Goal: Transaction & Acquisition: Purchase product/service

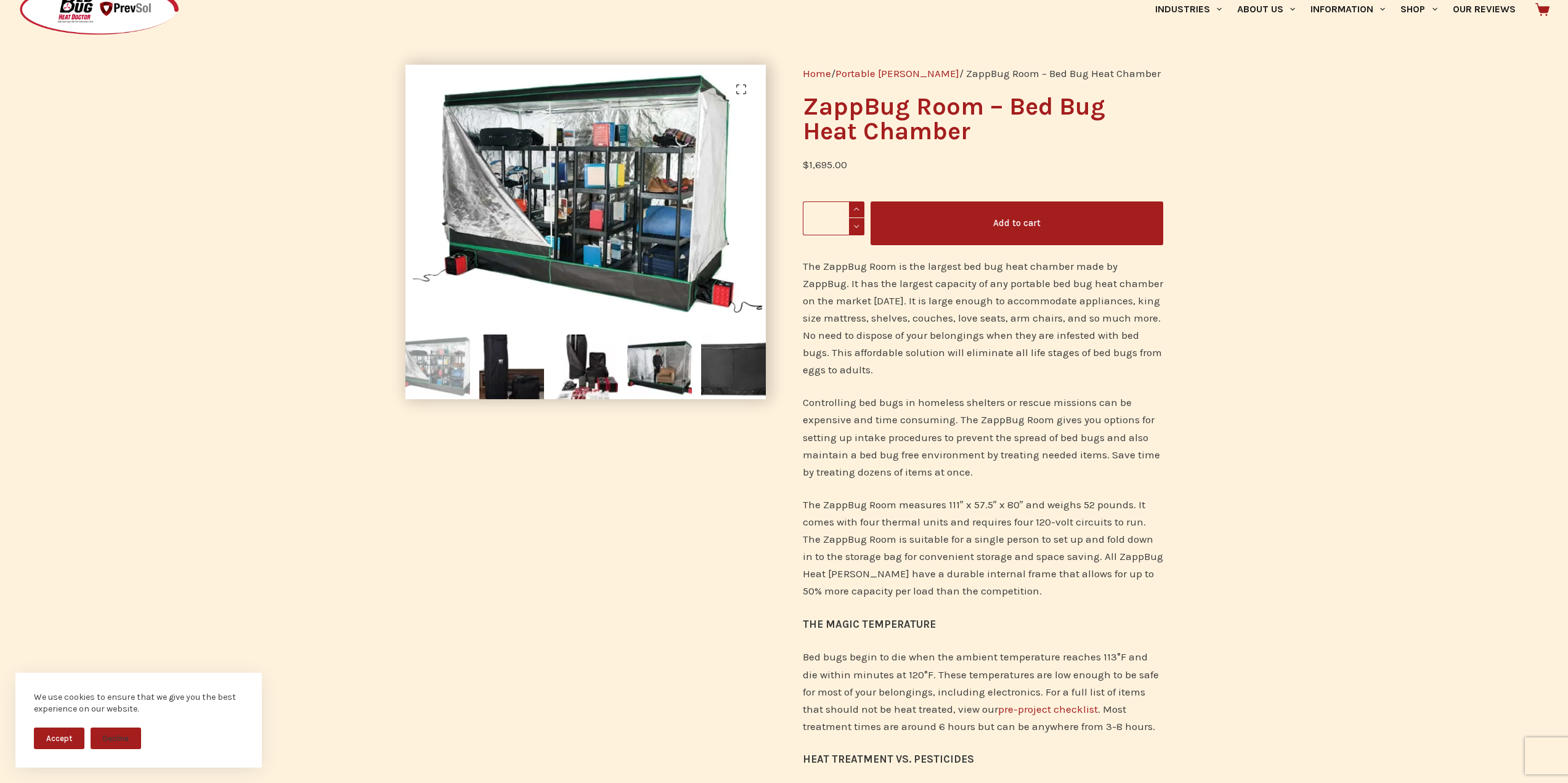
scroll to position [62, 0]
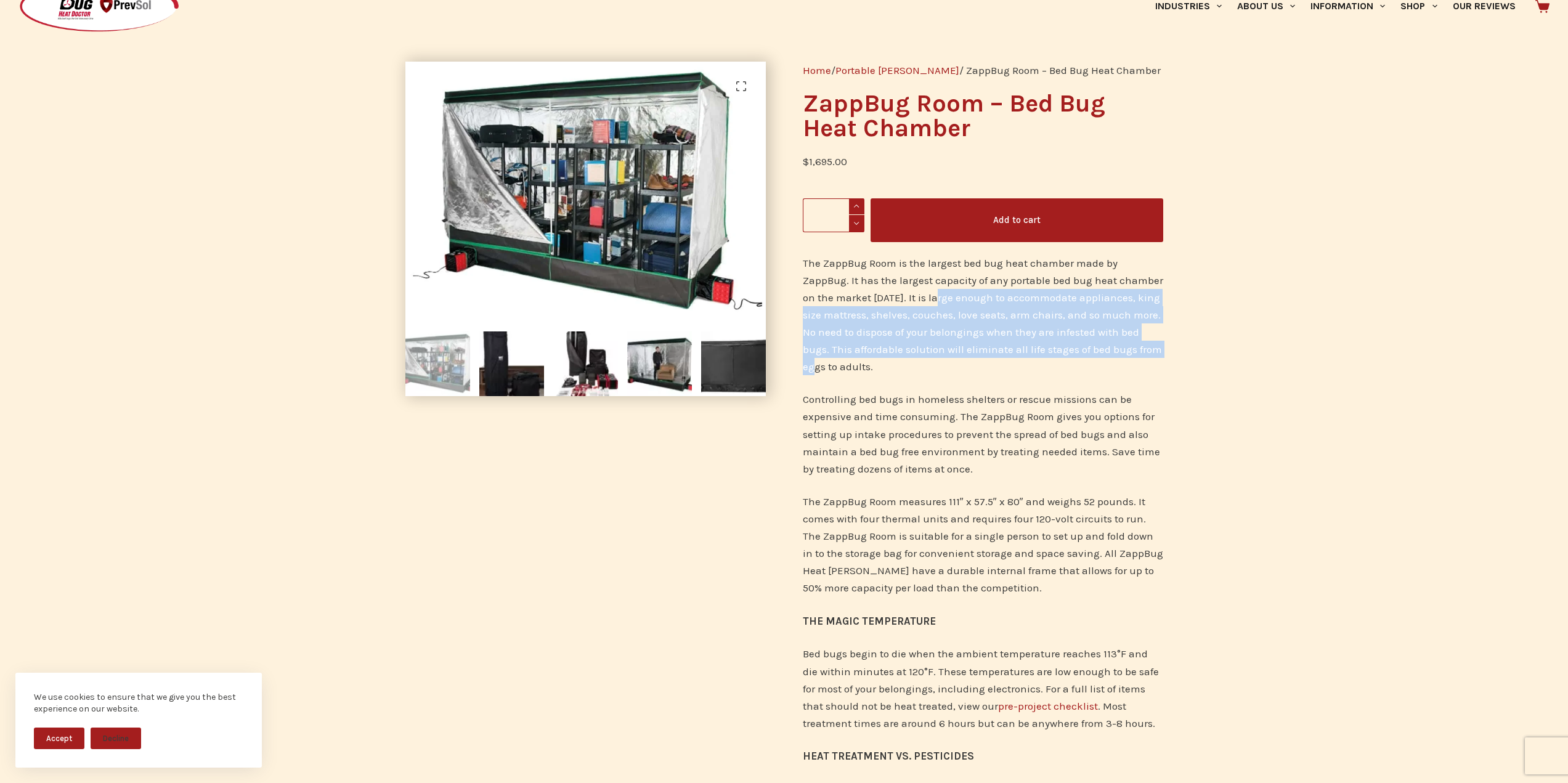
drag, startPoint x: 922, startPoint y: 293, endPoint x: 1152, endPoint y: 347, distance: 236.3
click at [1152, 347] on p "The ZappBug Room is the largest bed bug heat chamber made by ZappBug. It has th…" at bounding box center [983, 314] width 360 height 121
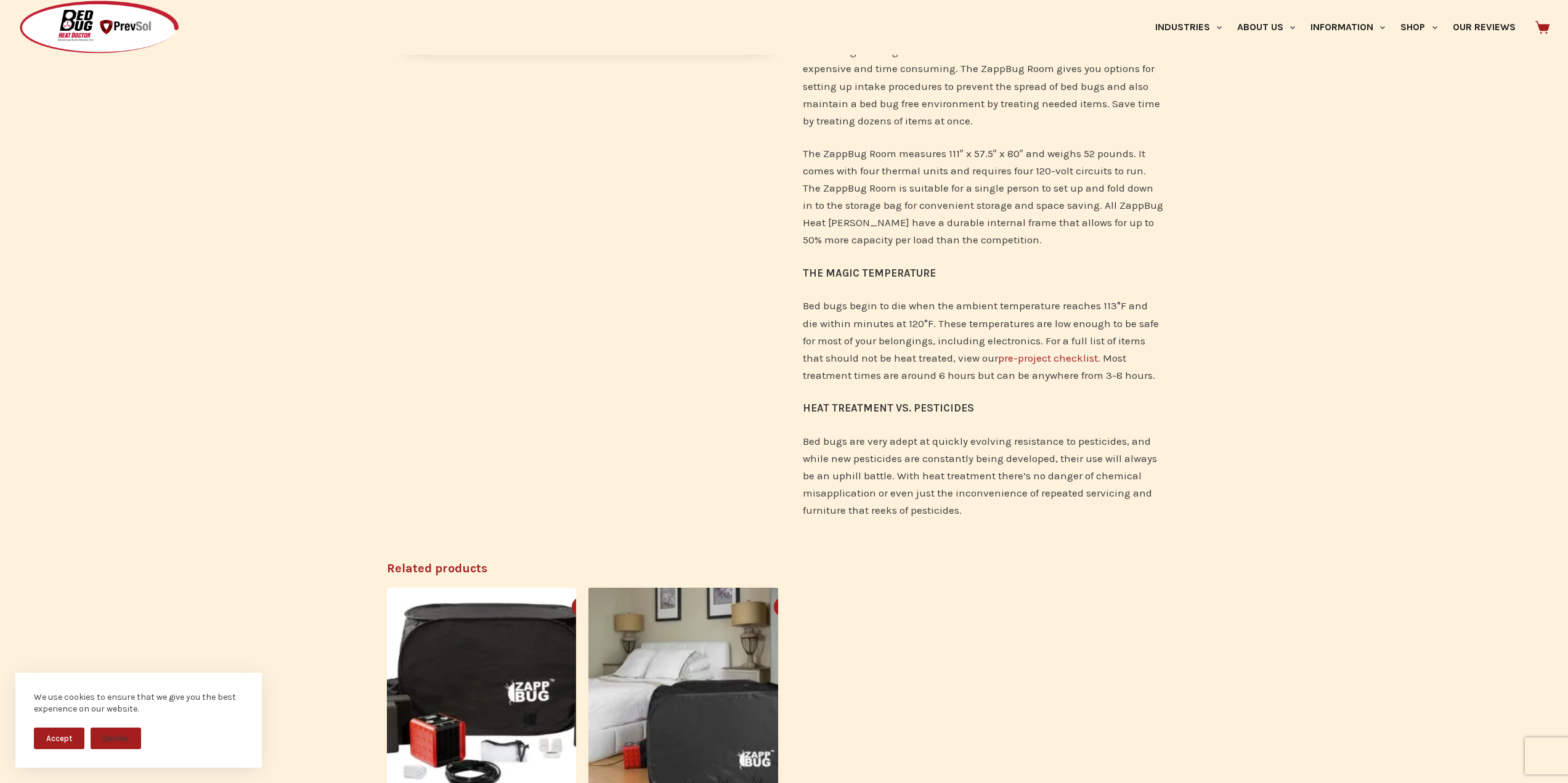
scroll to position [431, 0]
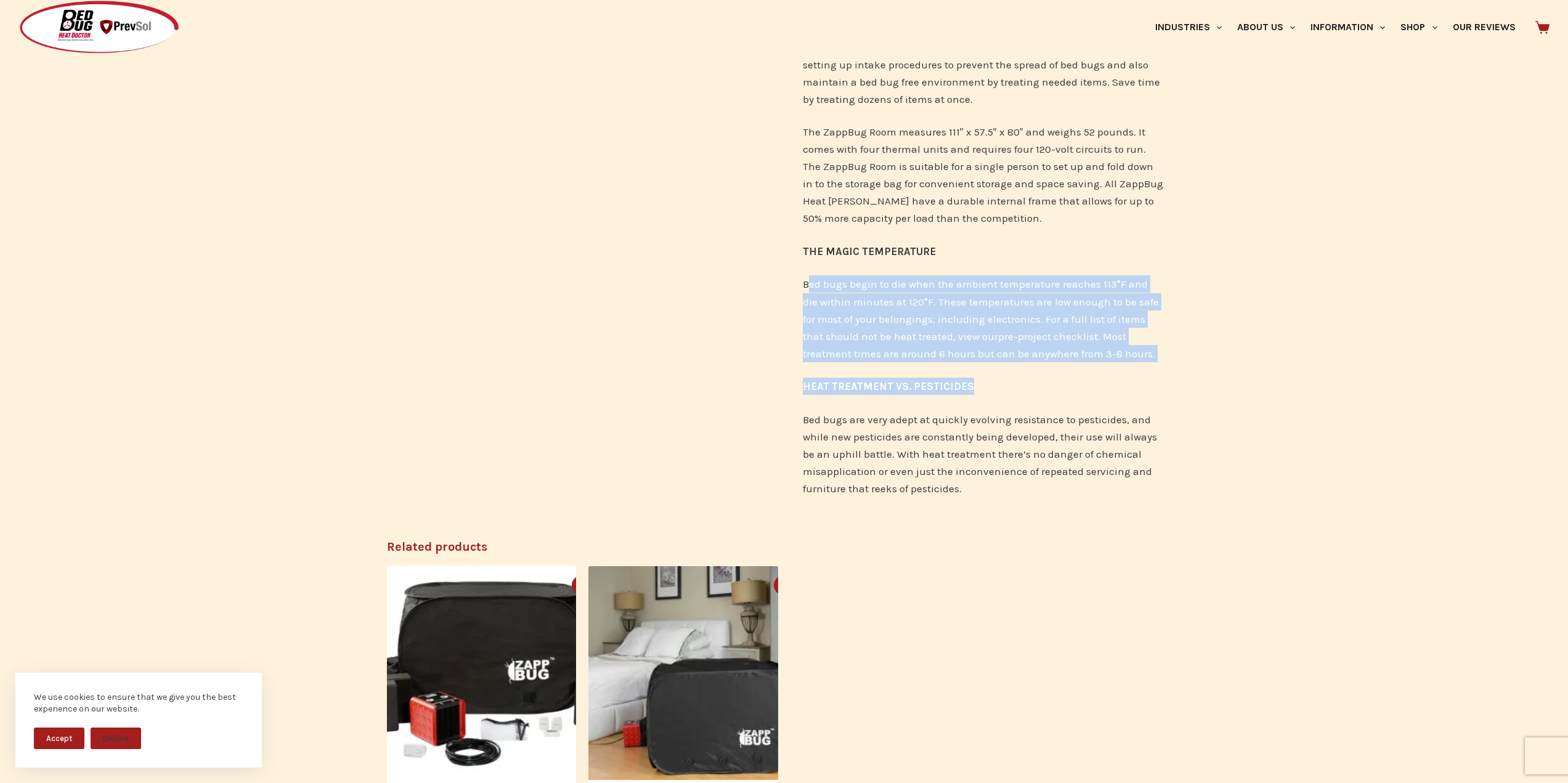
drag, startPoint x: 808, startPoint y: 285, endPoint x: 1131, endPoint y: 362, distance: 332.1
click at [1131, 362] on div "The ZappBug Room is the largest bed bug heat chamber made by ZappBug. It has th…" at bounding box center [983, 199] width 360 height 628
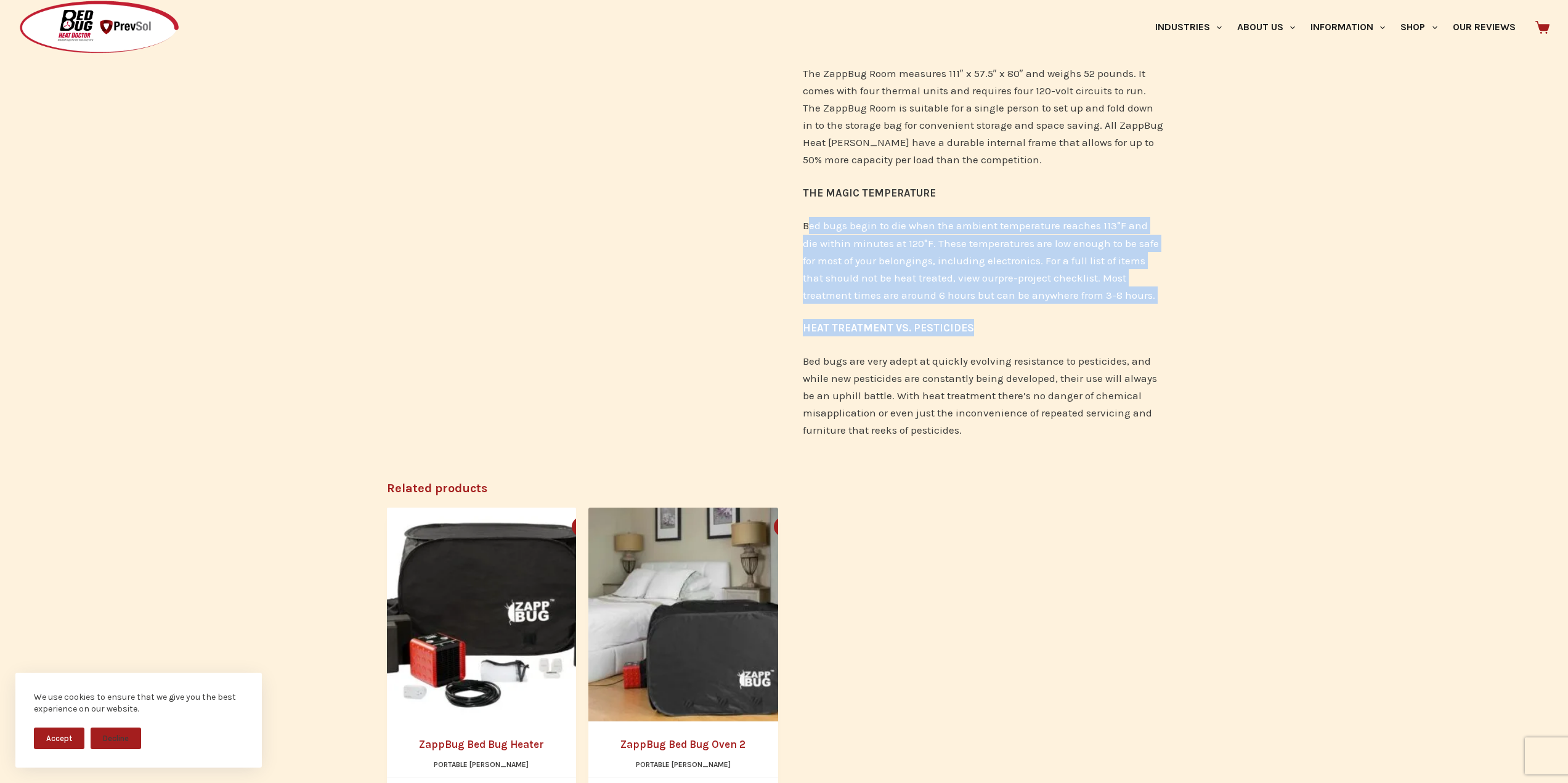
scroll to position [493, 0]
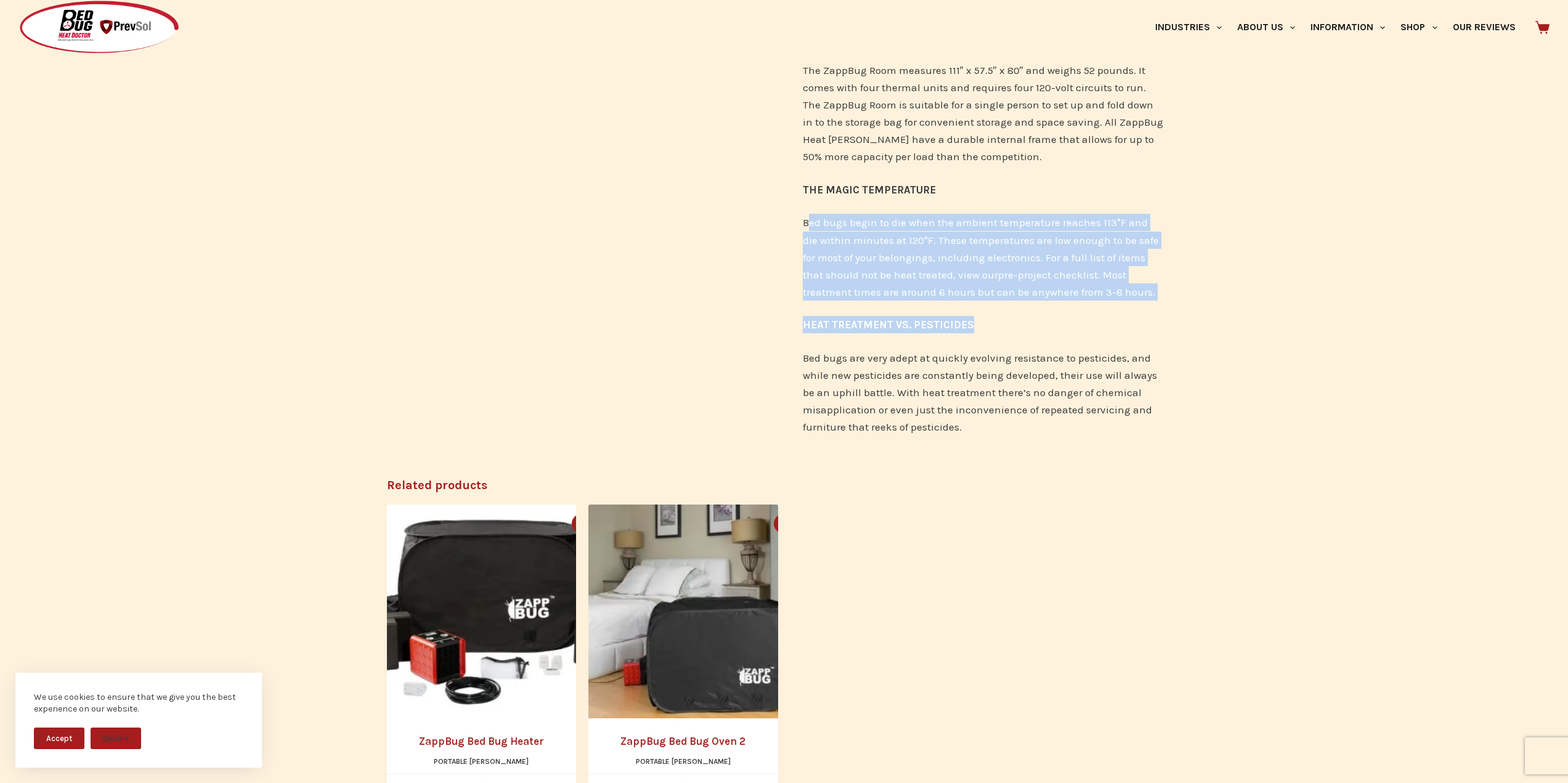
click at [1009, 306] on div "The ZappBug Room is the largest bed bug heat chamber made by ZappBug. It has th…" at bounding box center [983, 137] width 360 height 628
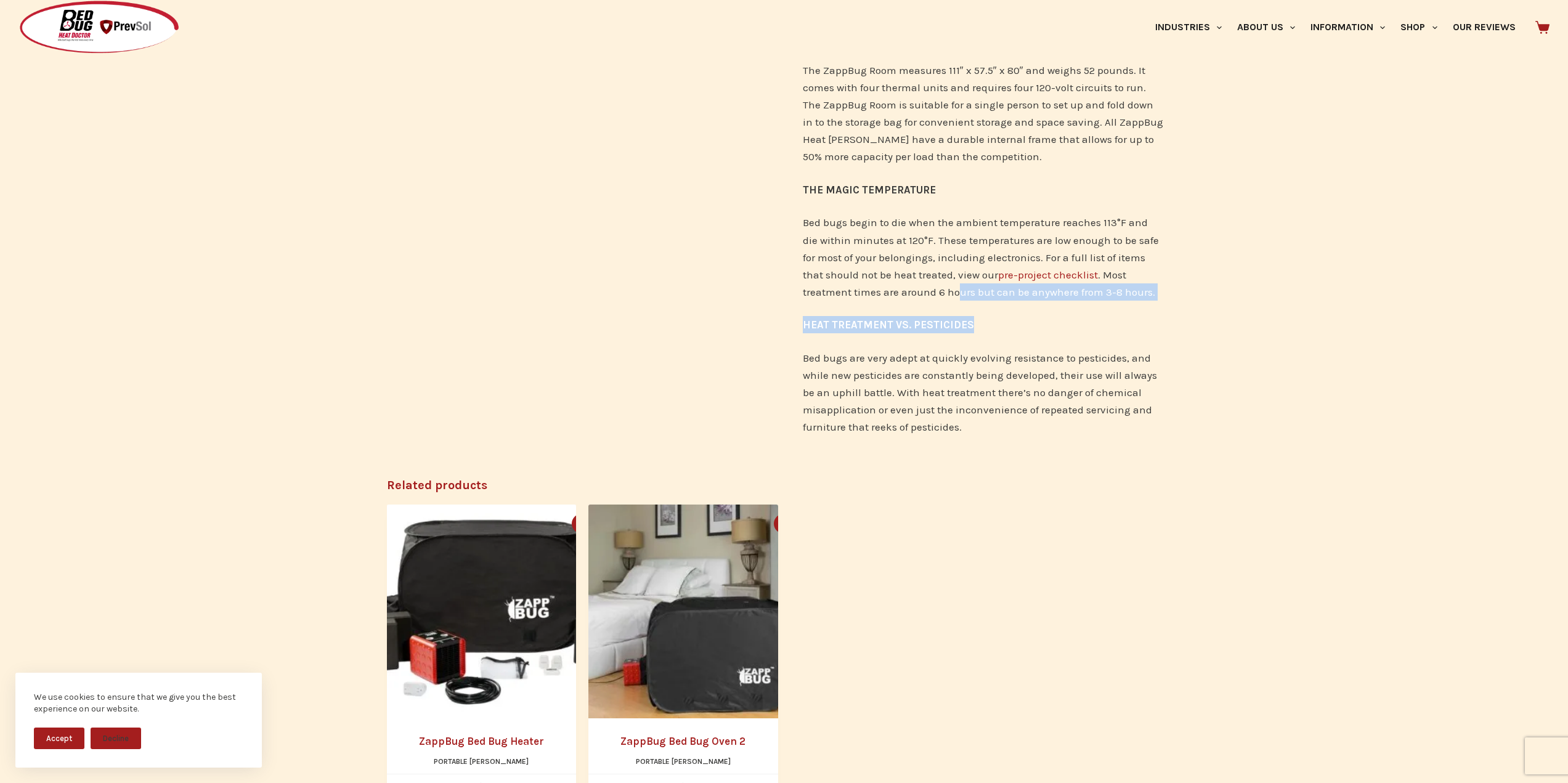
drag, startPoint x: 907, startPoint y: 291, endPoint x: 1087, endPoint y: 315, distance: 181.6
click at [1087, 315] on div "The ZappBug Room is the largest bed bug heat chamber made by ZappBug. It has th…" at bounding box center [983, 137] width 360 height 628
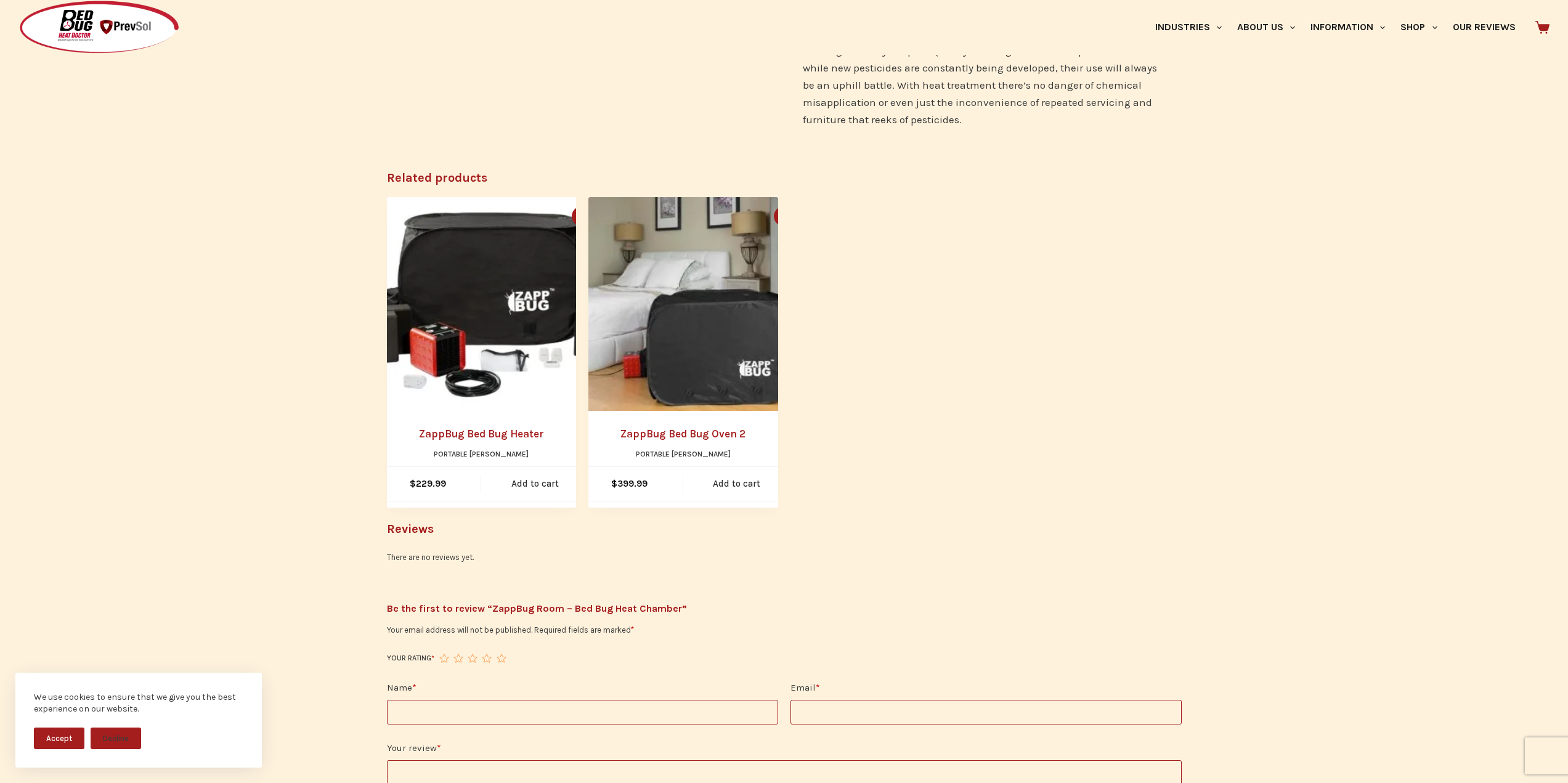
scroll to position [801, 0]
click at [680, 324] on img "ZappBug Bed Bug Oven 2" at bounding box center [696, 304] width 215 height 215
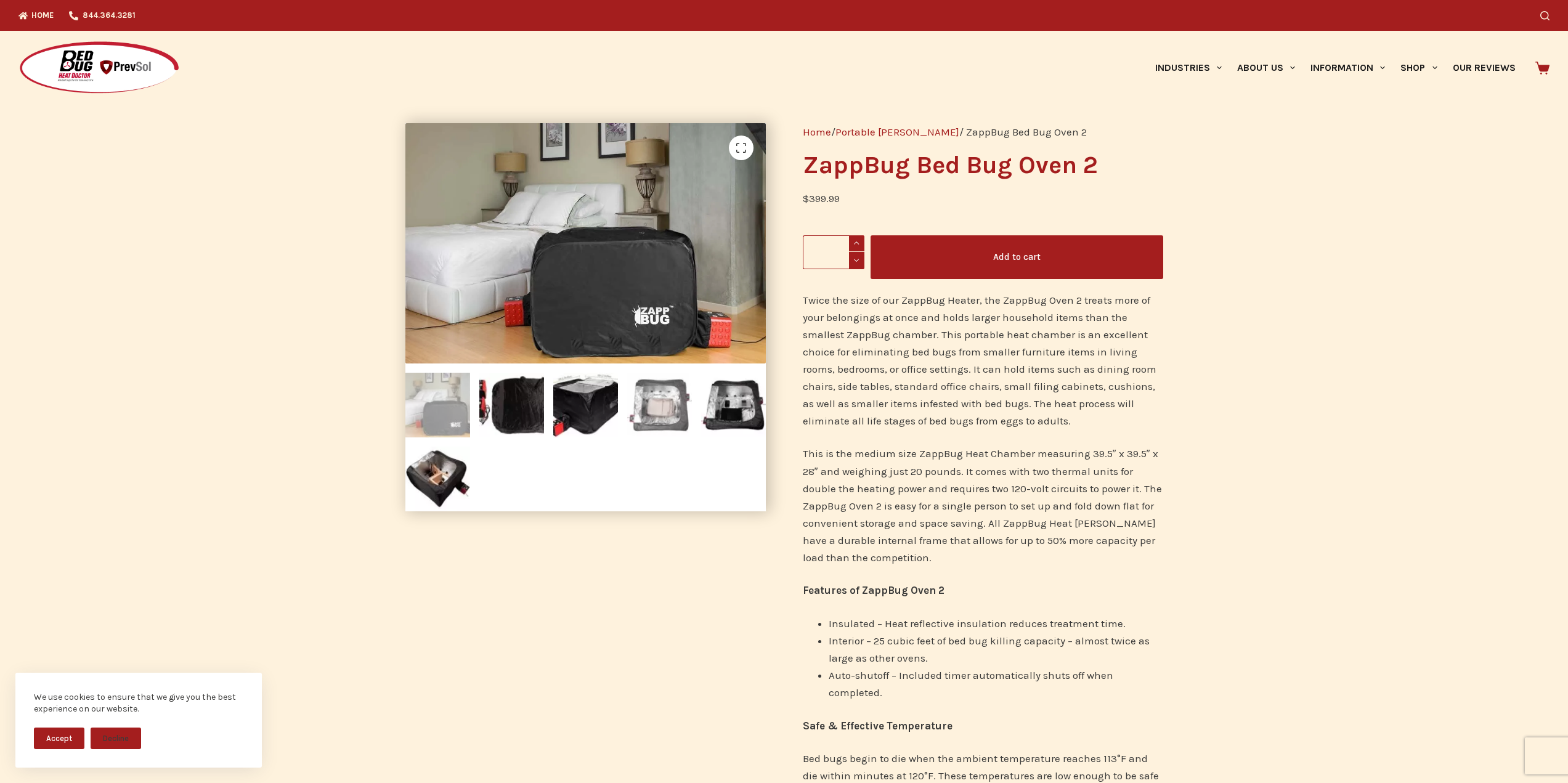
click at [669, 403] on img at bounding box center [660, 405] width 65 height 65
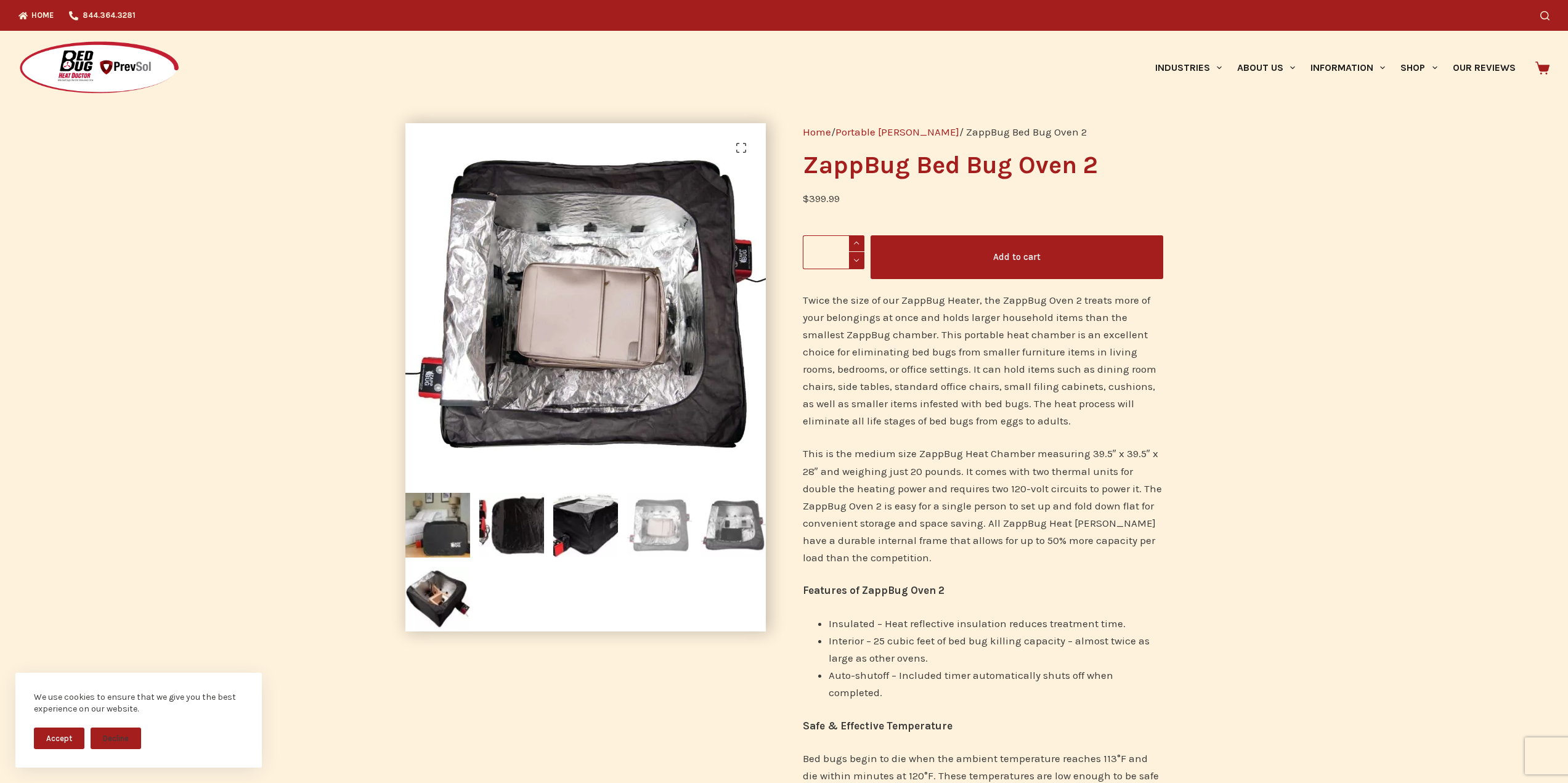
drag, startPoint x: 733, startPoint y: 515, endPoint x: 707, endPoint y: 527, distance: 28.6
click at [732, 515] on img at bounding box center [734, 525] width 65 height 65
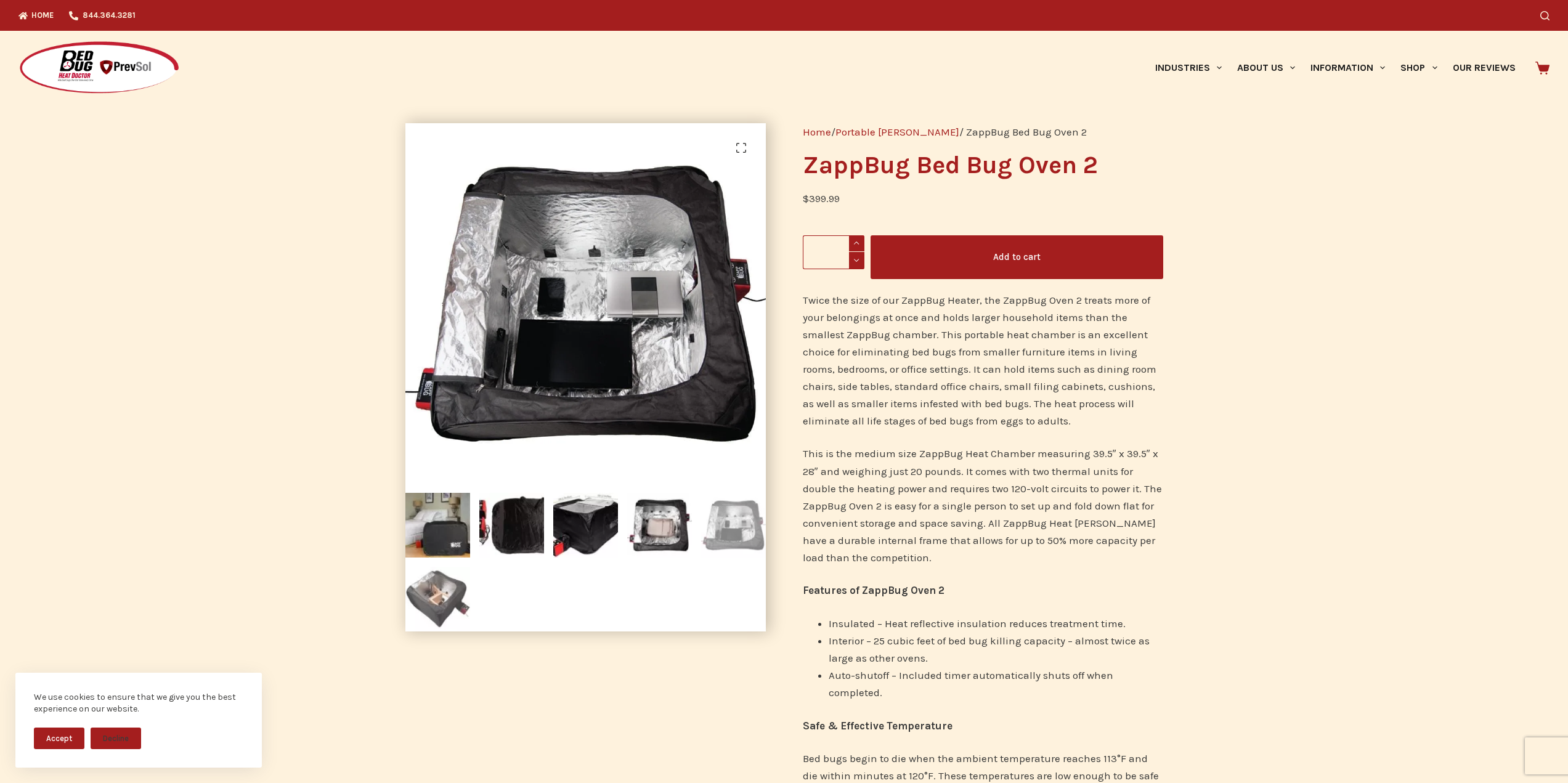
click at [445, 597] on img at bounding box center [438, 599] width 65 height 65
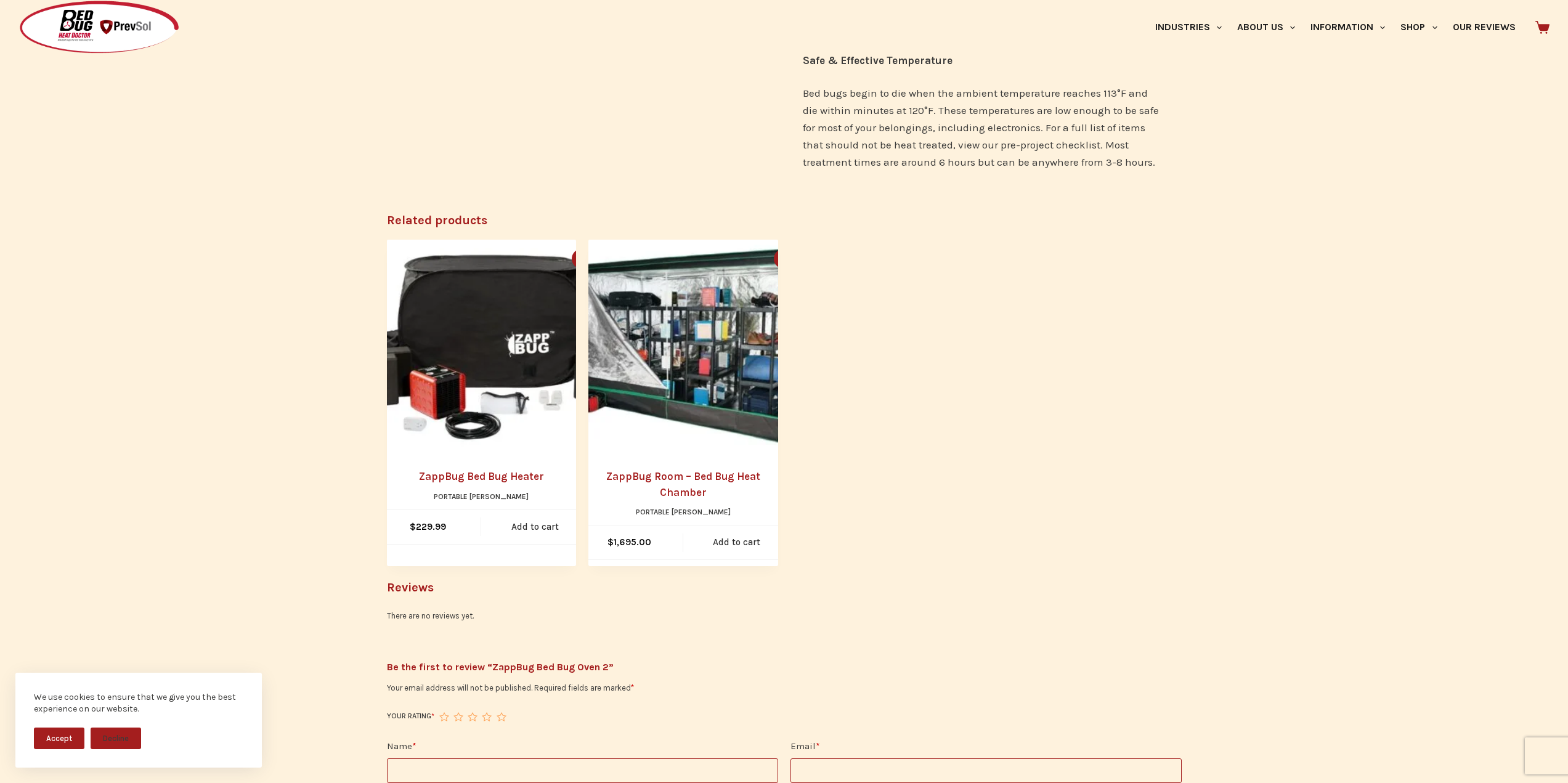
scroll to position [677, 0]
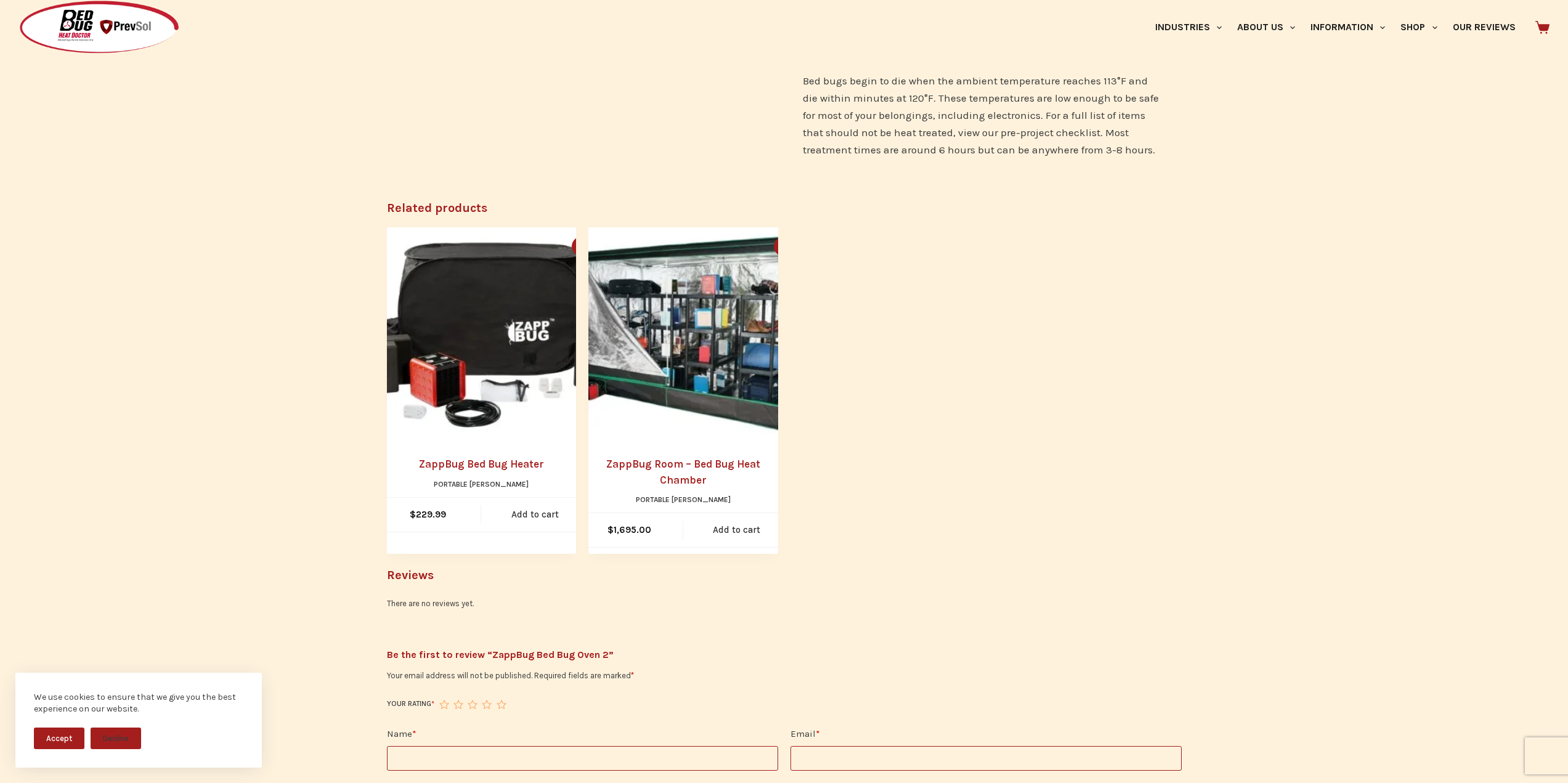
click at [439, 372] on img "ZappBug Bed Bug Heater" at bounding box center [494, 334] width 215 height 215
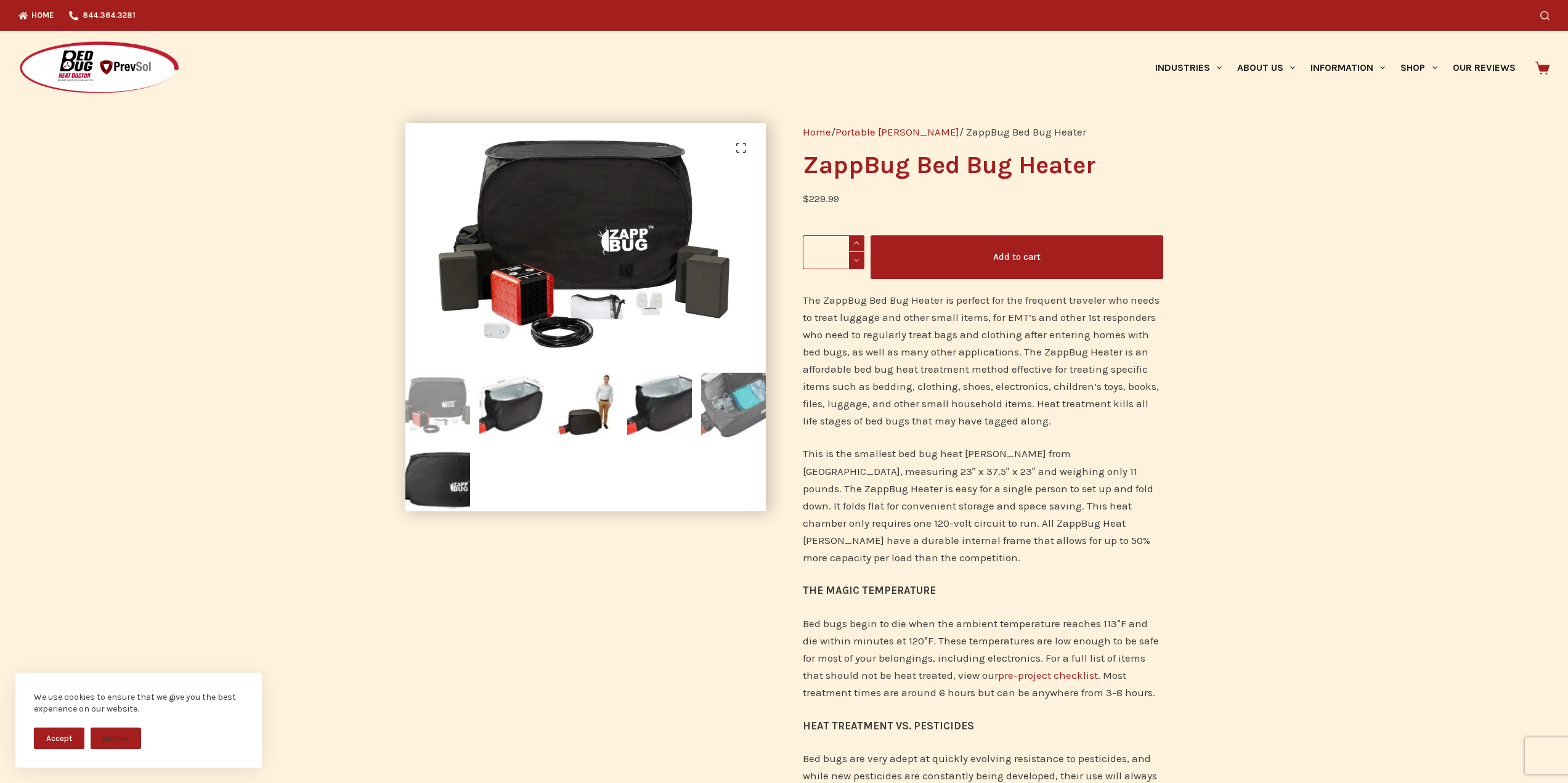
click at [738, 411] on img at bounding box center [734, 405] width 65 height 65
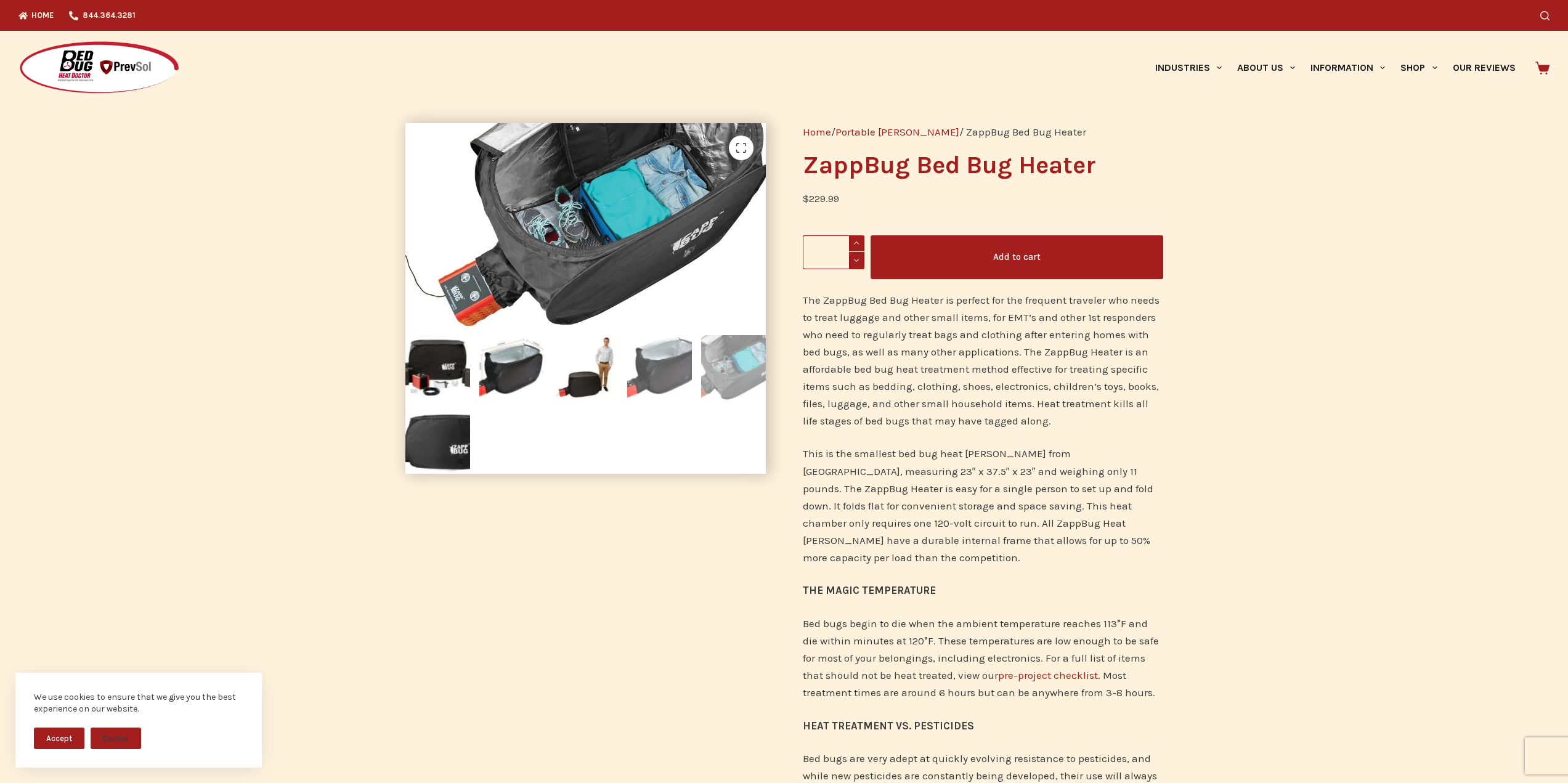
click at [648, 371] on img at bounding box center [660, 367] width 65 height 65
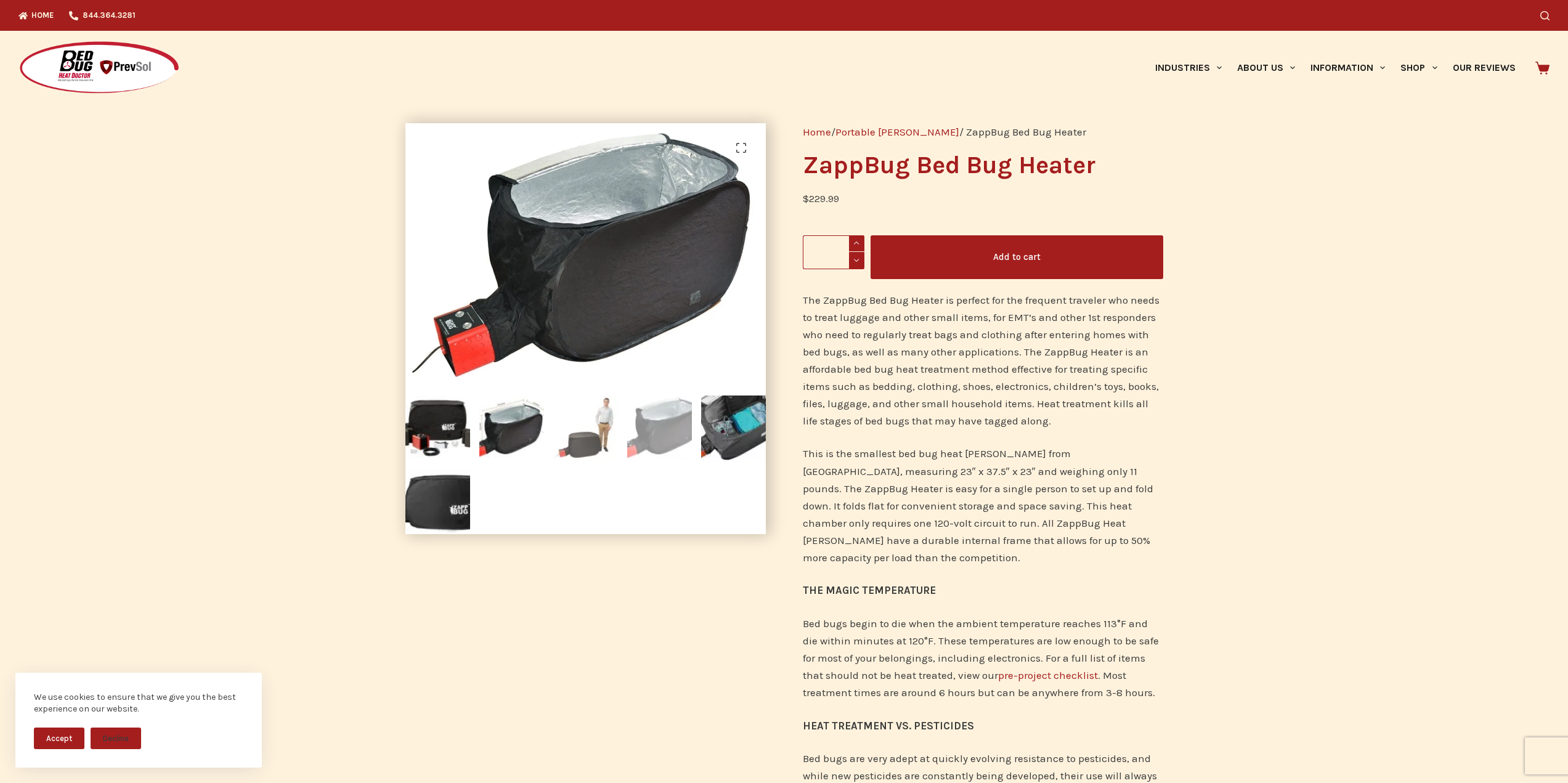
click at [595, 449] on img at bounding box center [586, 428] width 65 height 65
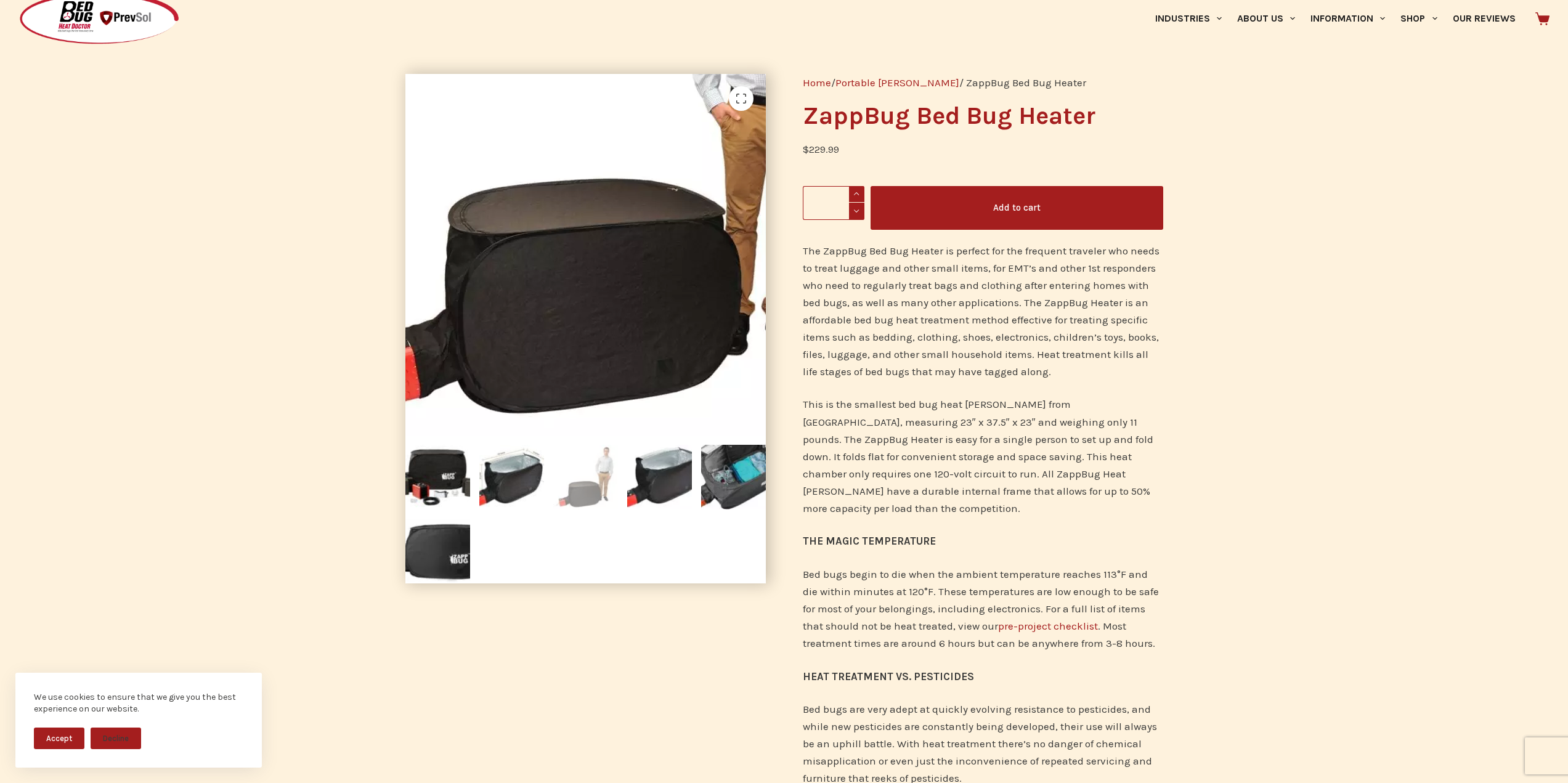
scroll to position [62, 0]
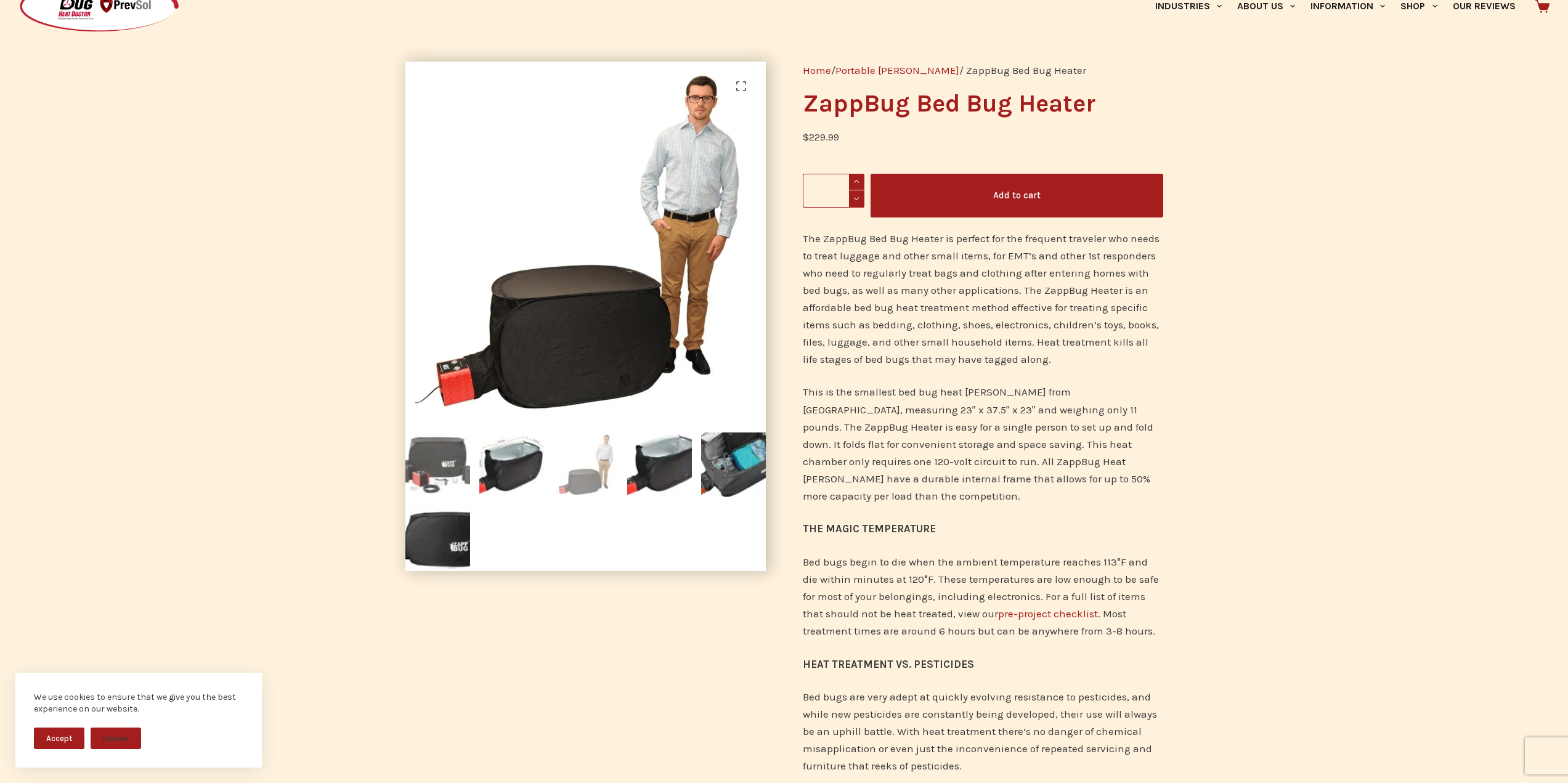
click at [432, 461] on img at bounding box center [438, 464] width 65 height 65
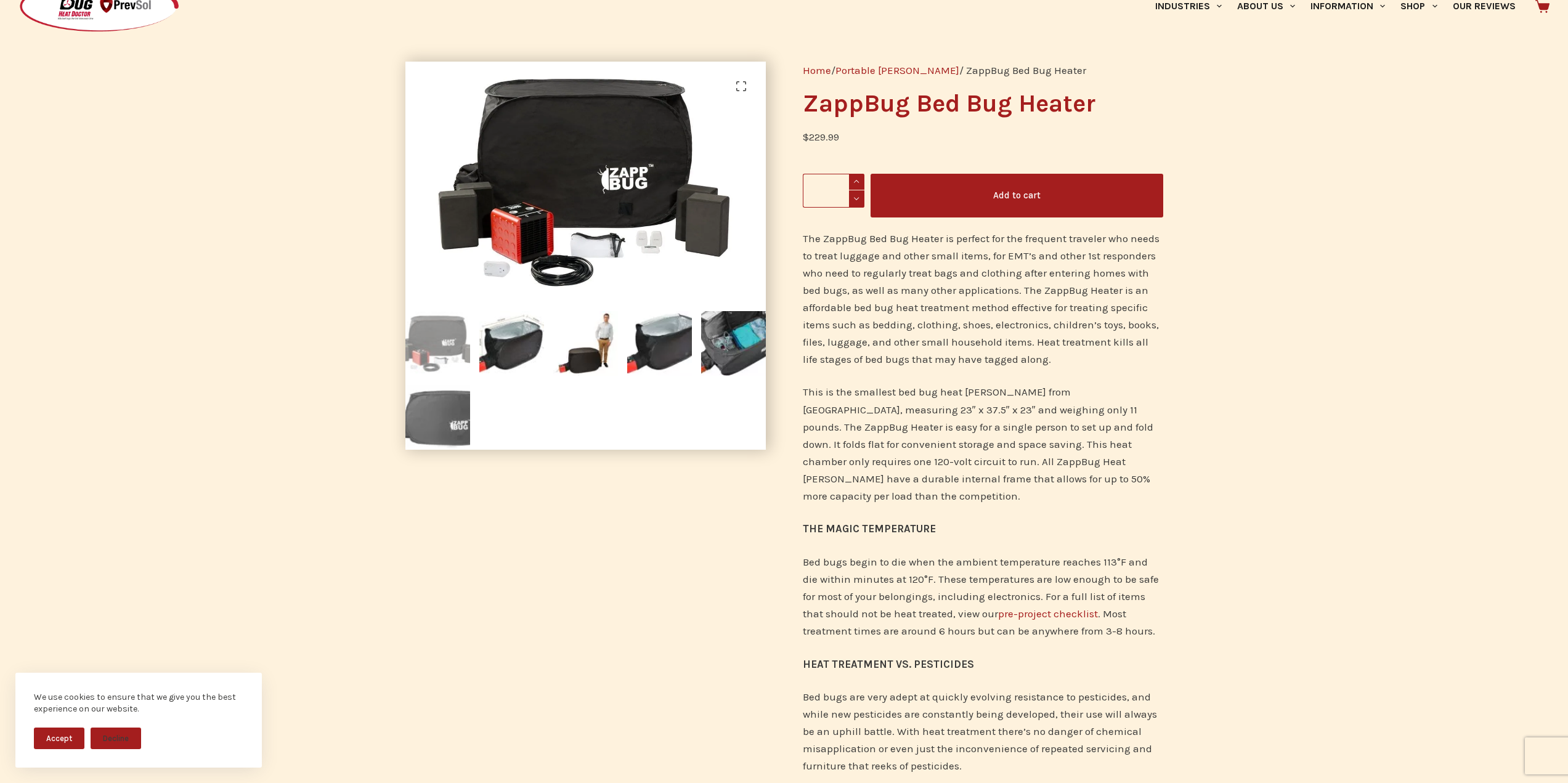
click at [449, 422] on img at bounding box center [438, 417] width 65 height 65
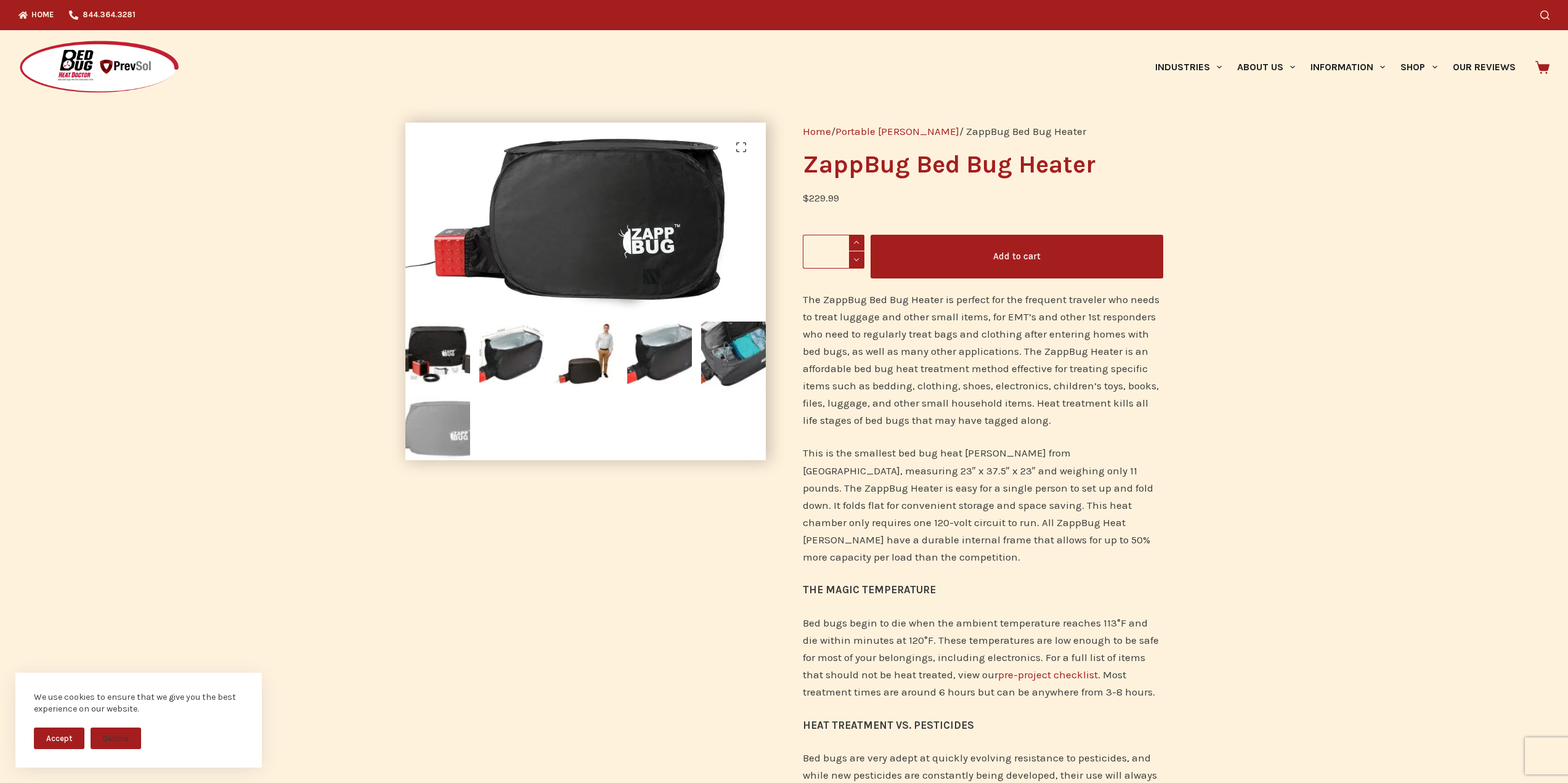
scroll to position [0, 0]
click at [817, 132] on link "Home" at bounding box center [816, 131] width 28 height 12
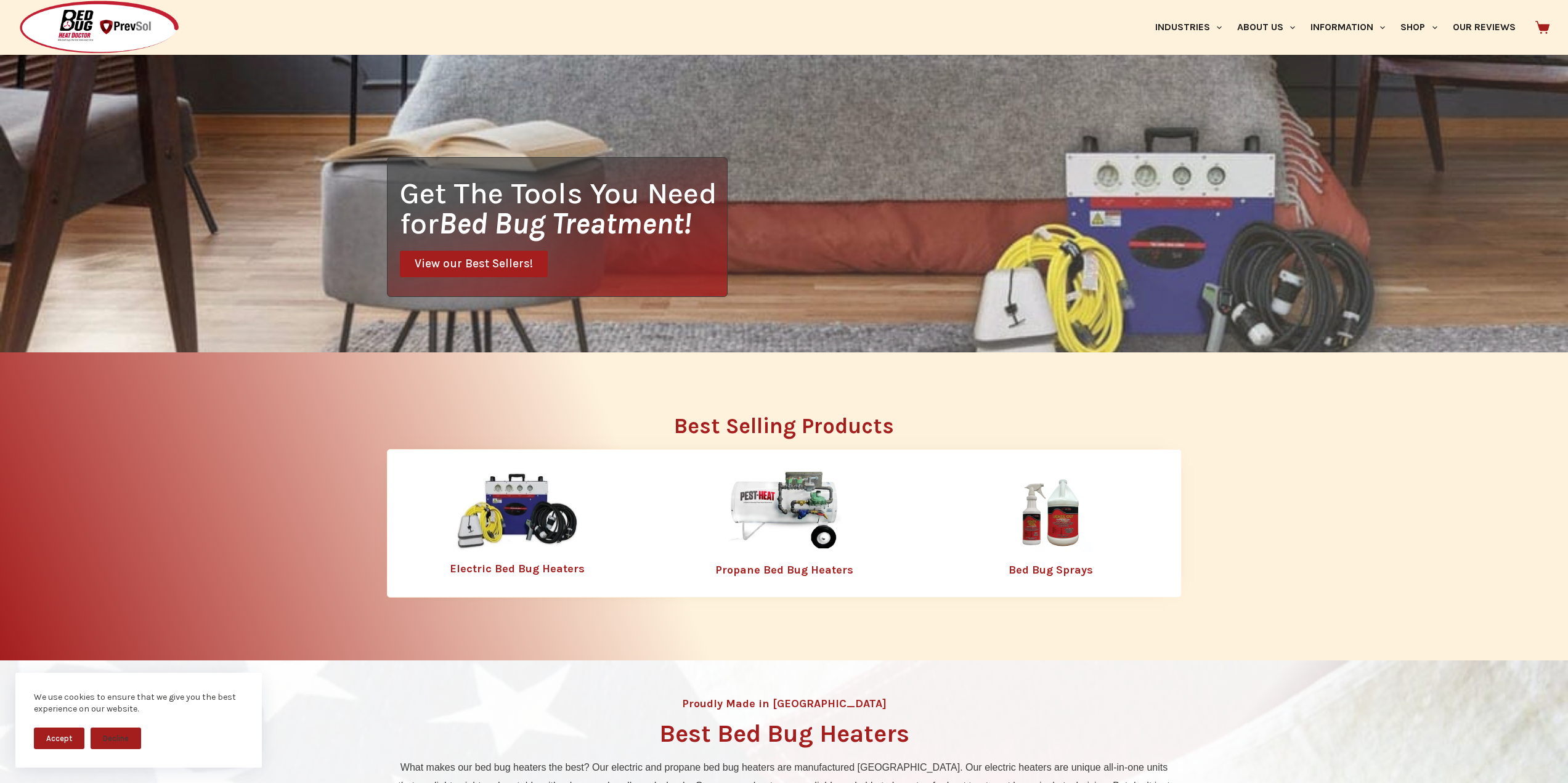
scroll to position [369, 0]
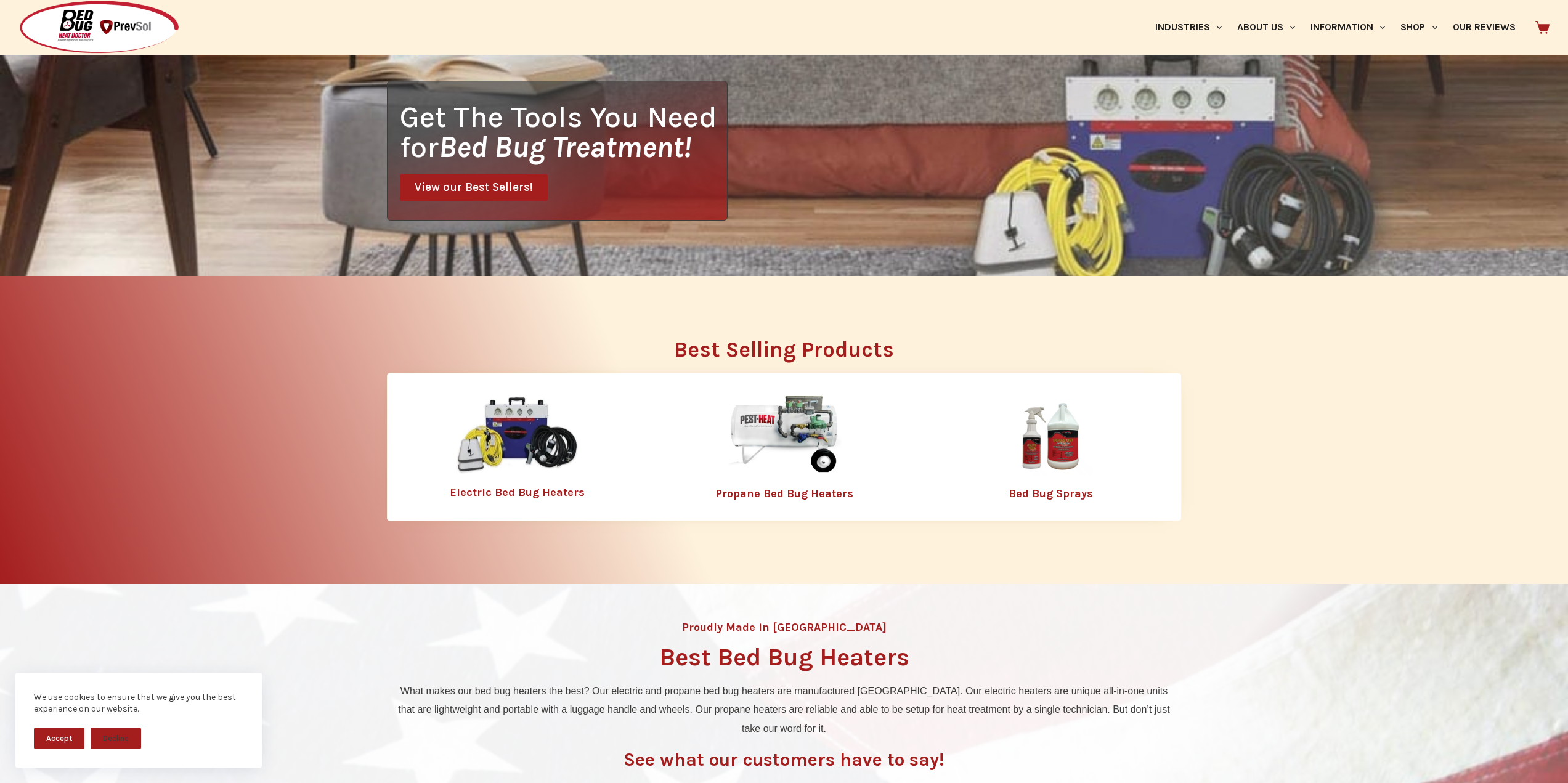
click at [775, 420] on img at bounding box center [784, 436] width 160 height 80
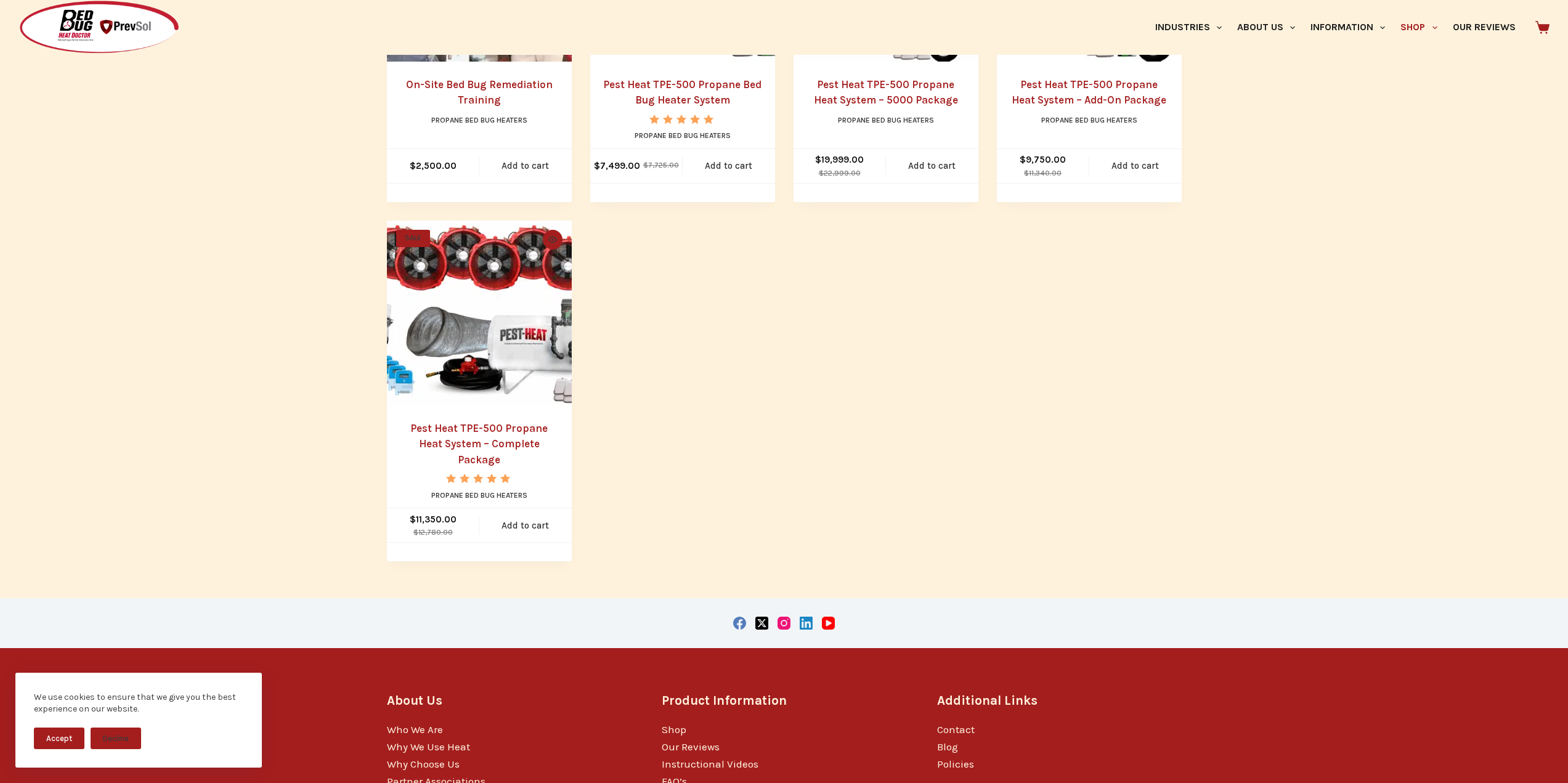
scroll to position [862, 0]
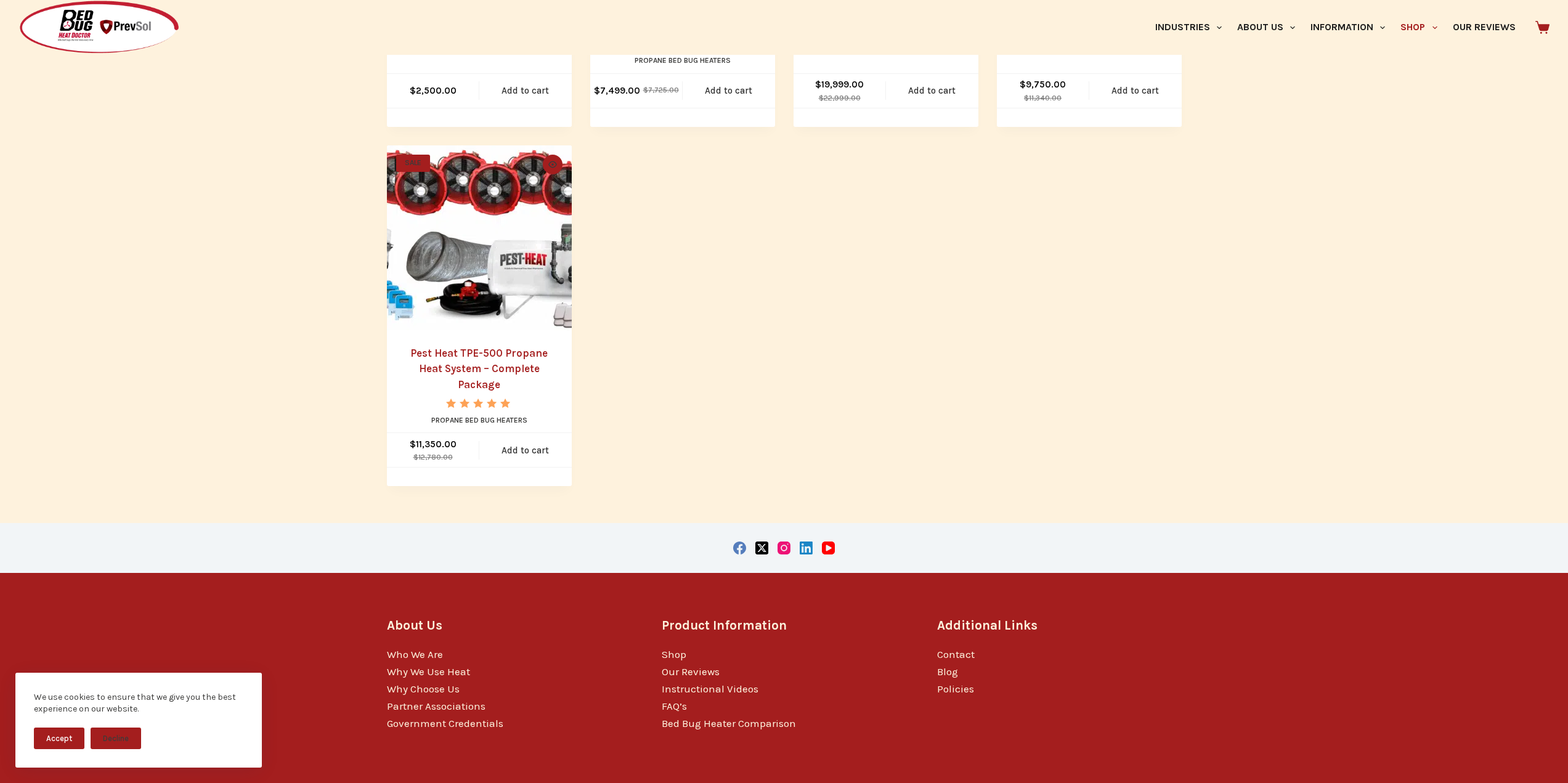
click at [533, 275] on img "Pest Heat TPE-500 Propane Heat System - Complete Package" at bounding box center [479, 238] width 185 height 184
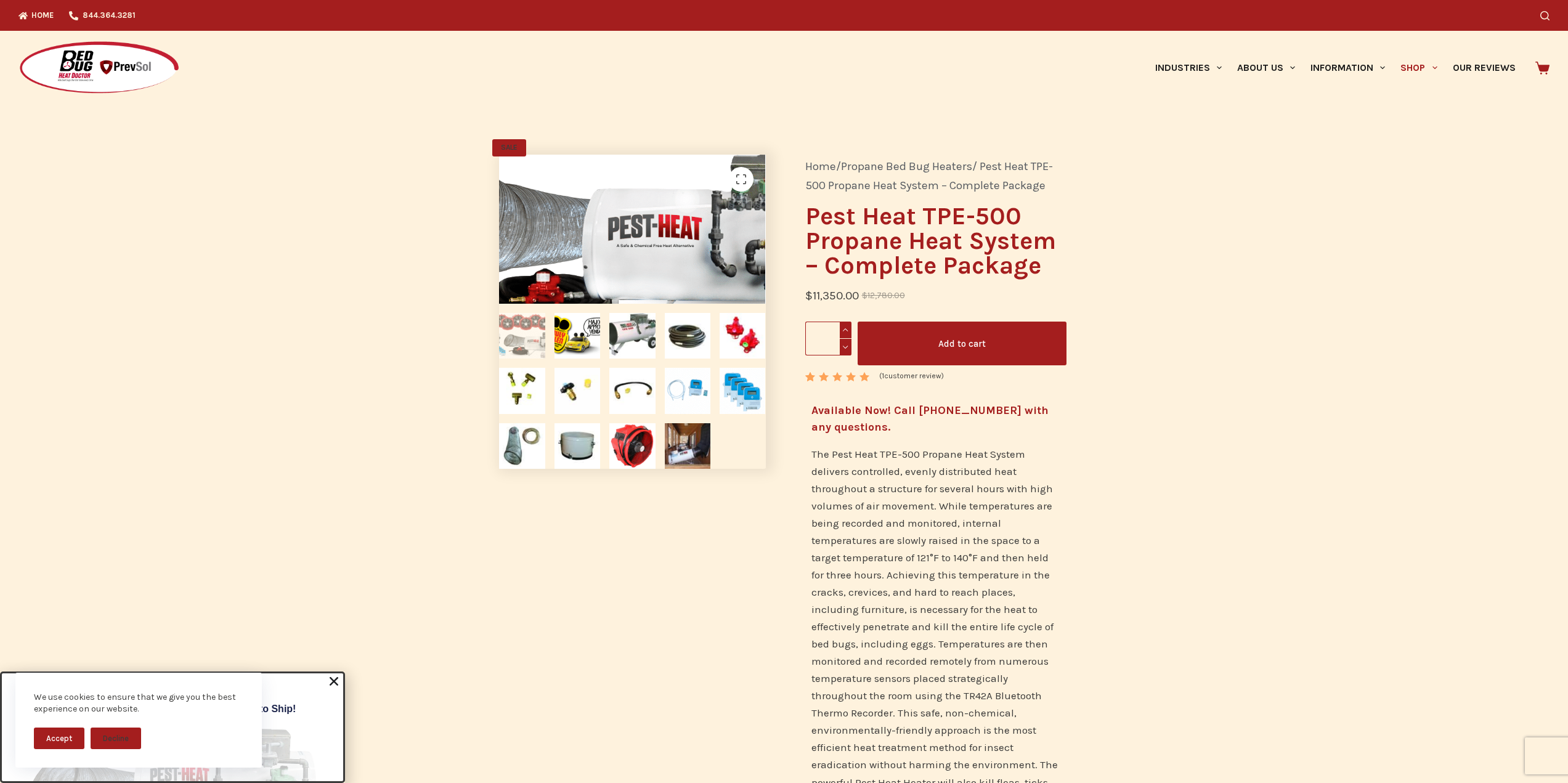
click at [677, 258] on img at bounding box center [566, 184] width 666 height 372
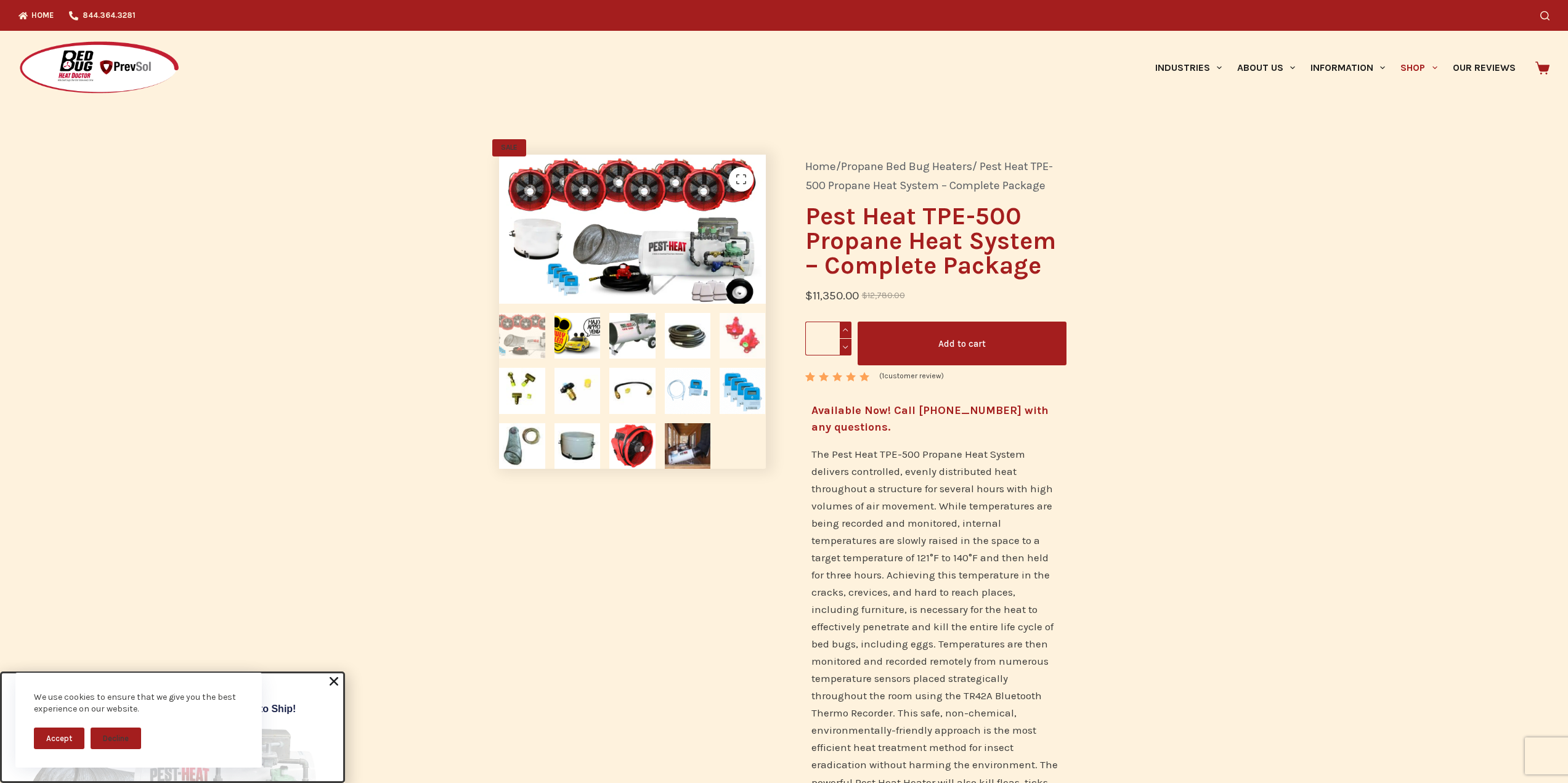
click at [737, 334] on img at bounding box center [742, 336] width 46 height 46
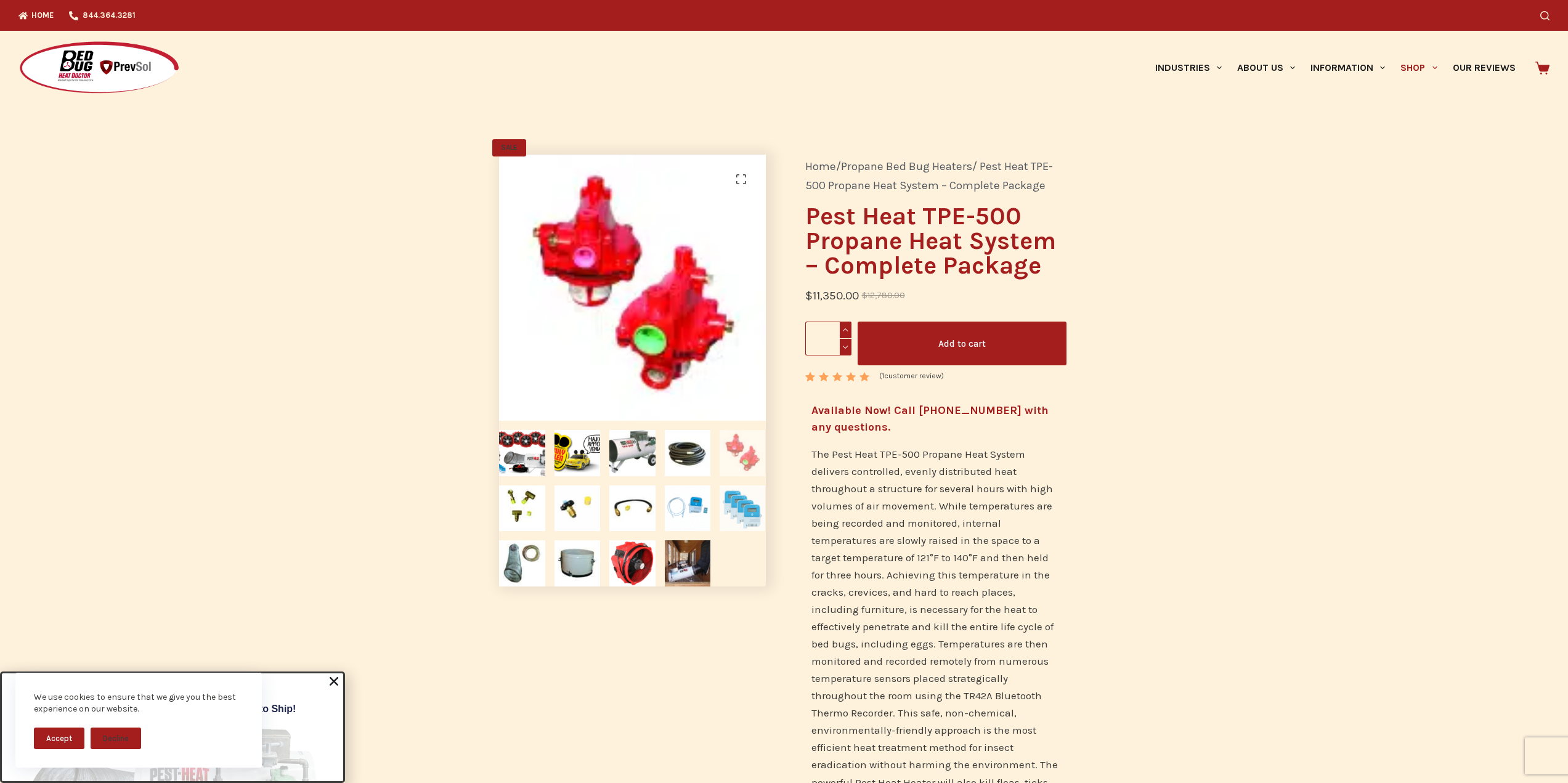
click at [735, 511] on img at bounding box center [742, 508] width 46 height 46
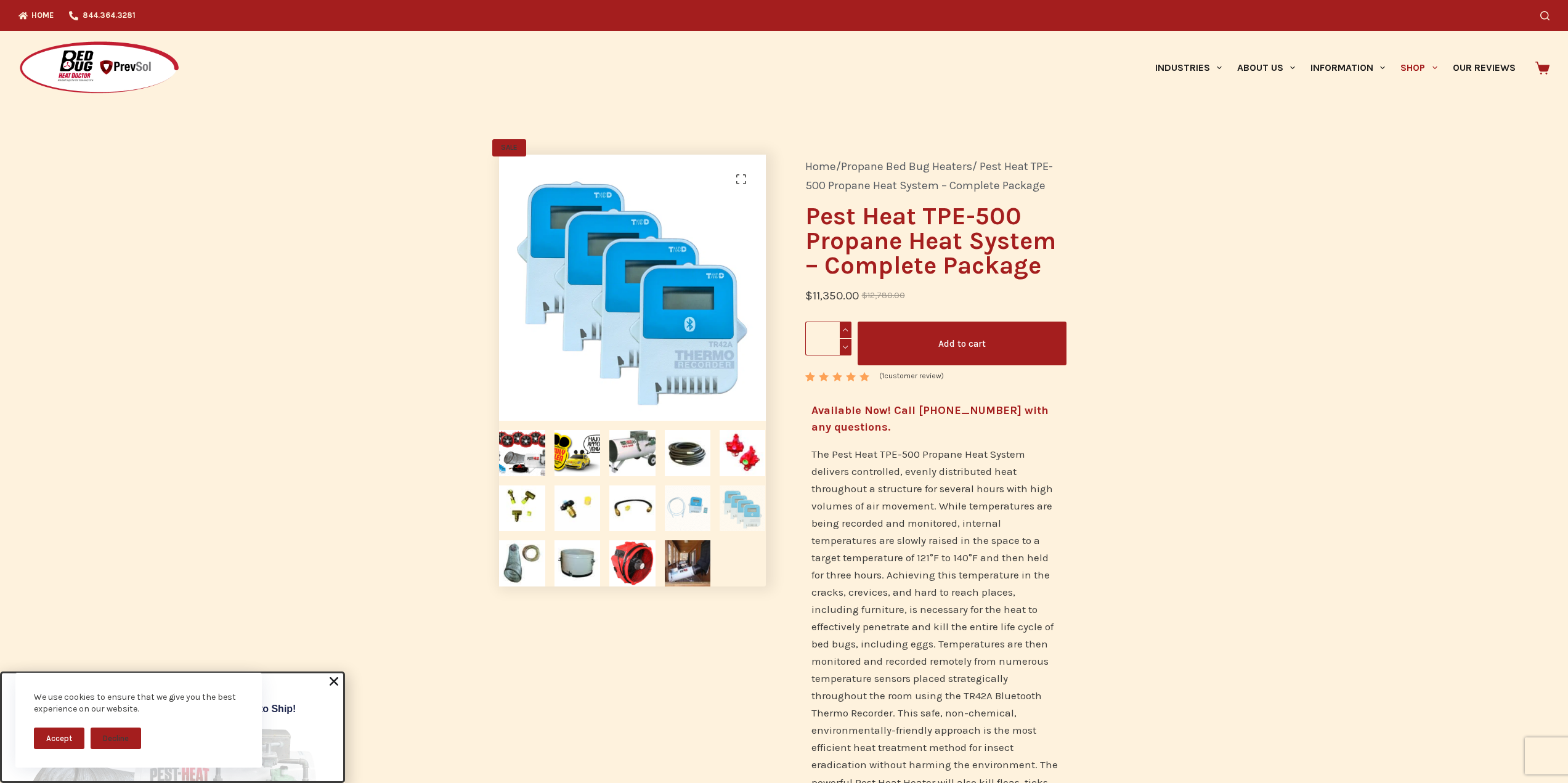
click at [681, 505] on img at bounding box center [688, 508] width 46 height 46
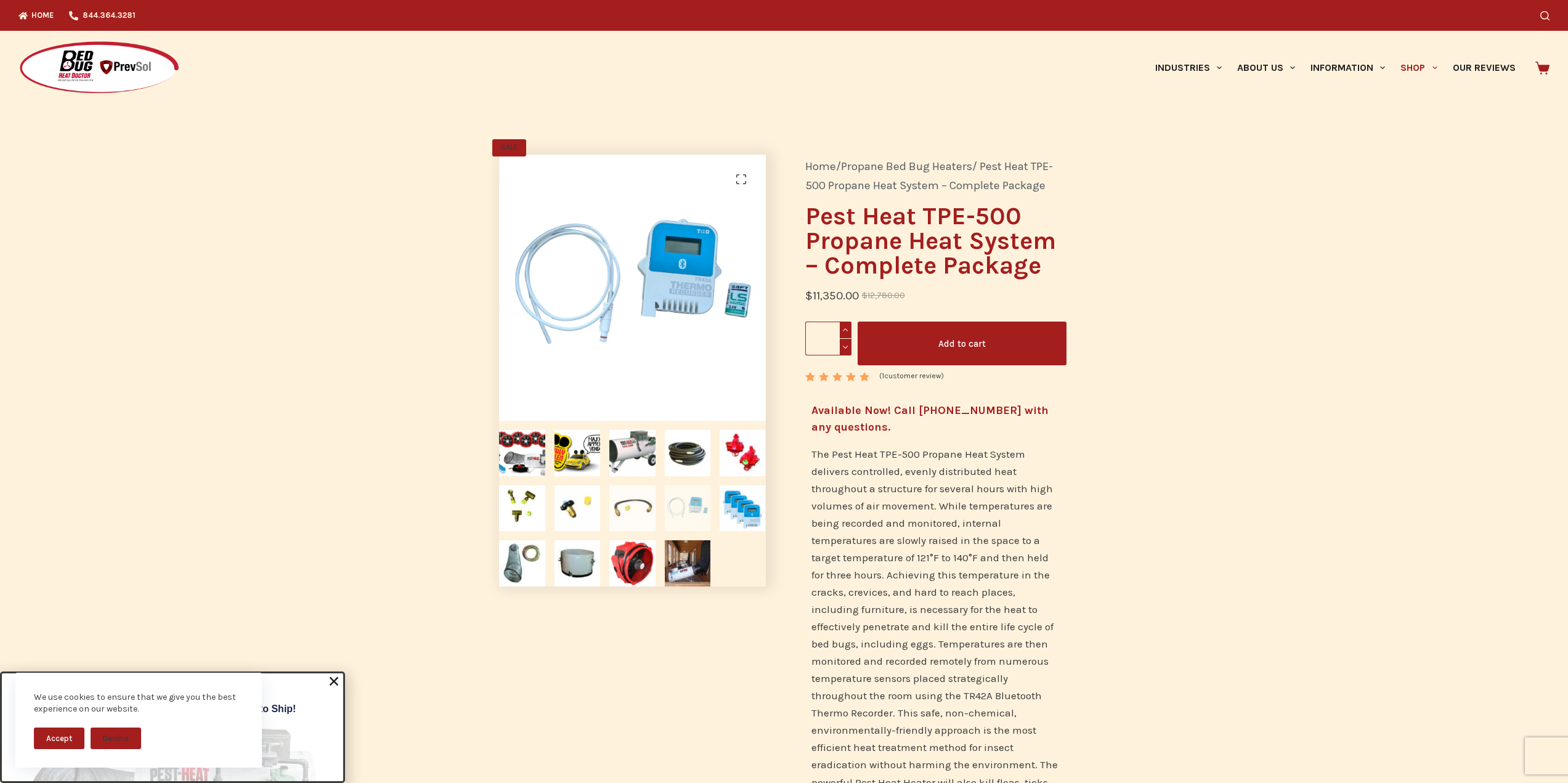
click at [643, 505] on img at bounding box center [633, 508] width 46 height 46
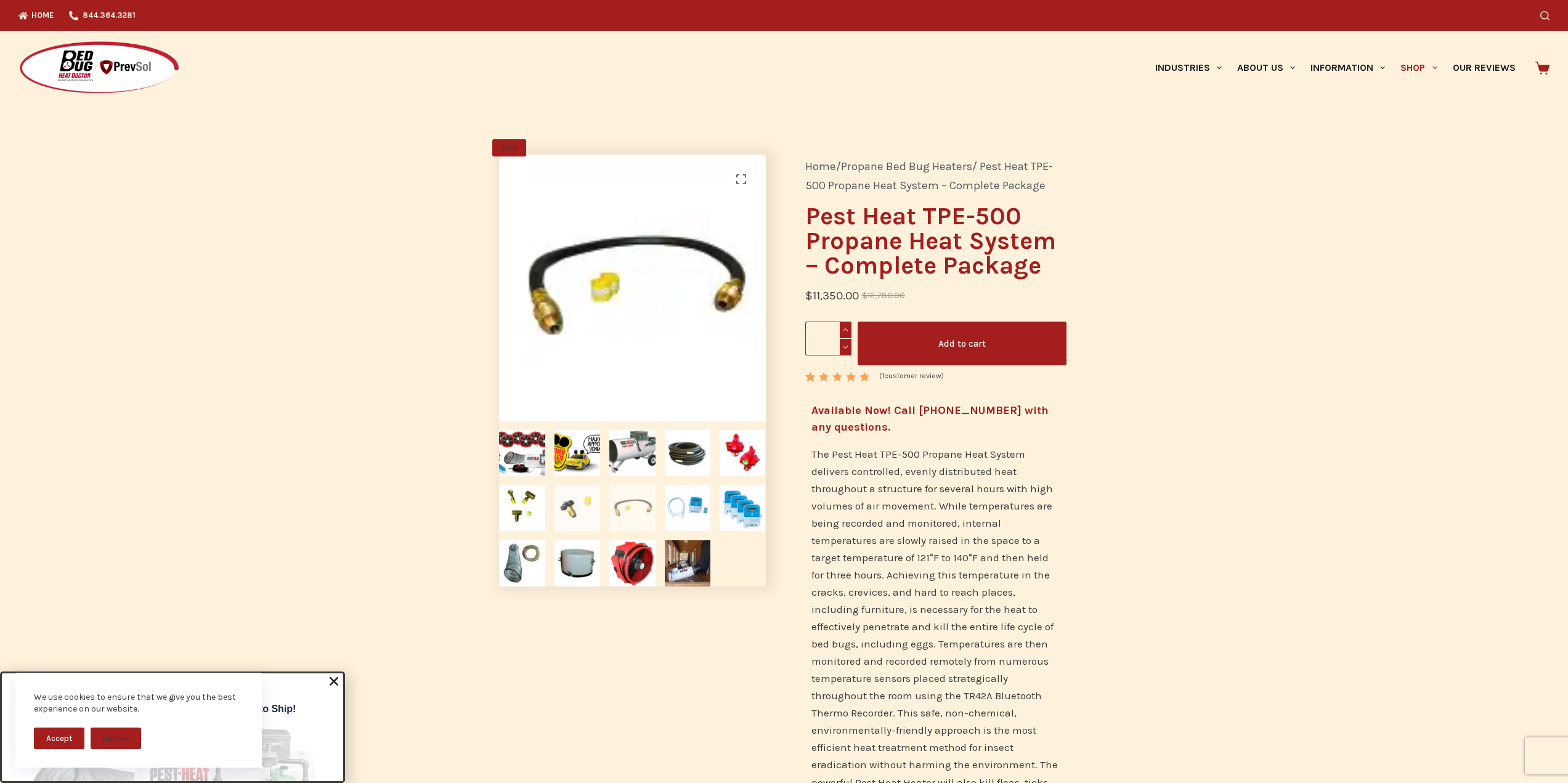
click at [564, 515] on img at bounding box center [577, 508] width 46 height 46
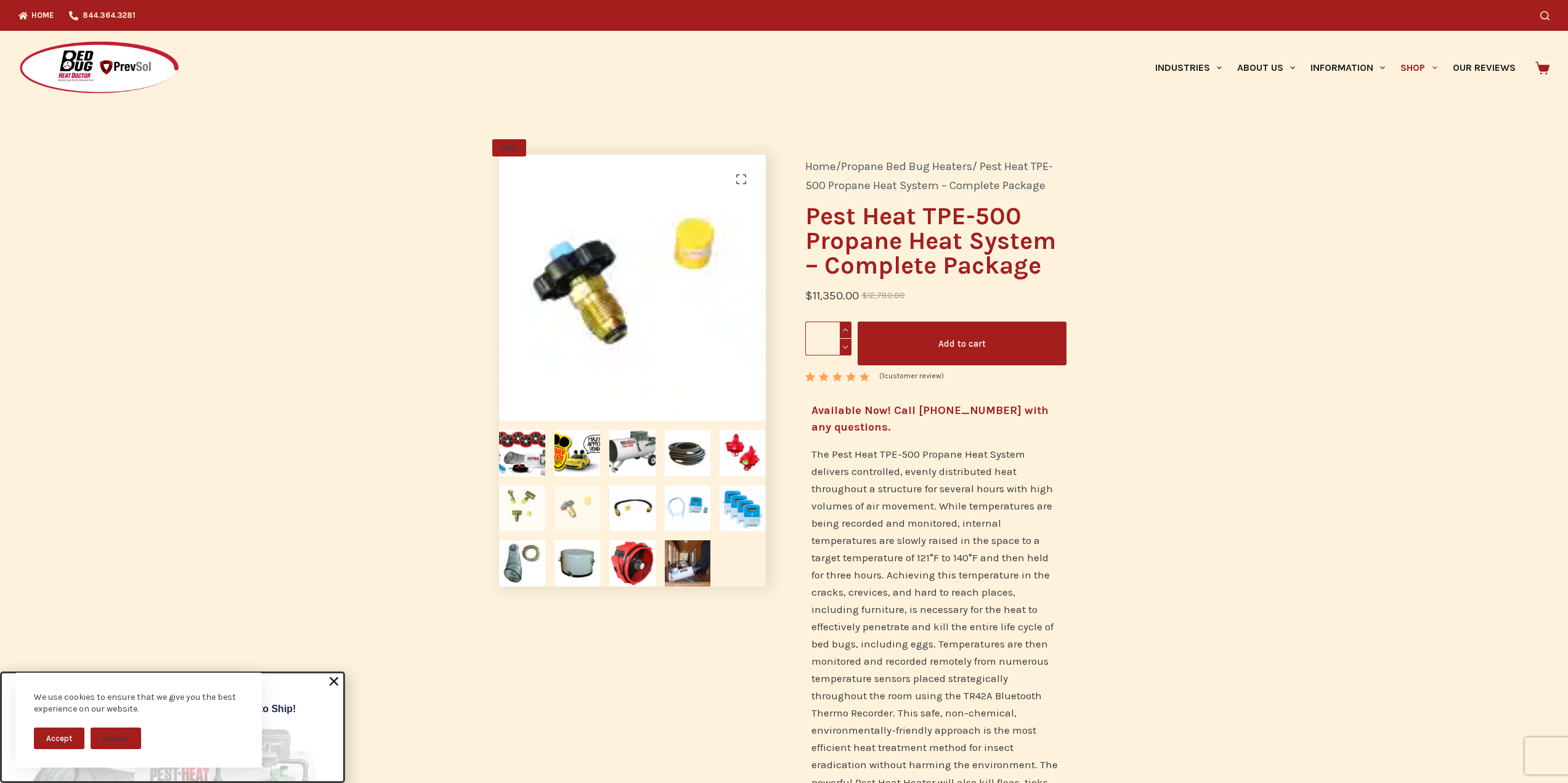
click at [521, 497] on img at bounding box center [522, 508] width 46 height 46
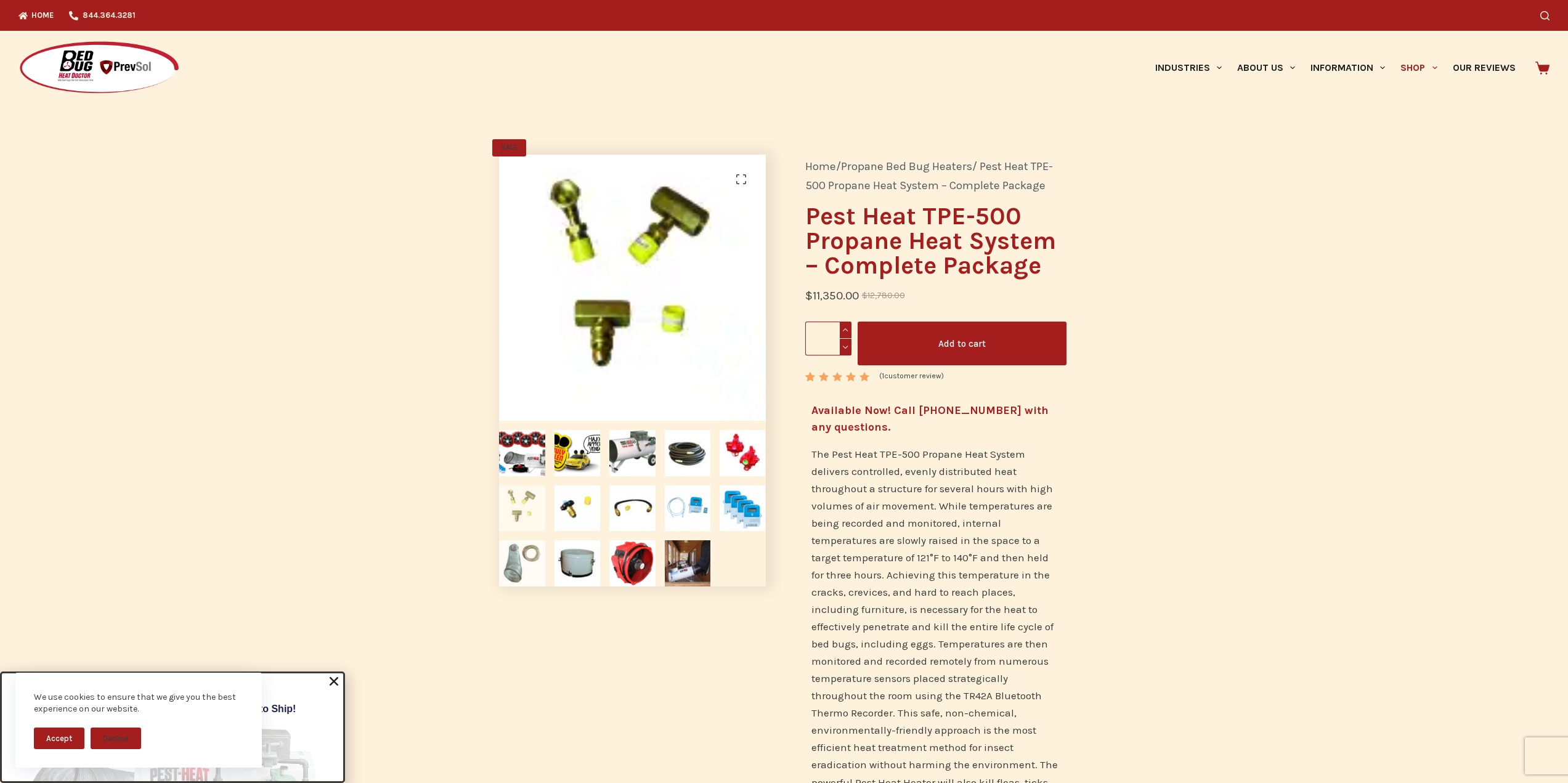
click at [535, 566] on img at bounding box center [522, 563] width 46 height 46
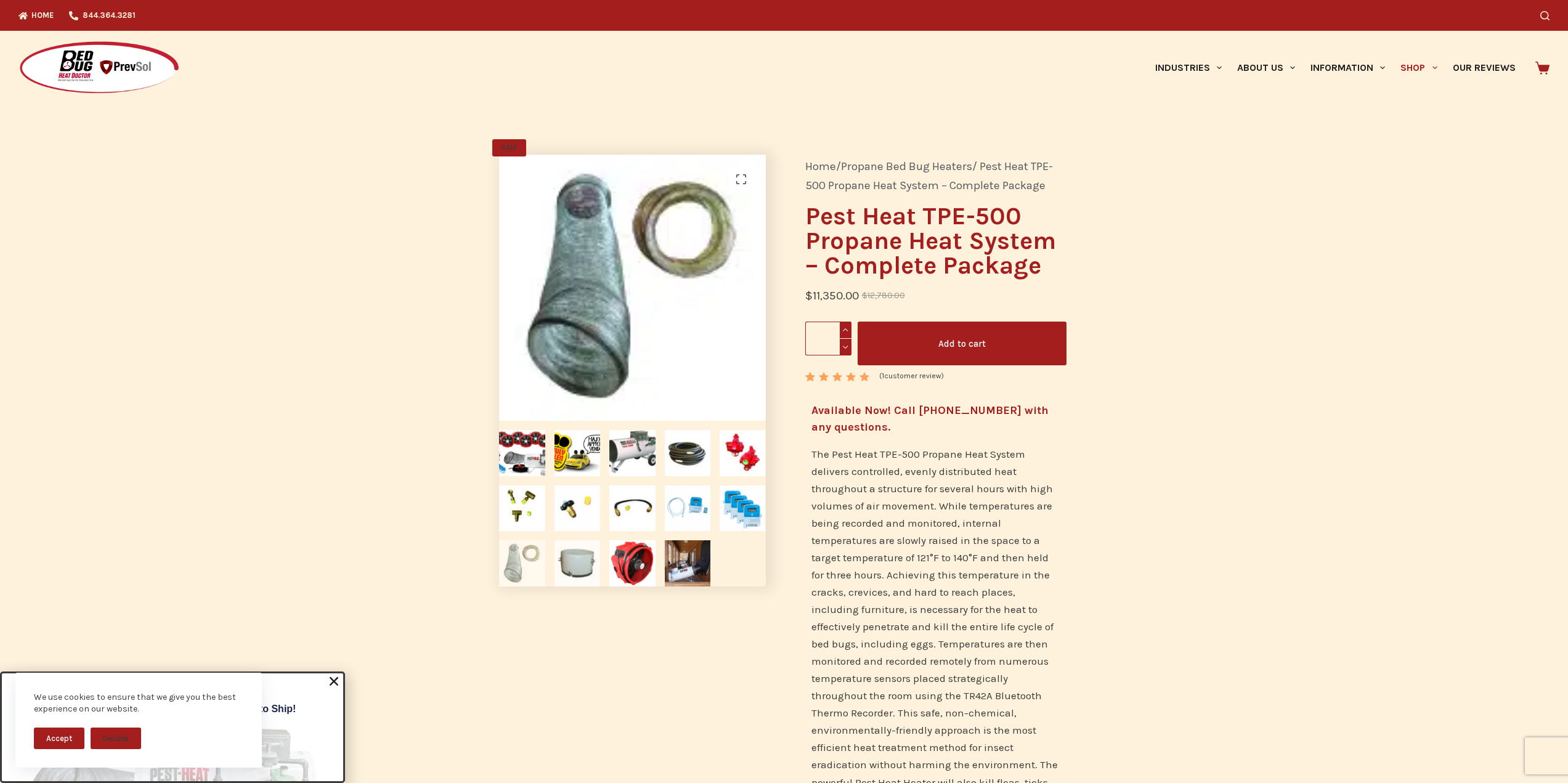
click at [584, 560] on img at bounding box center [577, 563] width 46 height 46
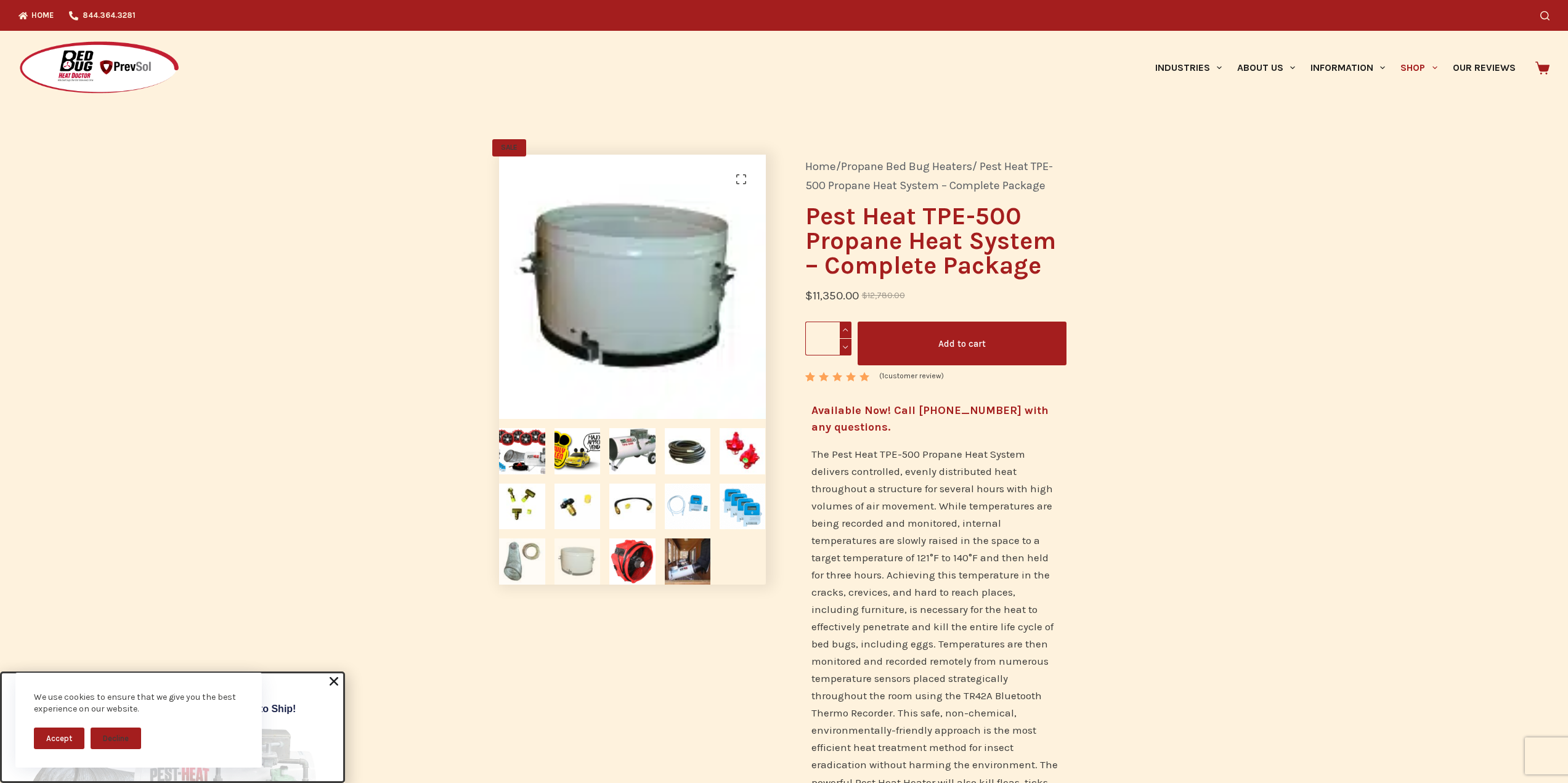
click at [513, 549] on img at bounding box center [522, 561] width 46 height 46
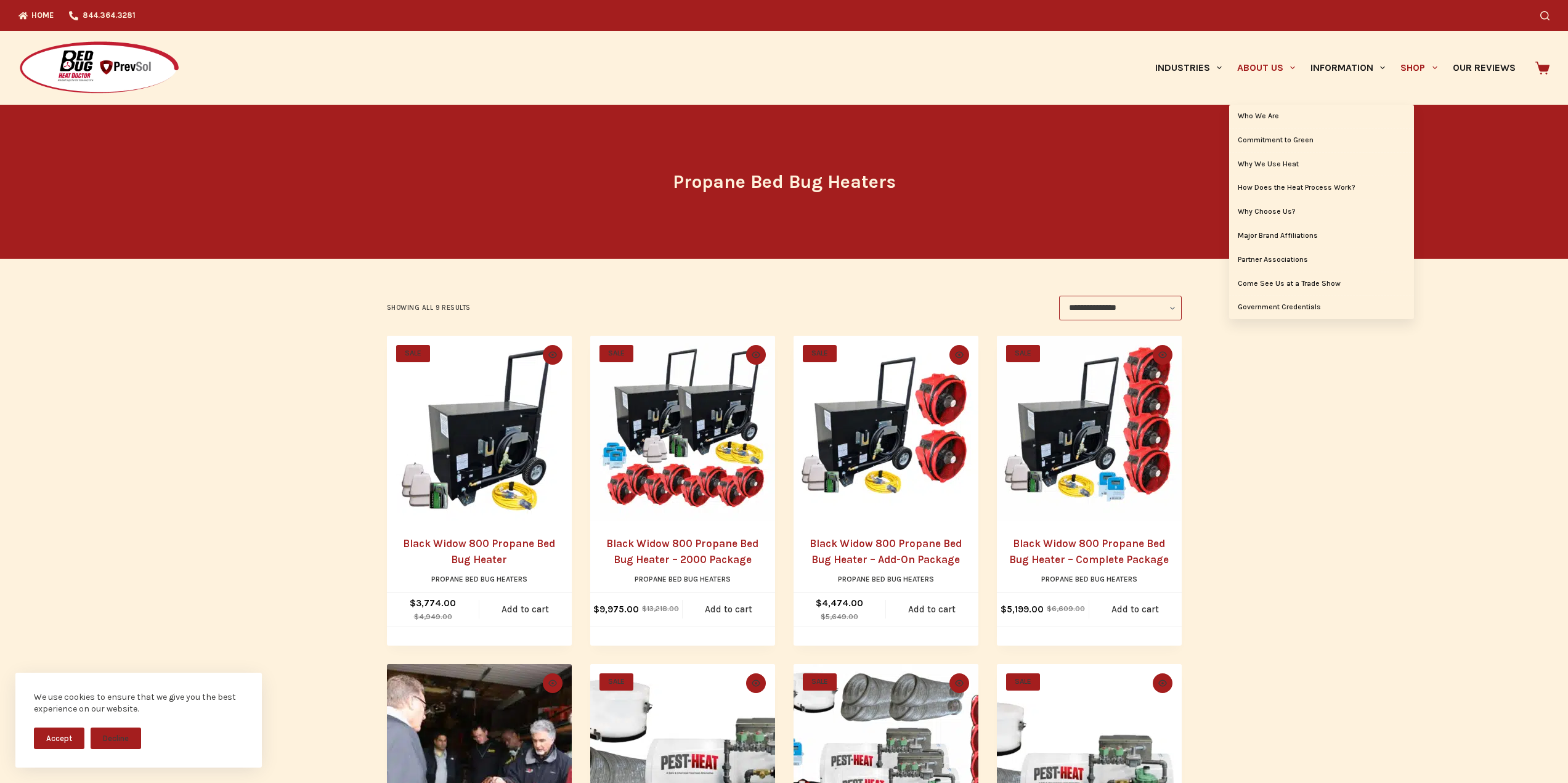
click at [1261, 67] on link "About Us" at bounding box center [1266, 67] width 73 height 74
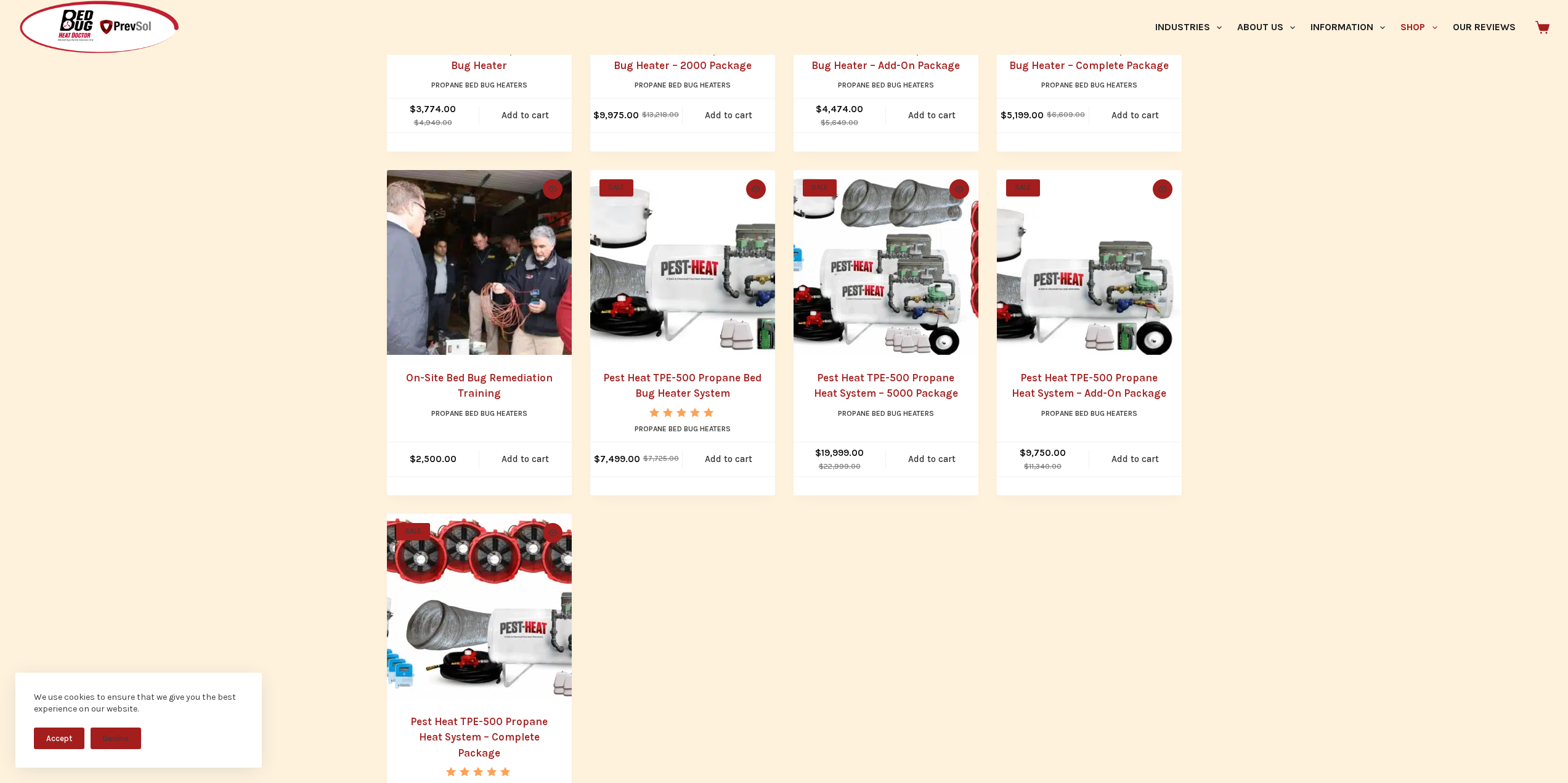
scroll to position [493, 0]
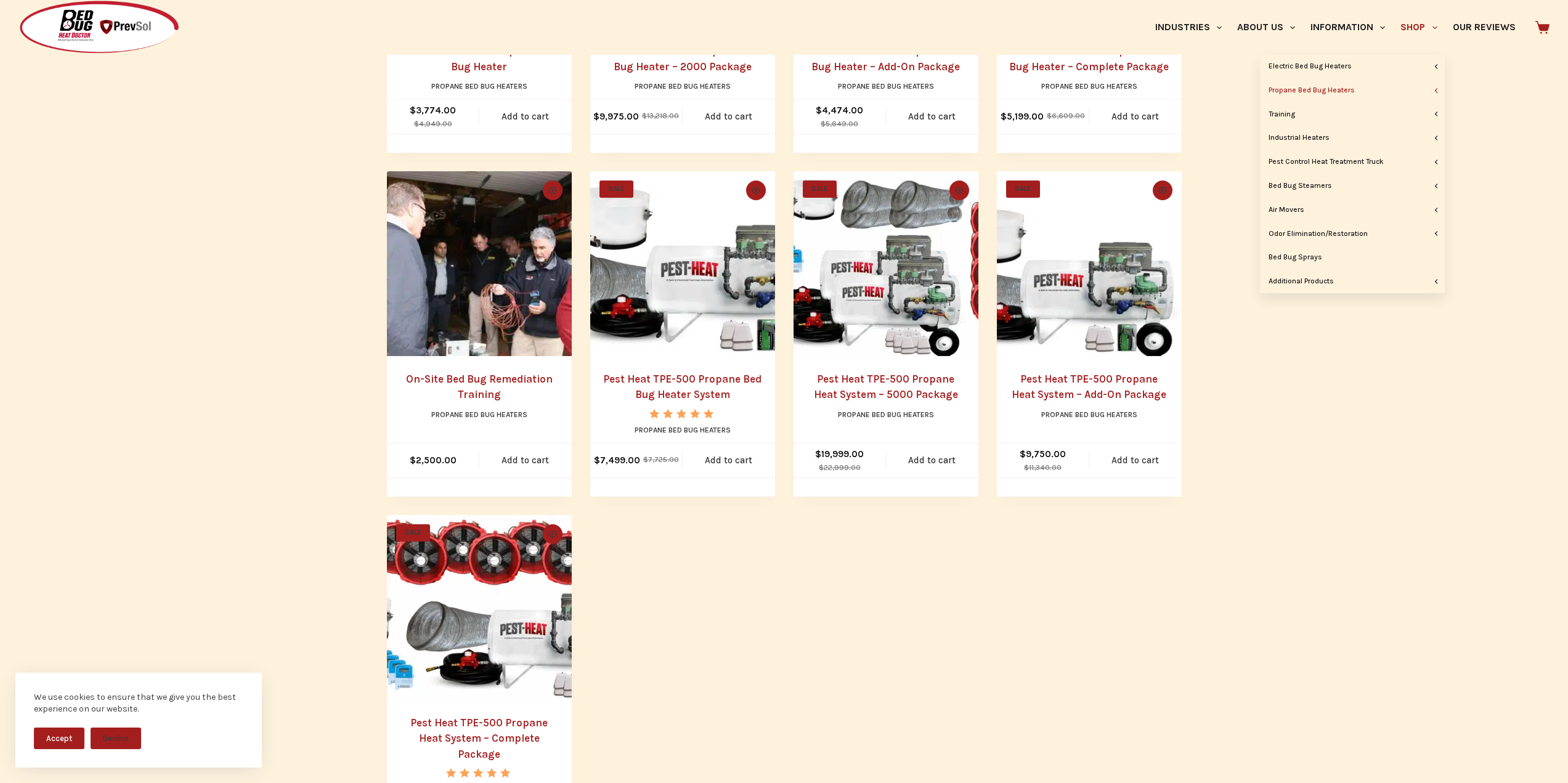
click at [1421, 24] on link "Shop" at bounding box center [1419, 27] width 52 height 55
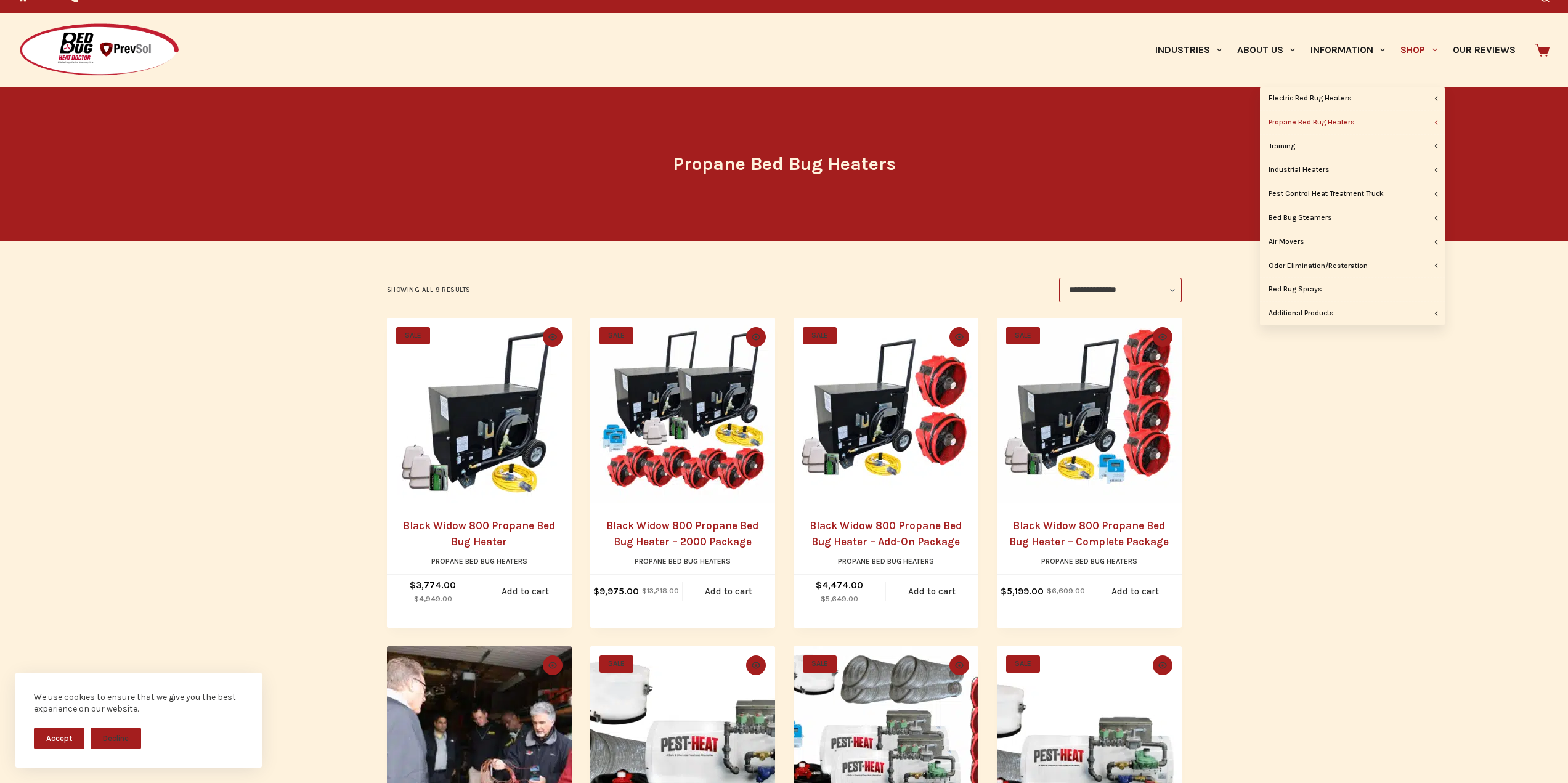
scroll to position [0, 0]
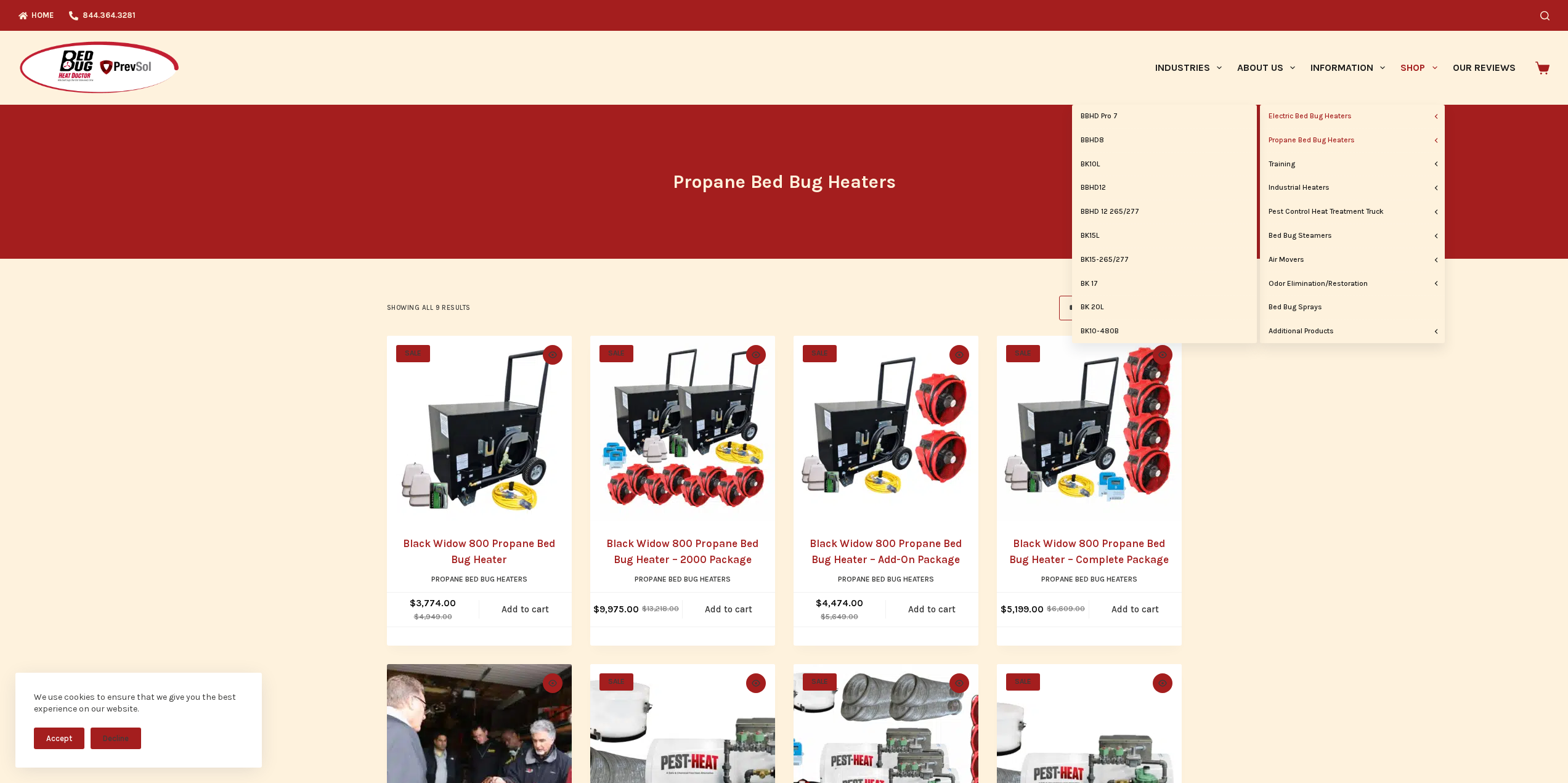
click at [1346, 118] on link "Electric Bed Bug Heaters" at bounding box center [1352, 116] width 185 height 24
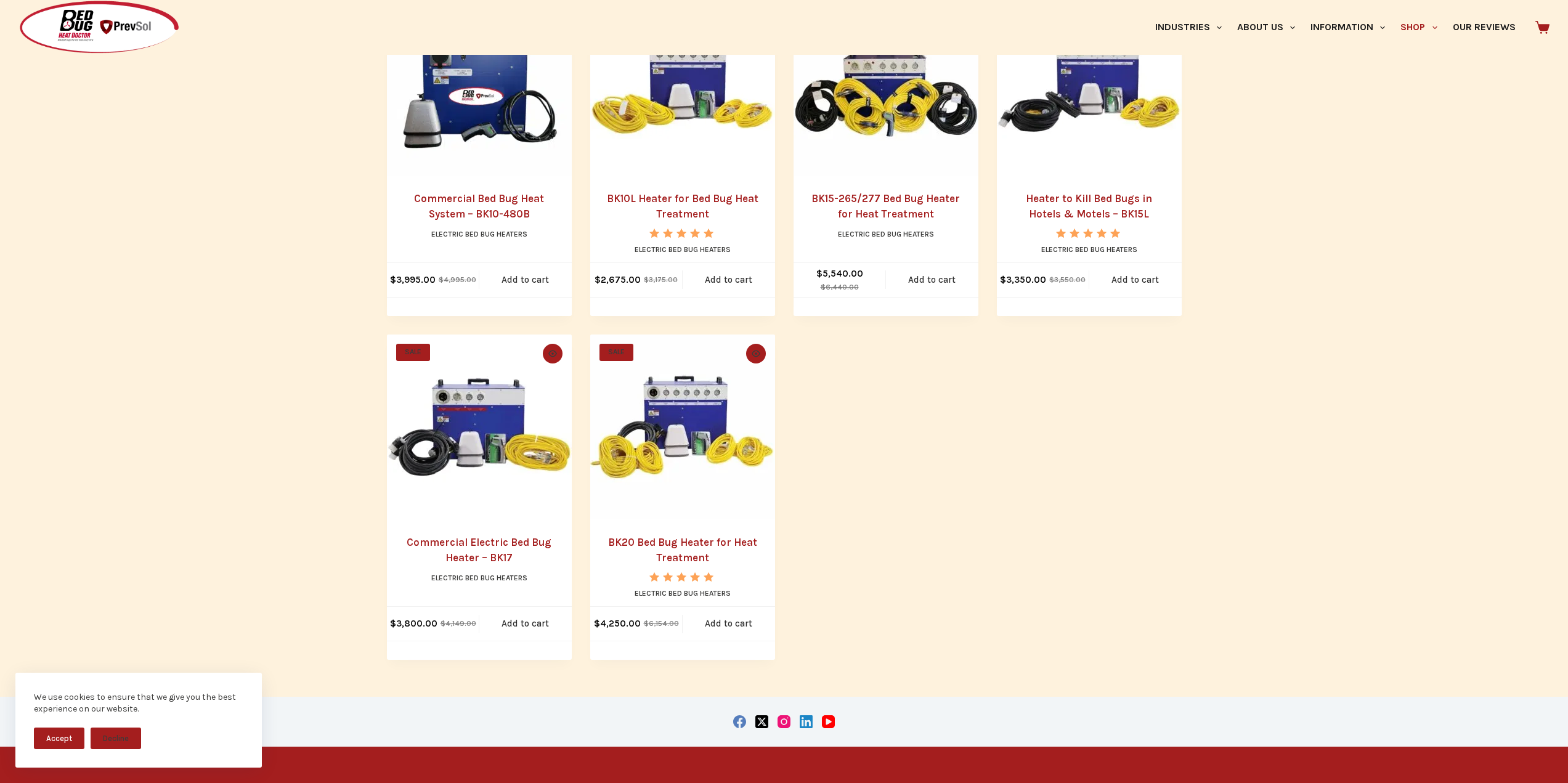
scroll to position [923, 0]
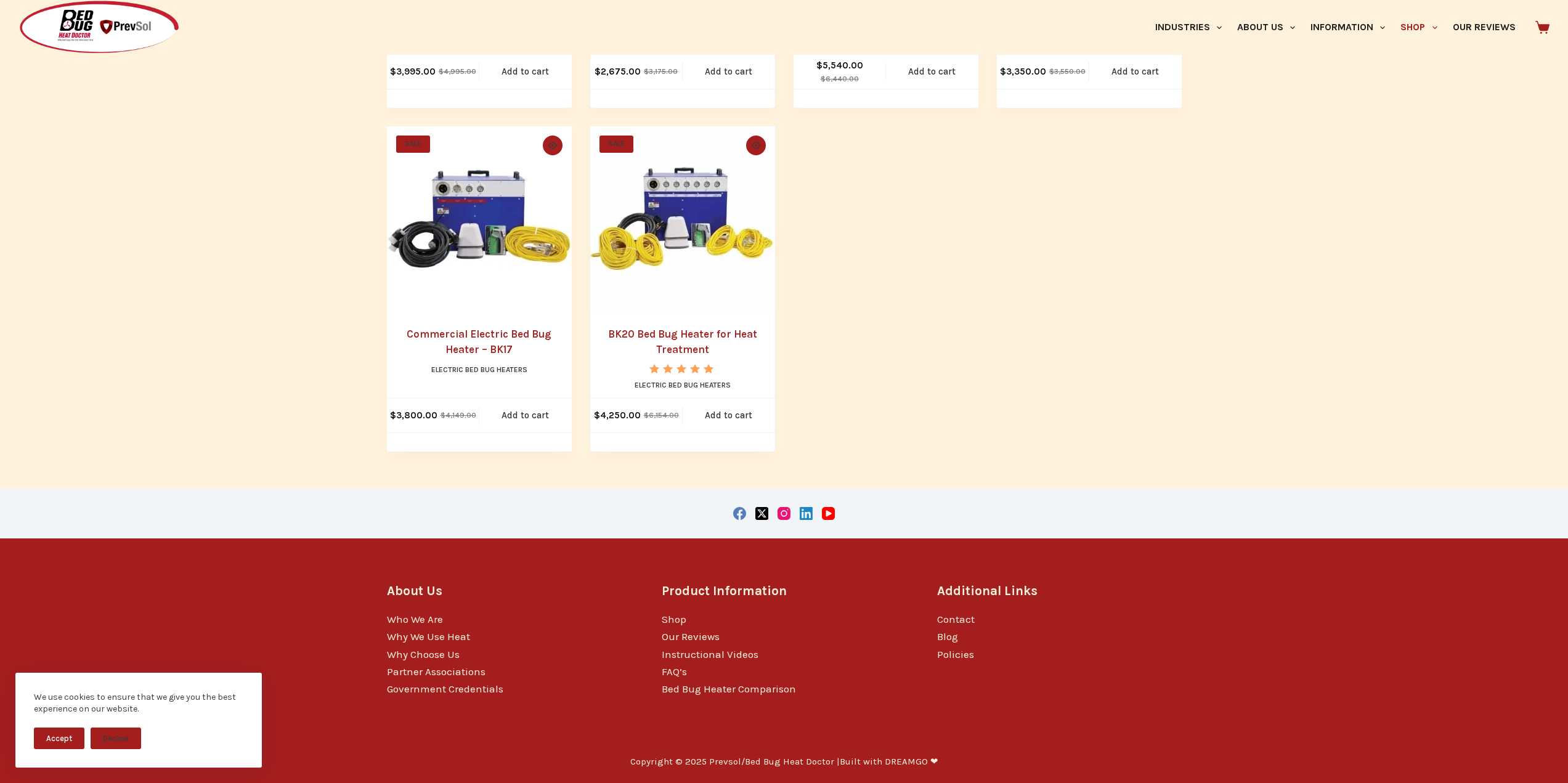
click at [80, 23] on img at bounding box center [99, 27] width 162 height 55
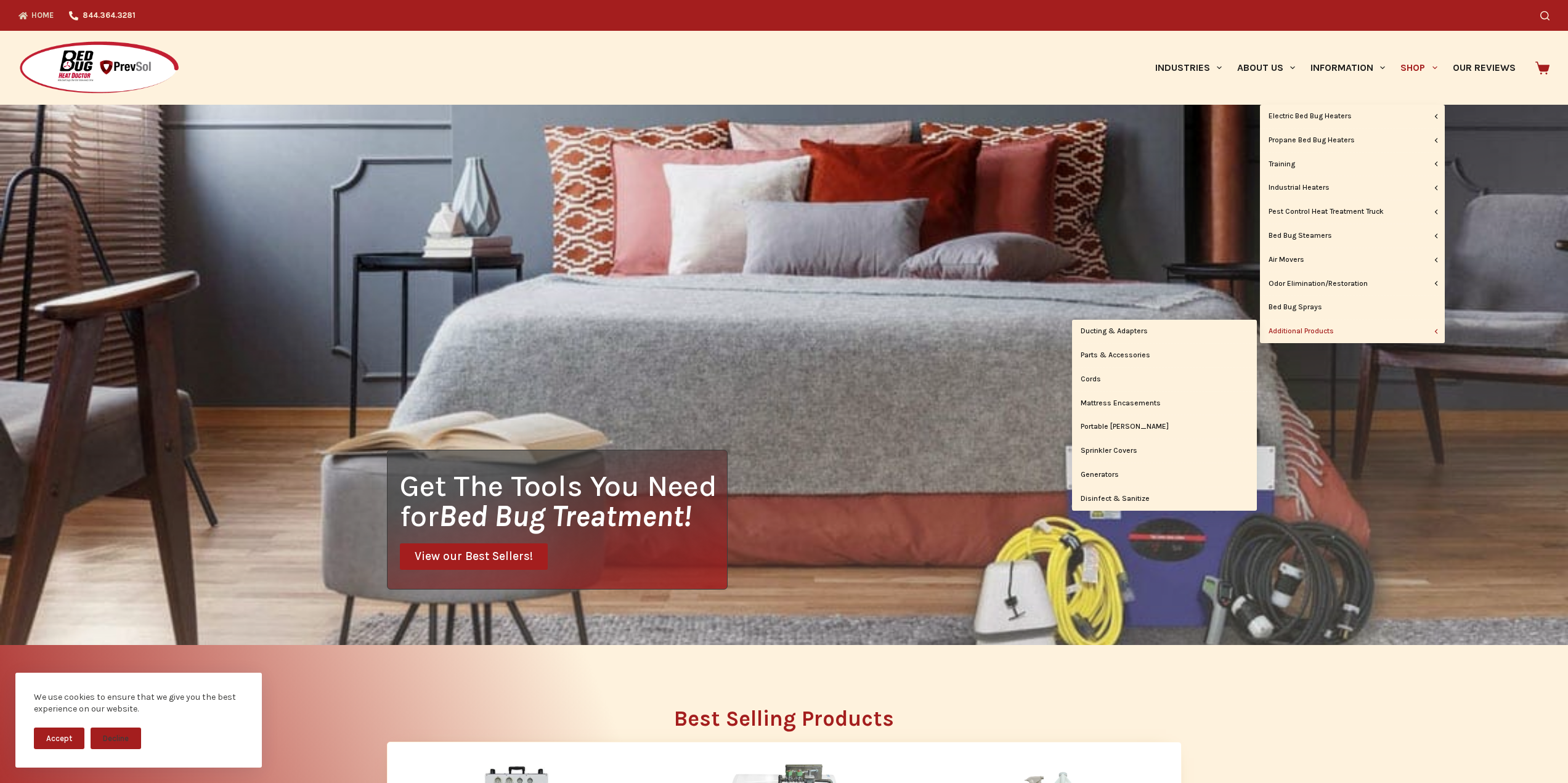
click at [1312, 332] on link "Additional Products" at bounding box center [1352, 331] width 185 height 24
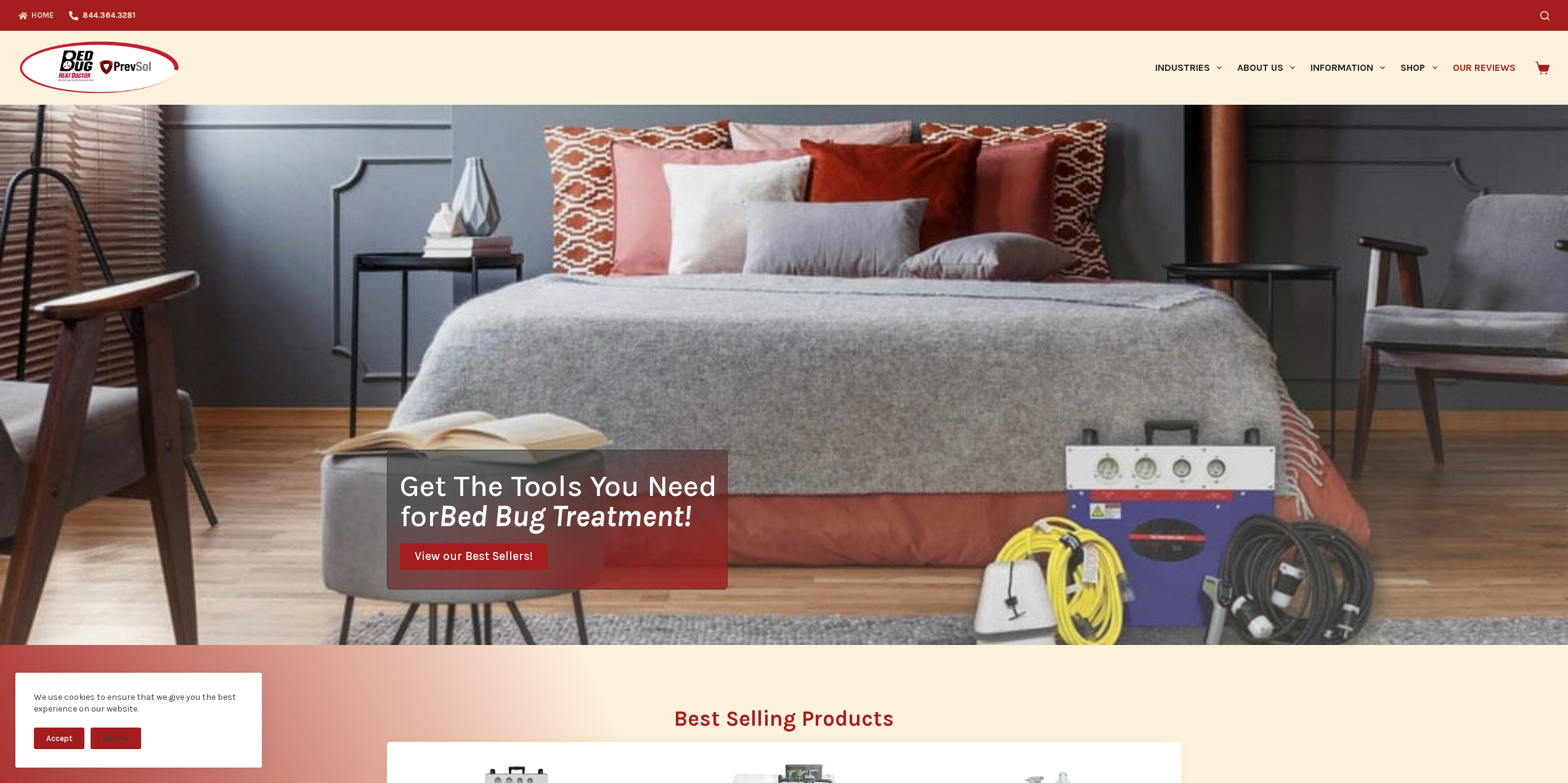
click at [1488, 70] on link "Our Reviews" at bounding box center [1483, 67] width 78 height 74
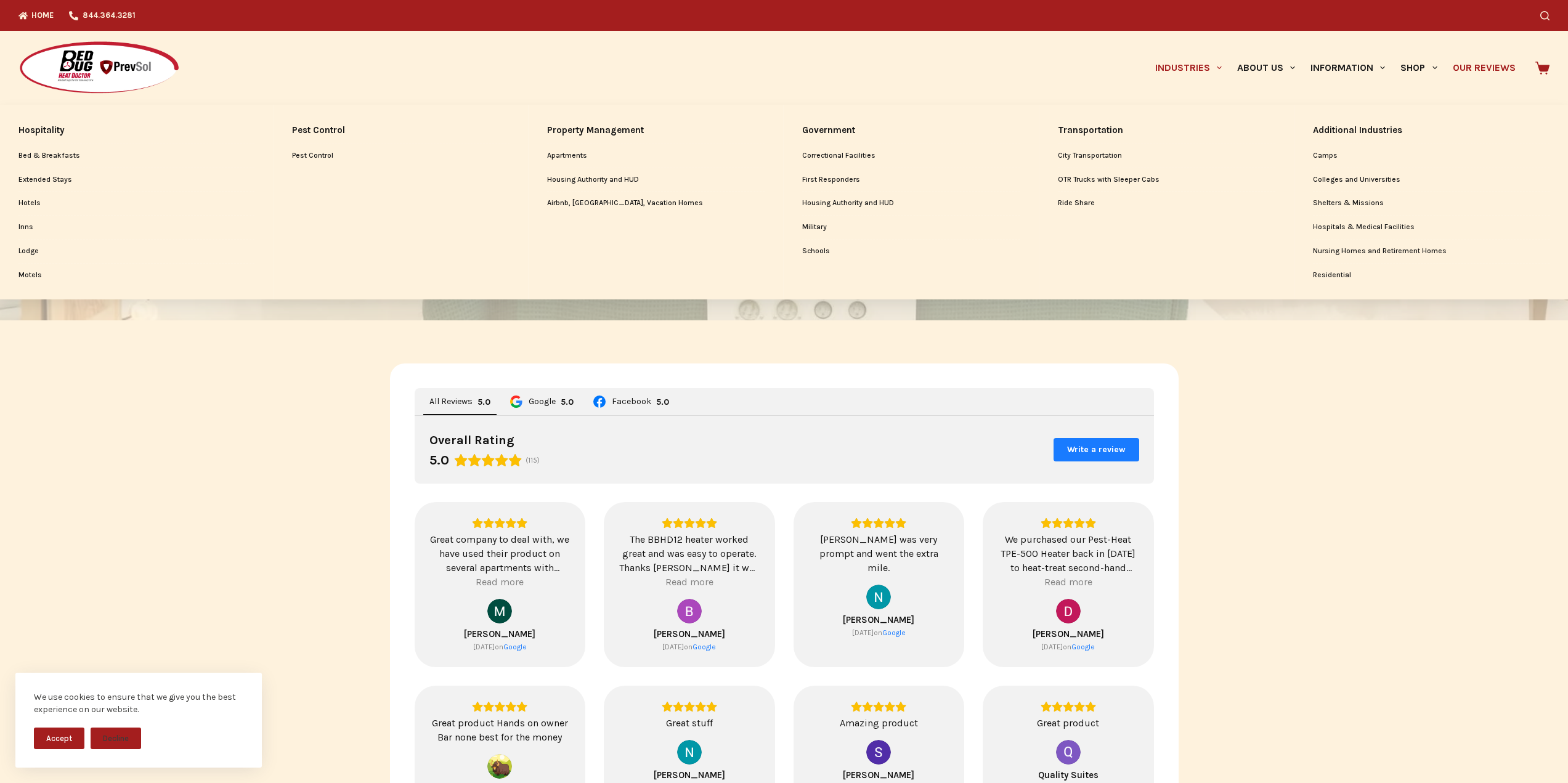
click at [1187, 71] on link "Industries" at bounding box center [1188, 67] width 82 height 74
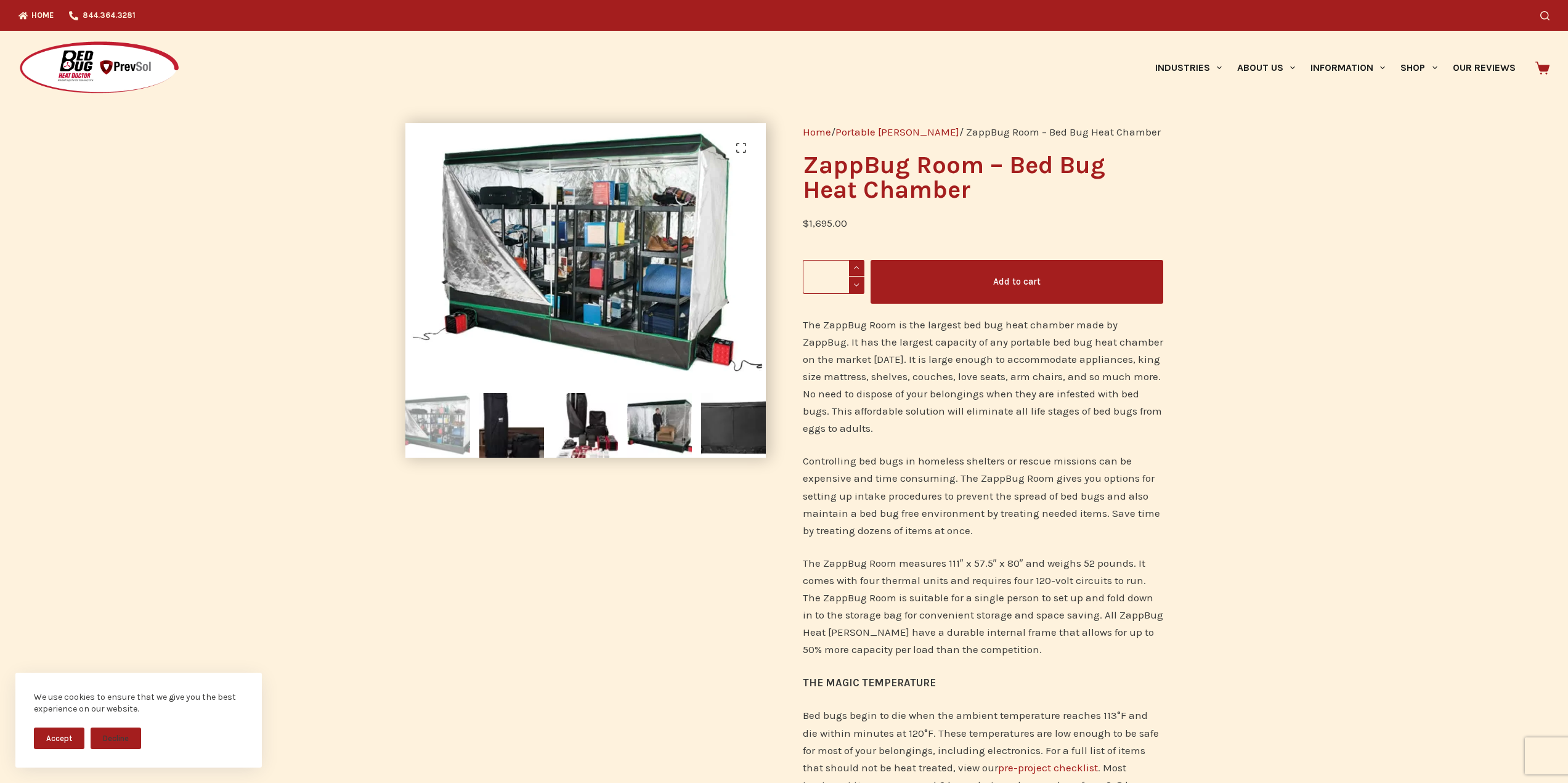
drag, startPoint x: 1027, startPoint y: 283, endPoint x: 1103, endPoint y: 417, distance: 154.1
click at [1106, 406] on div "Home / Portable Chambers / ZappBug Room – Bed Bug Heat Chamber ZappBug Room – B…" at bounding box center [983, 533] width 398 height 858
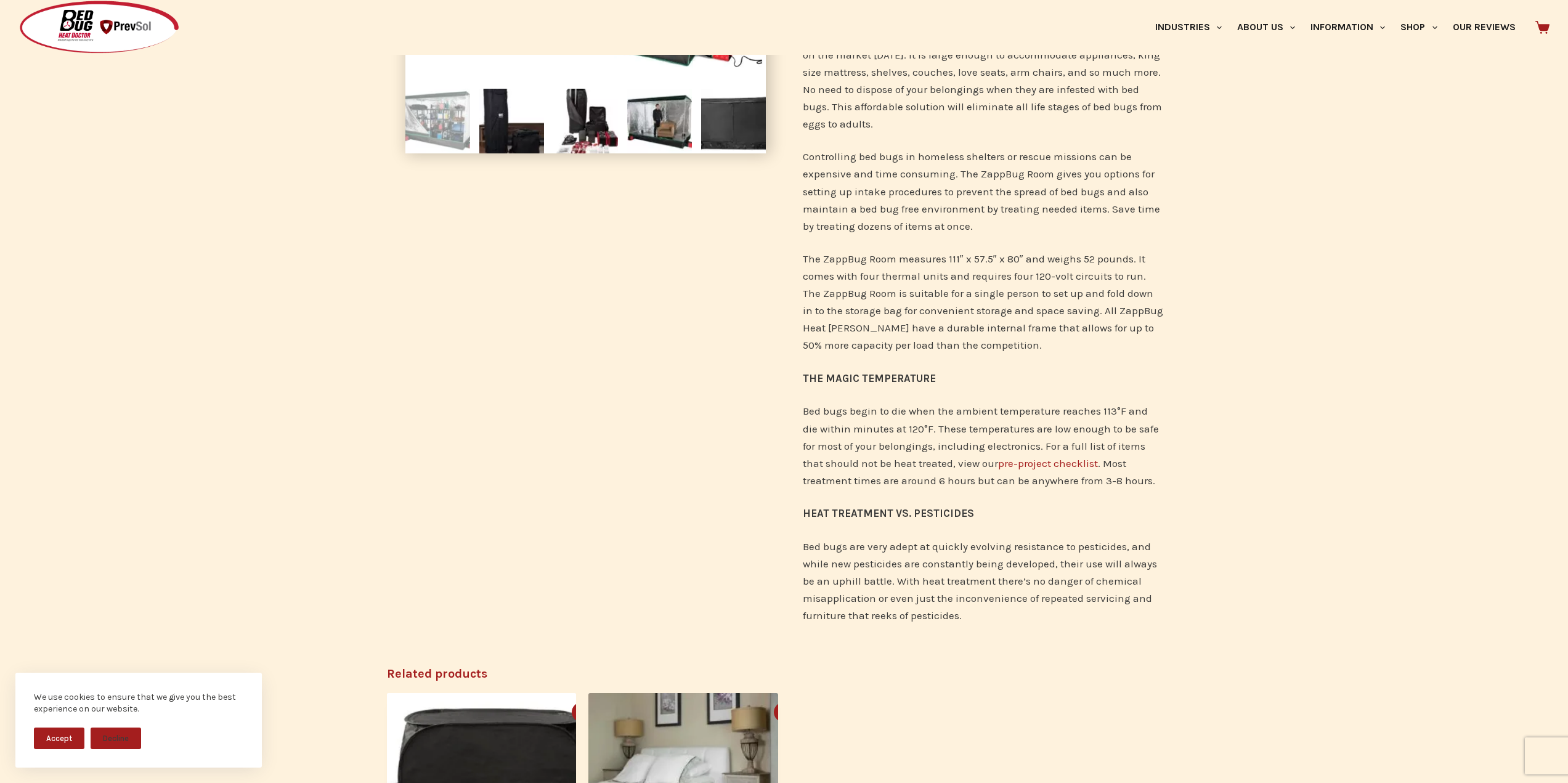
scroll to position [308, 0]
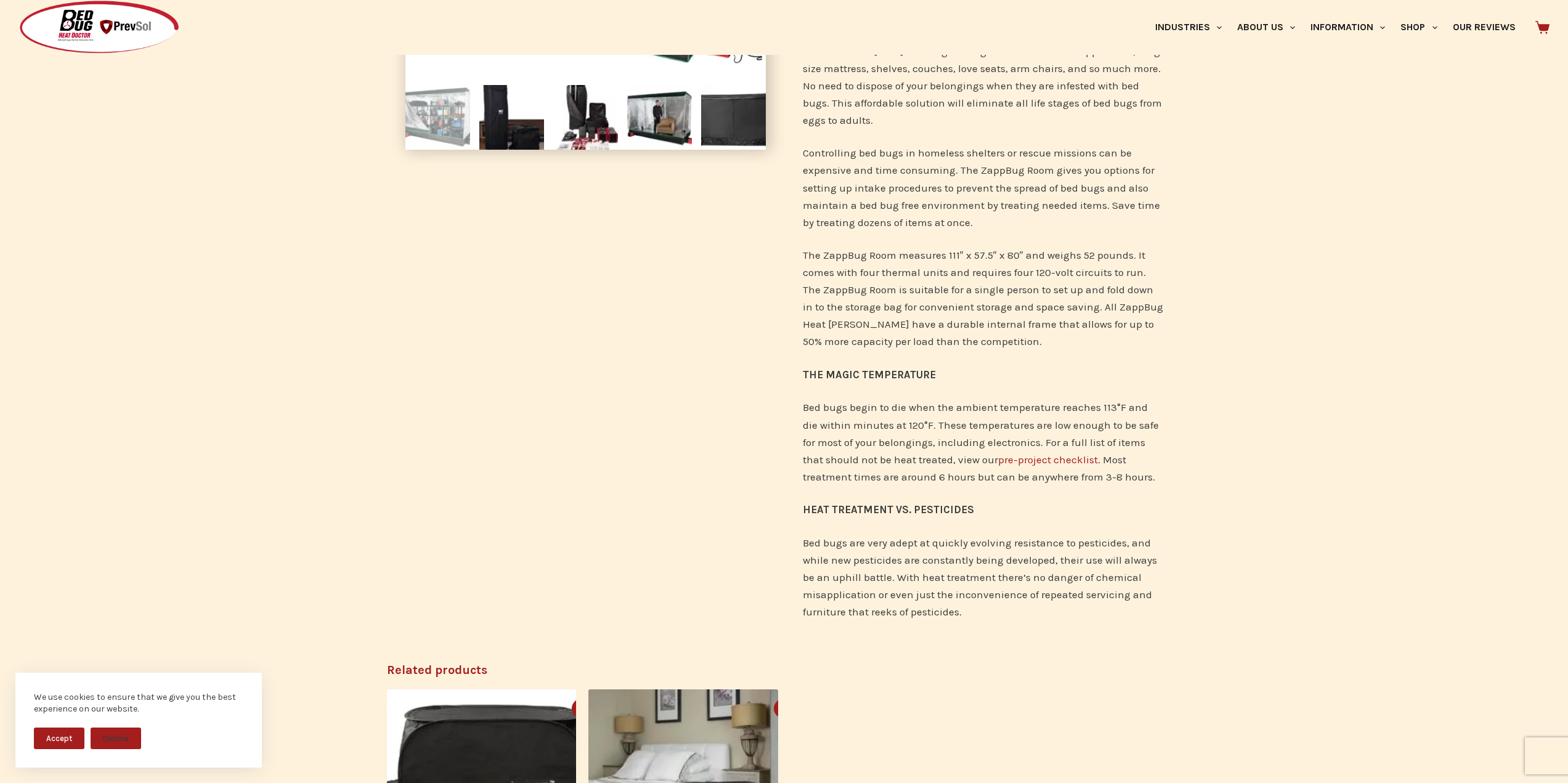
click at [1050, 463] on link "pre-project checklist" at bounding box center [1047, 459] width 100 height 12
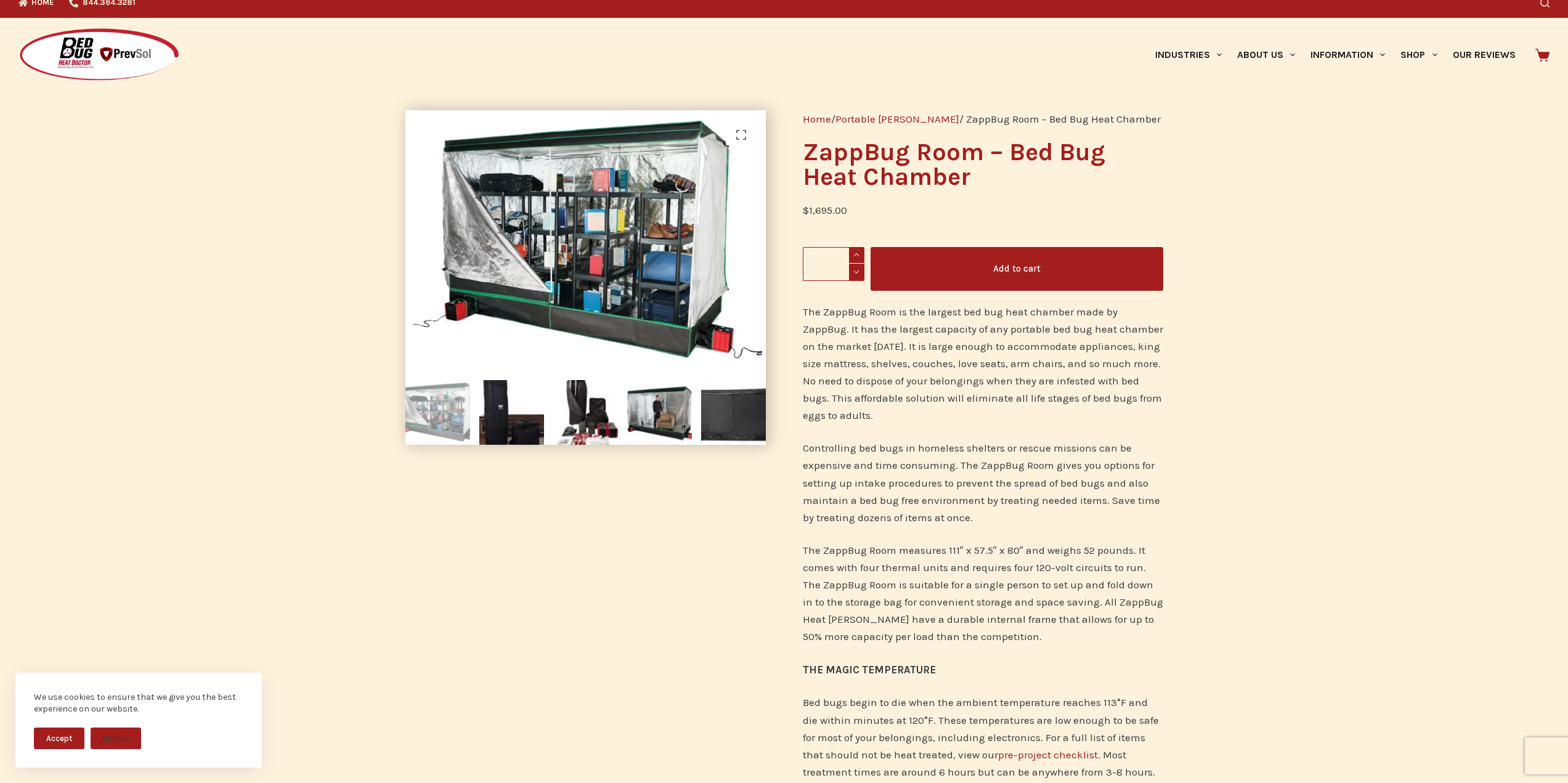
scroll to position [0, 0]
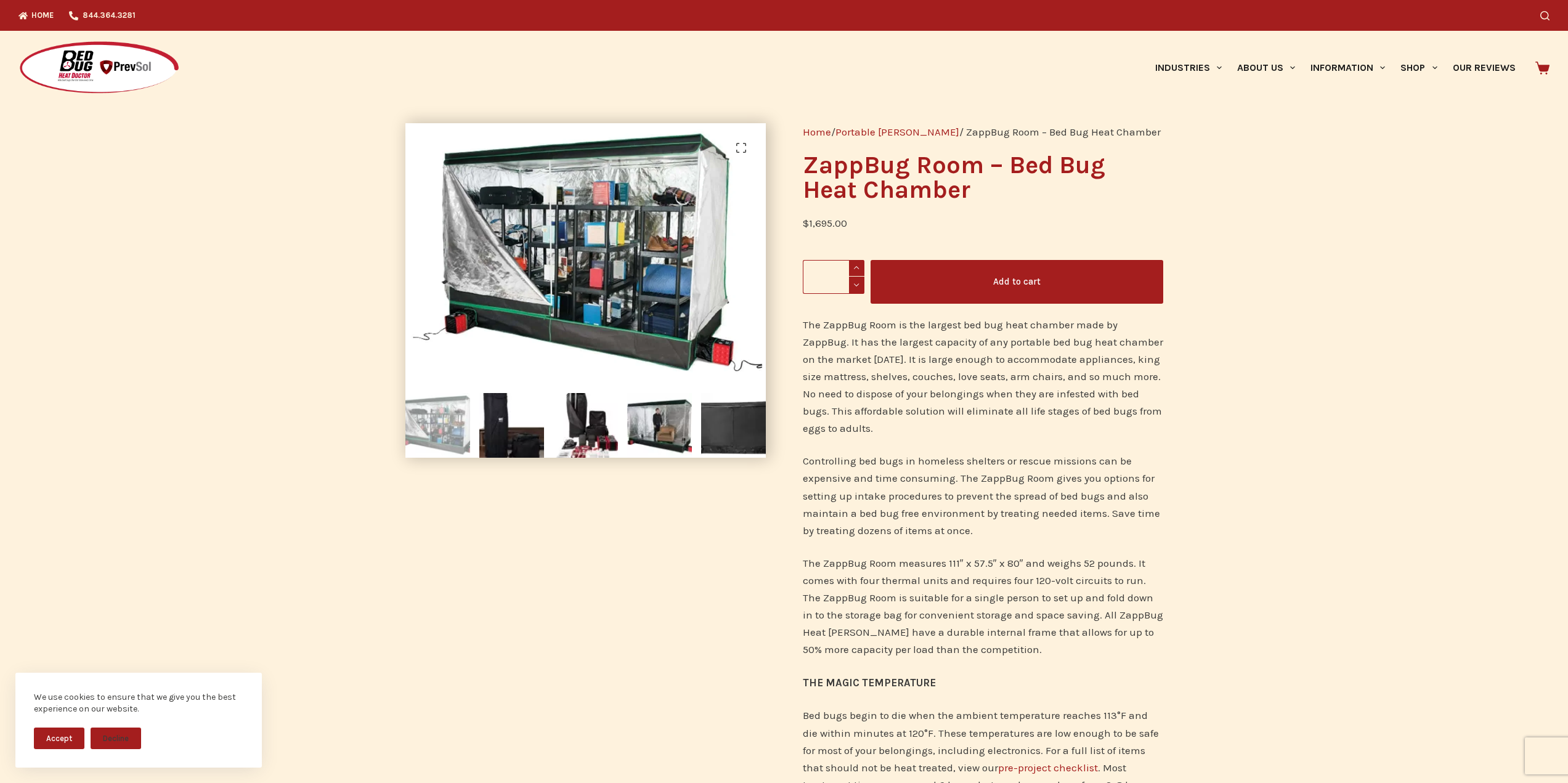
click at [1009, 280] on button "Add to cart" at bounding box center [1017, 281] width 293 height 44
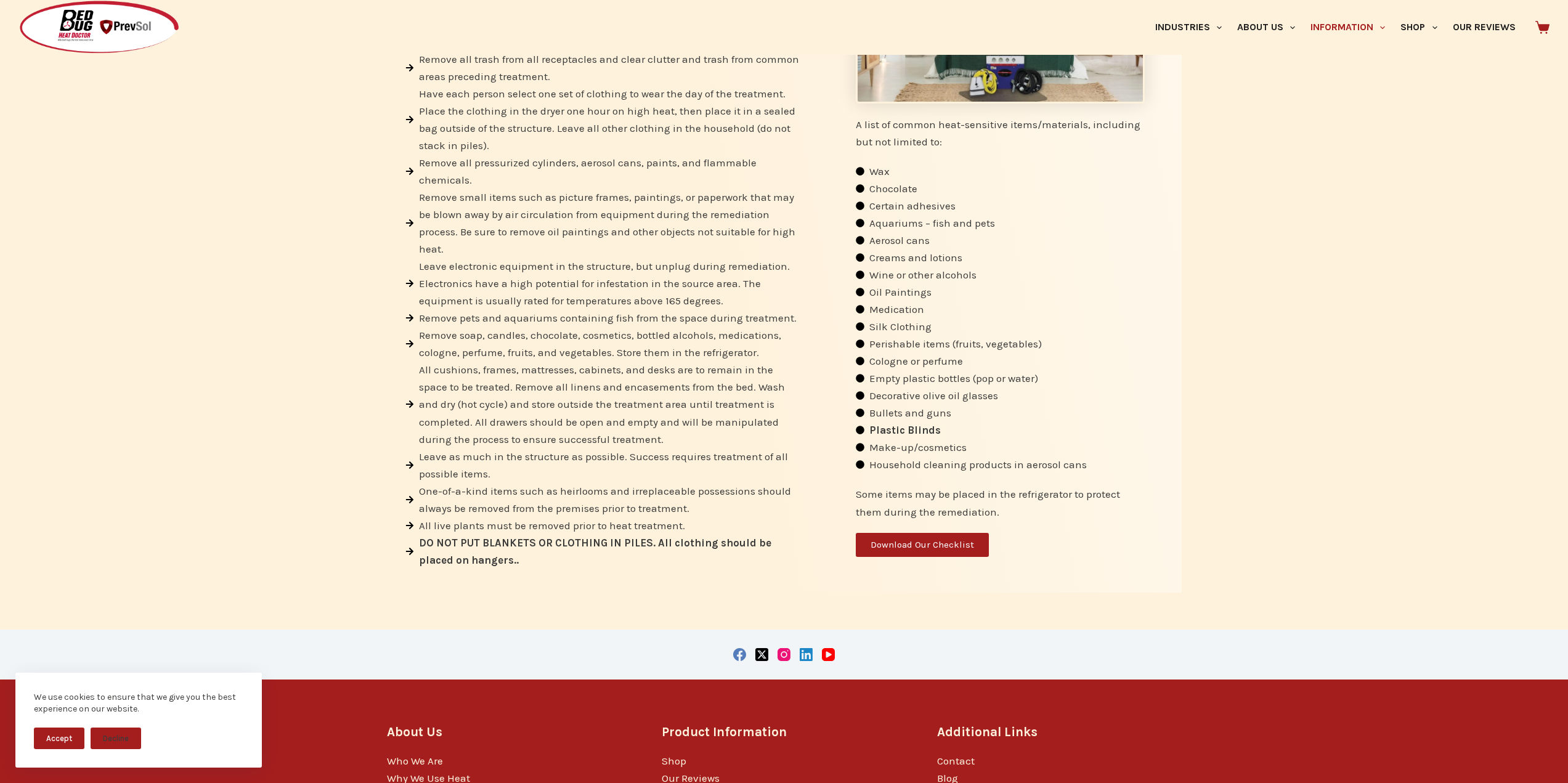
scroll to position [553, 0]
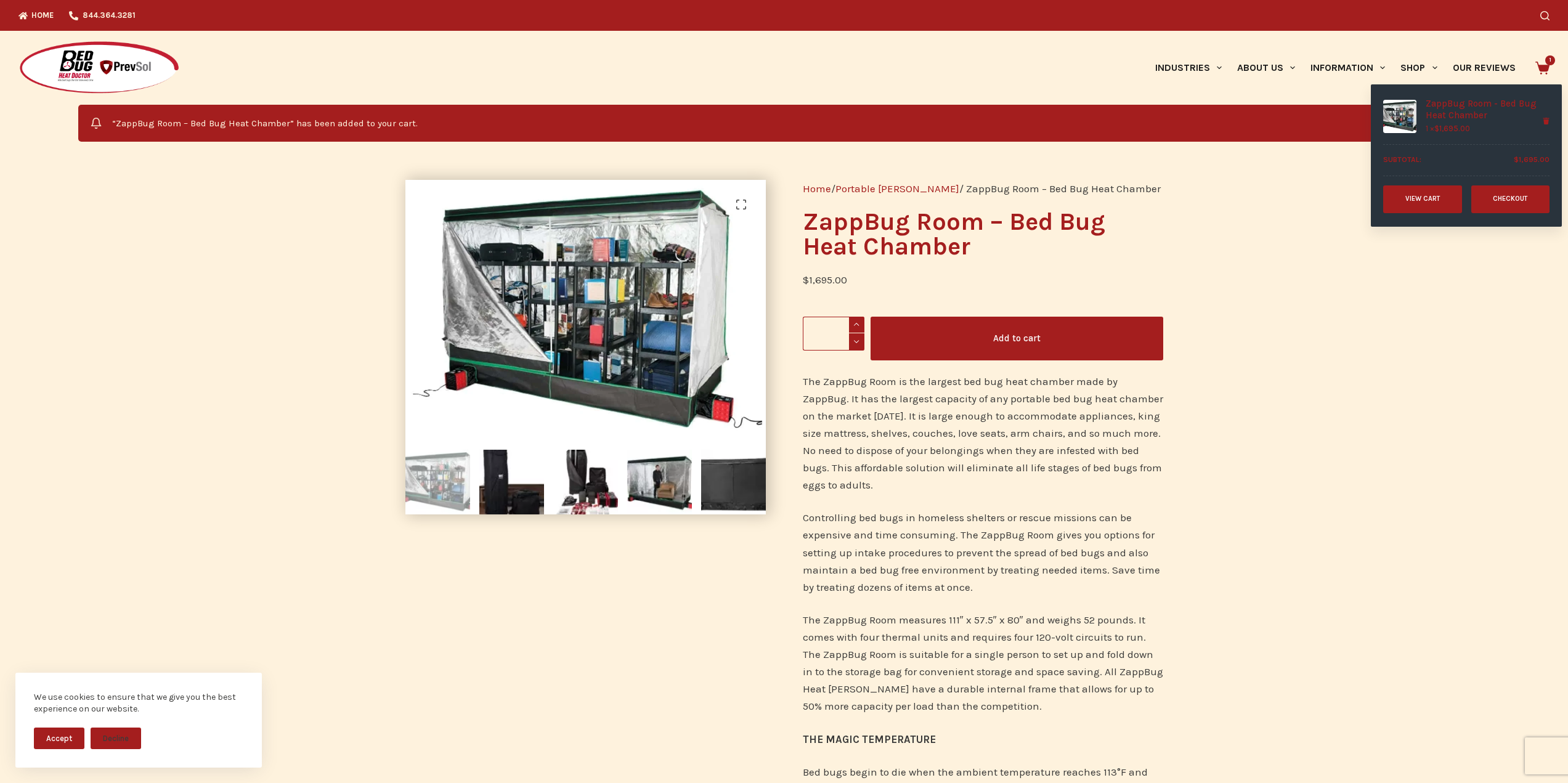
click at [1554, 63] on span "1" at bounding box center [1550, 60] width 10 height 10
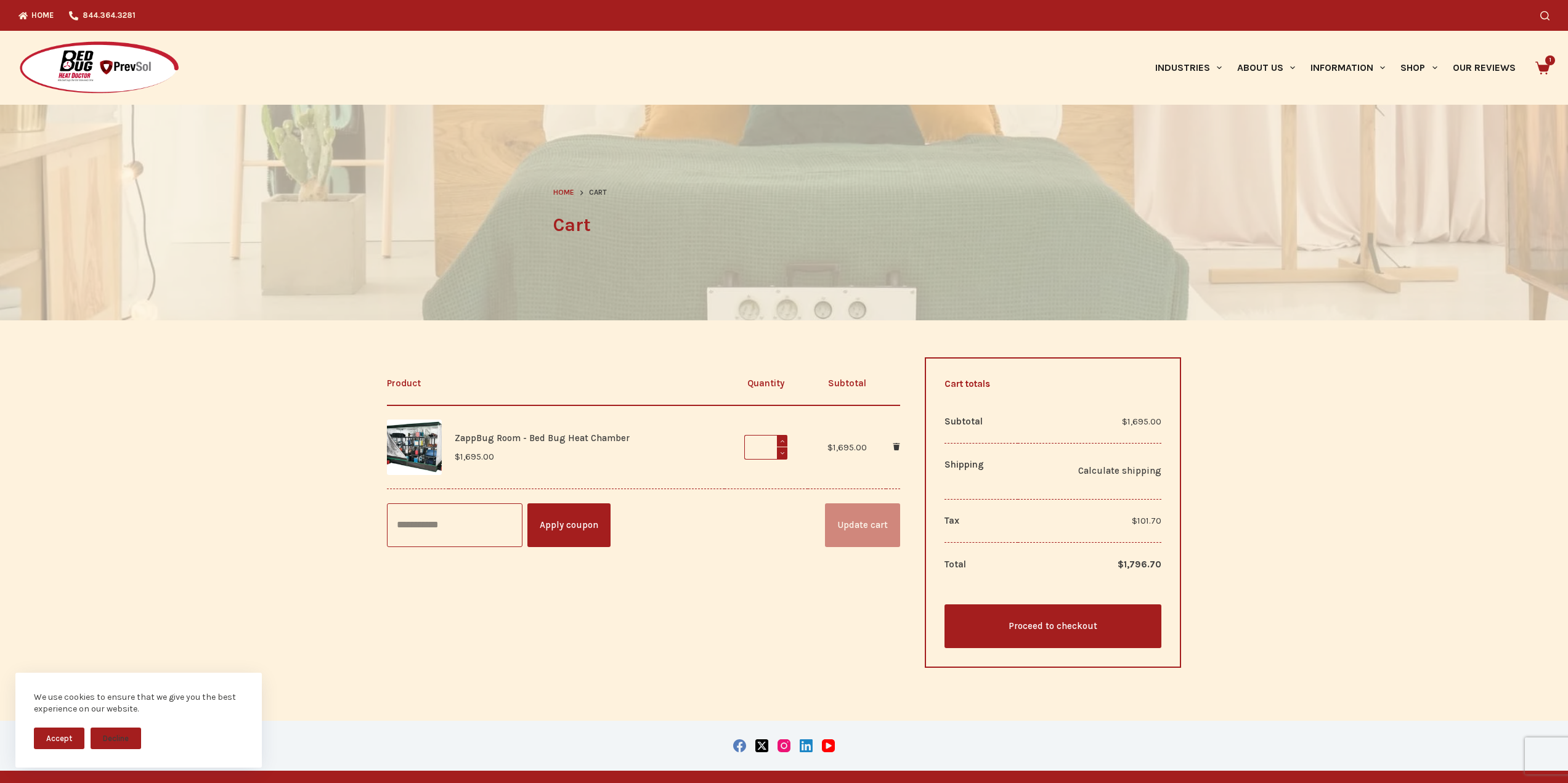
click at [1096, 625] on link "Proceed to checkout" at bounding box center [1053, 626] width 218 height 44
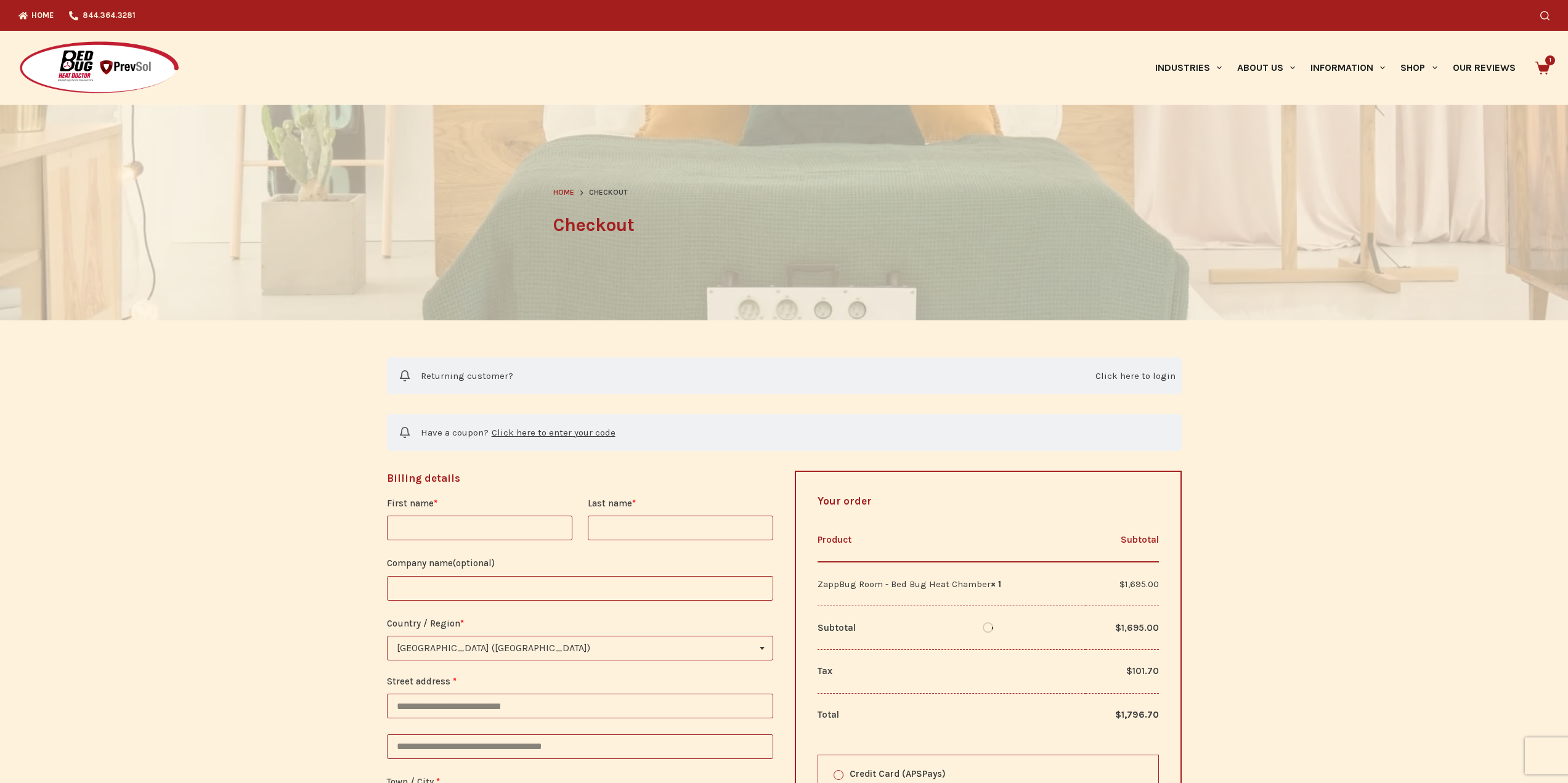
select select "**"
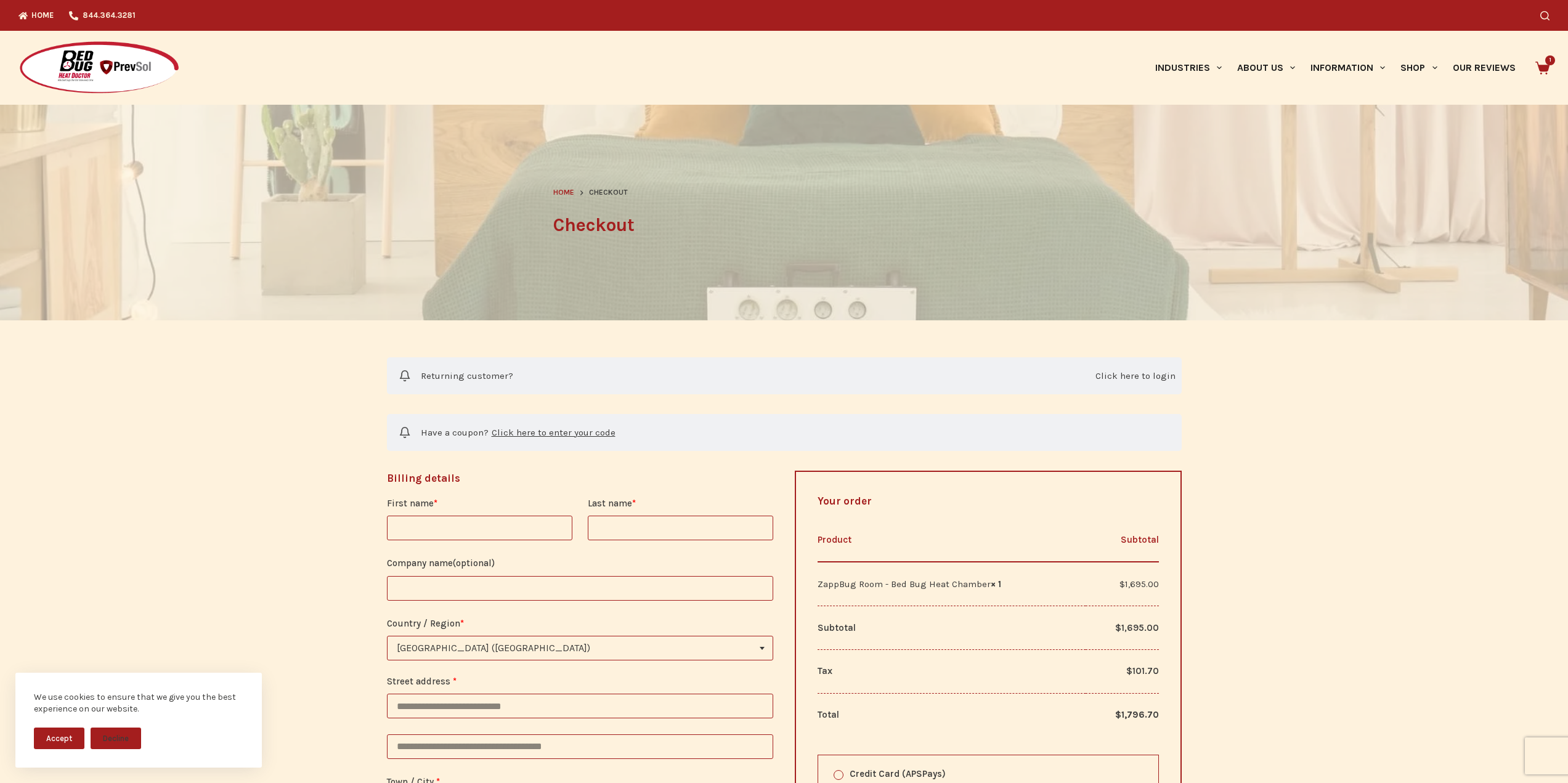
click at [481, 525] on input "First name *" at bounding box center [480, 528] width 185 height 24
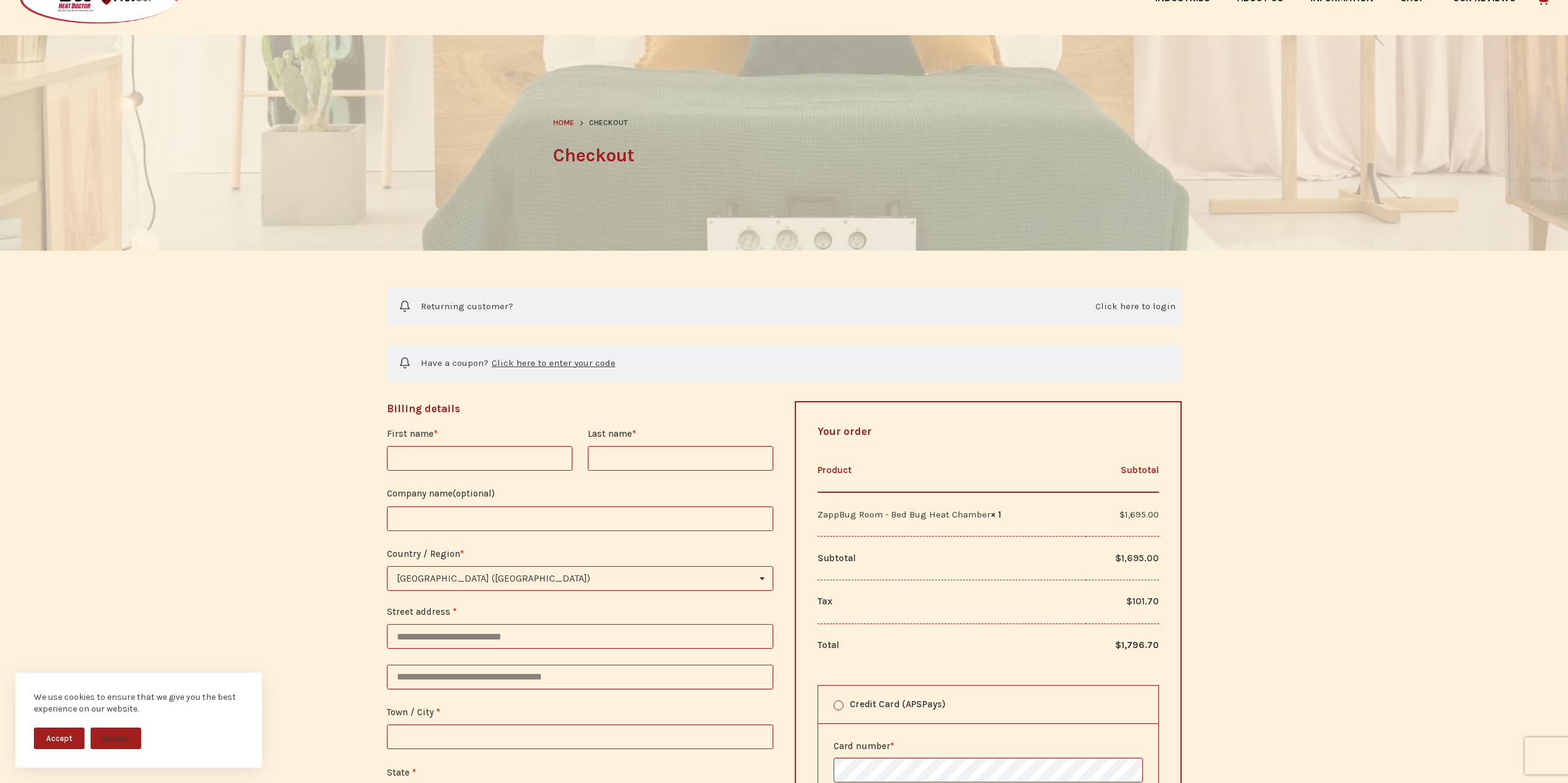
scroll to position [123, 0]
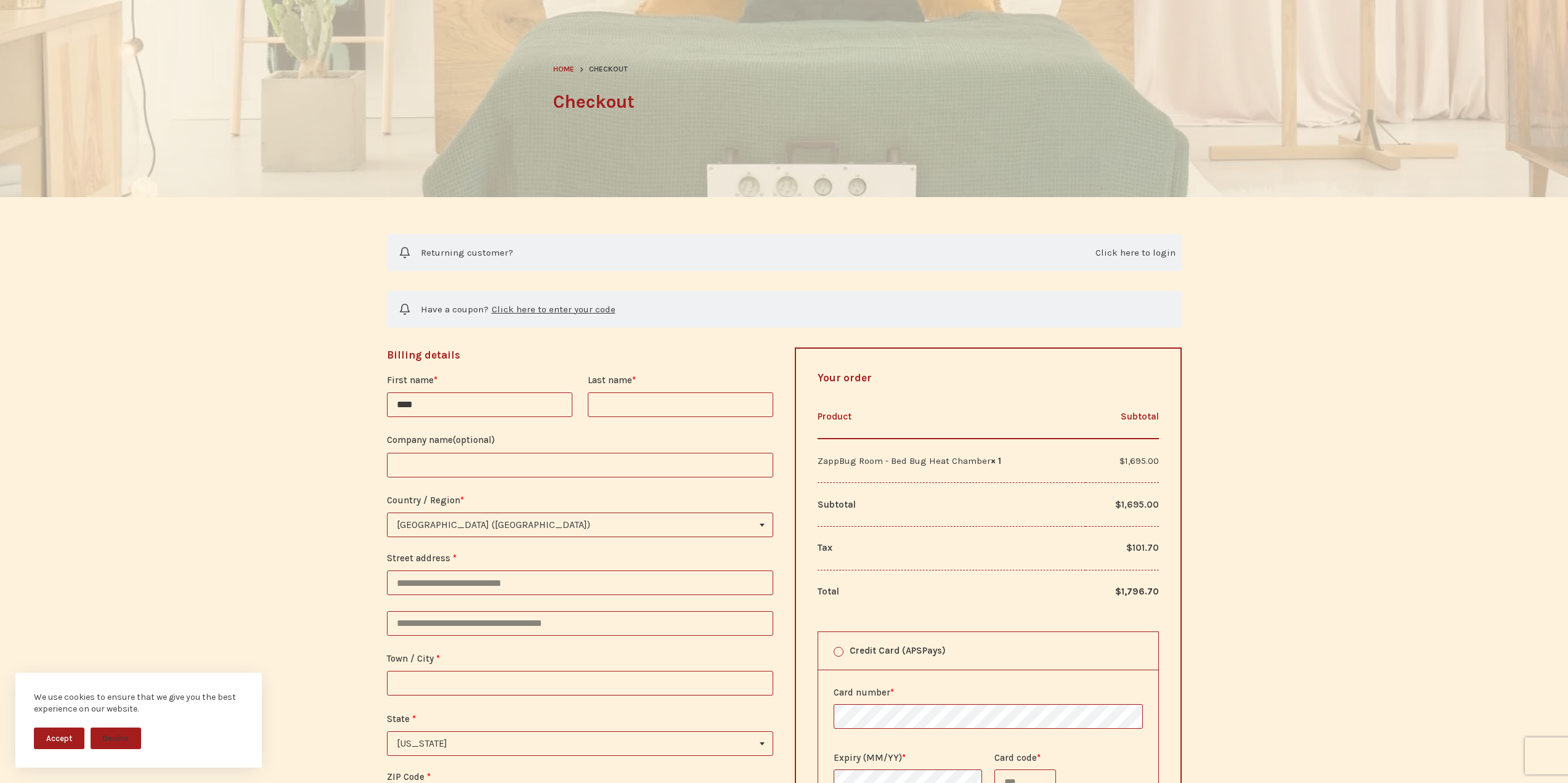
type input "****"
type input "******"
type input "**********"
type input "*"
type input "**********"
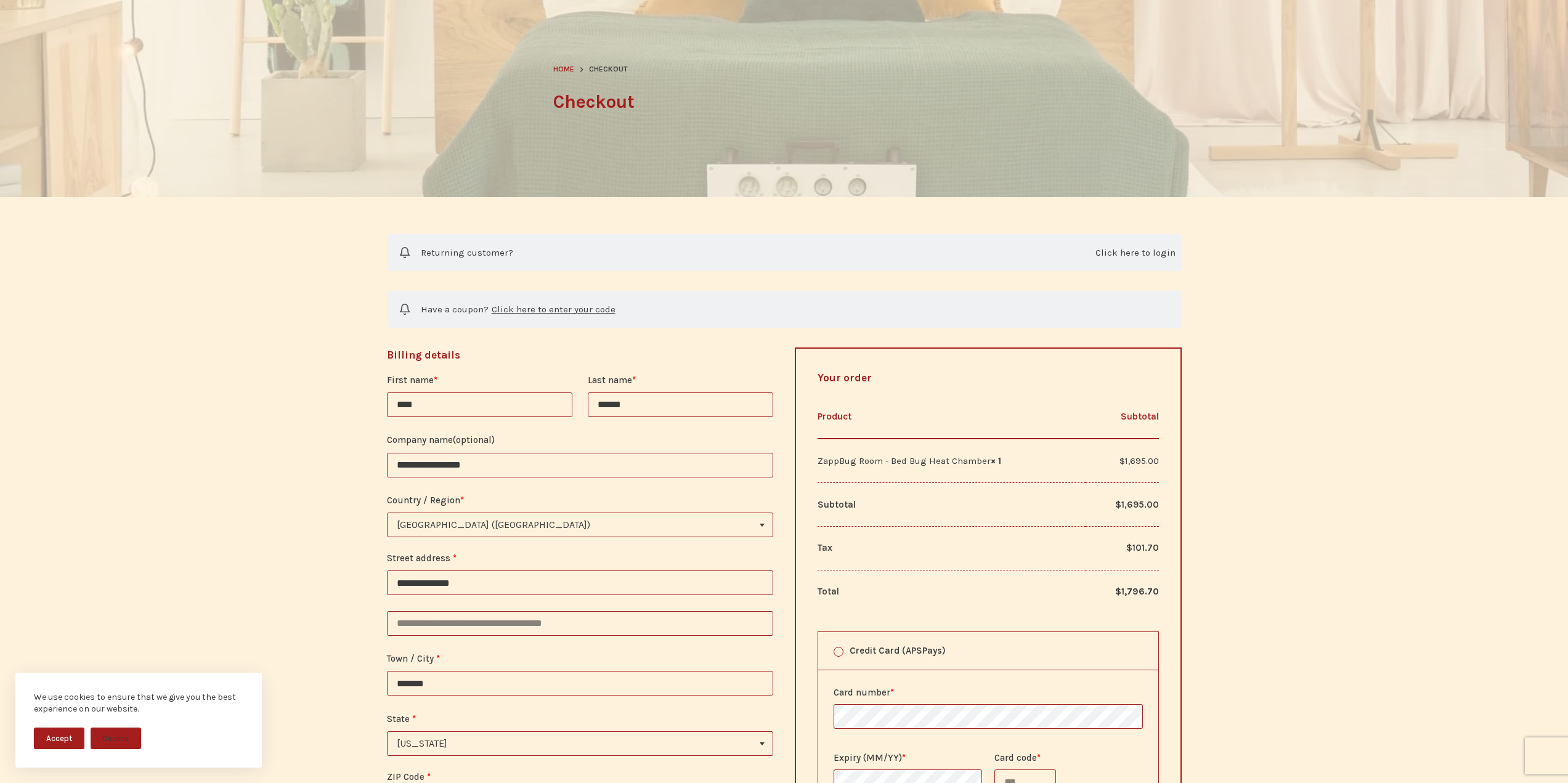
type input "******"
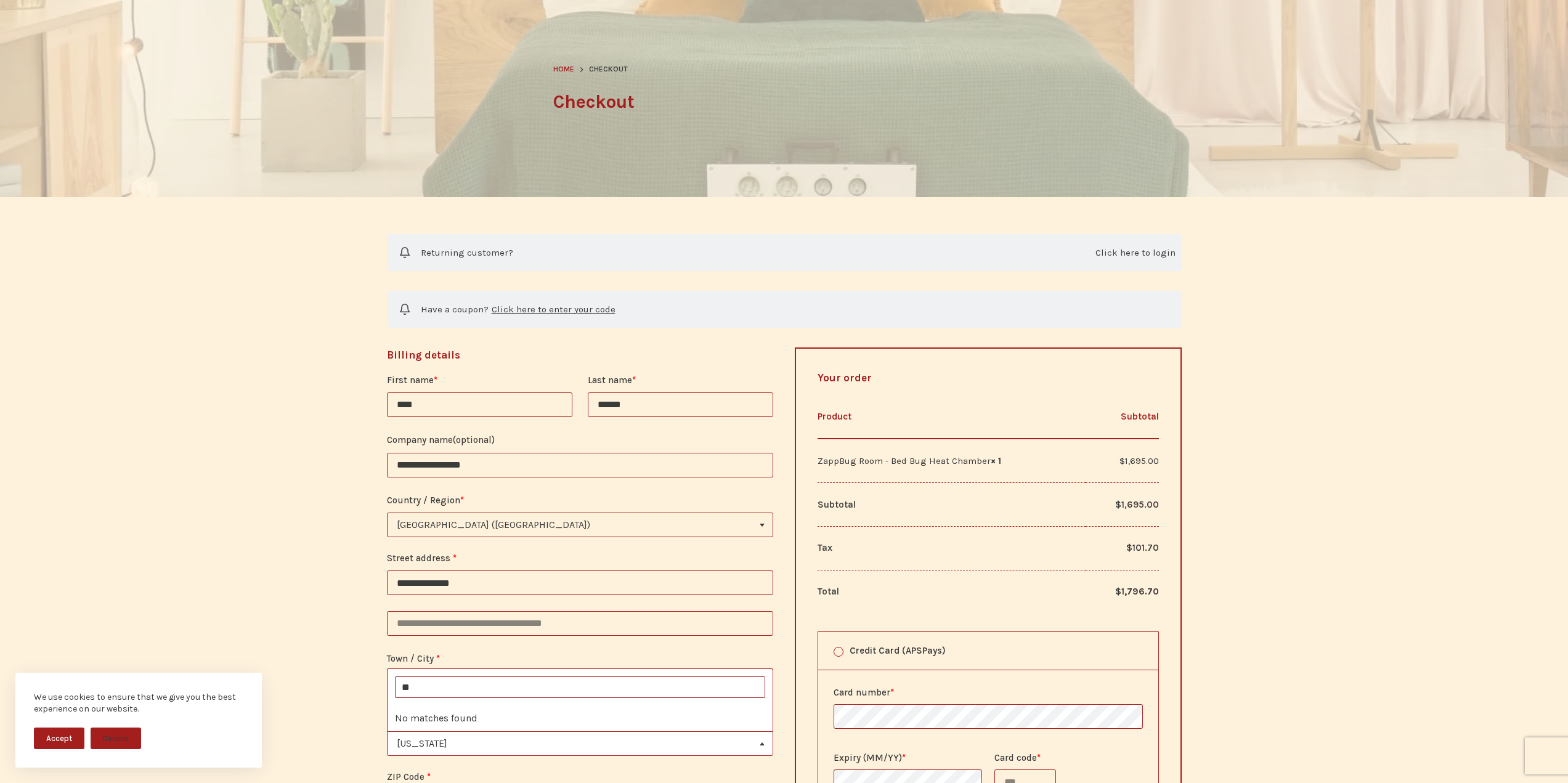
type input "*"
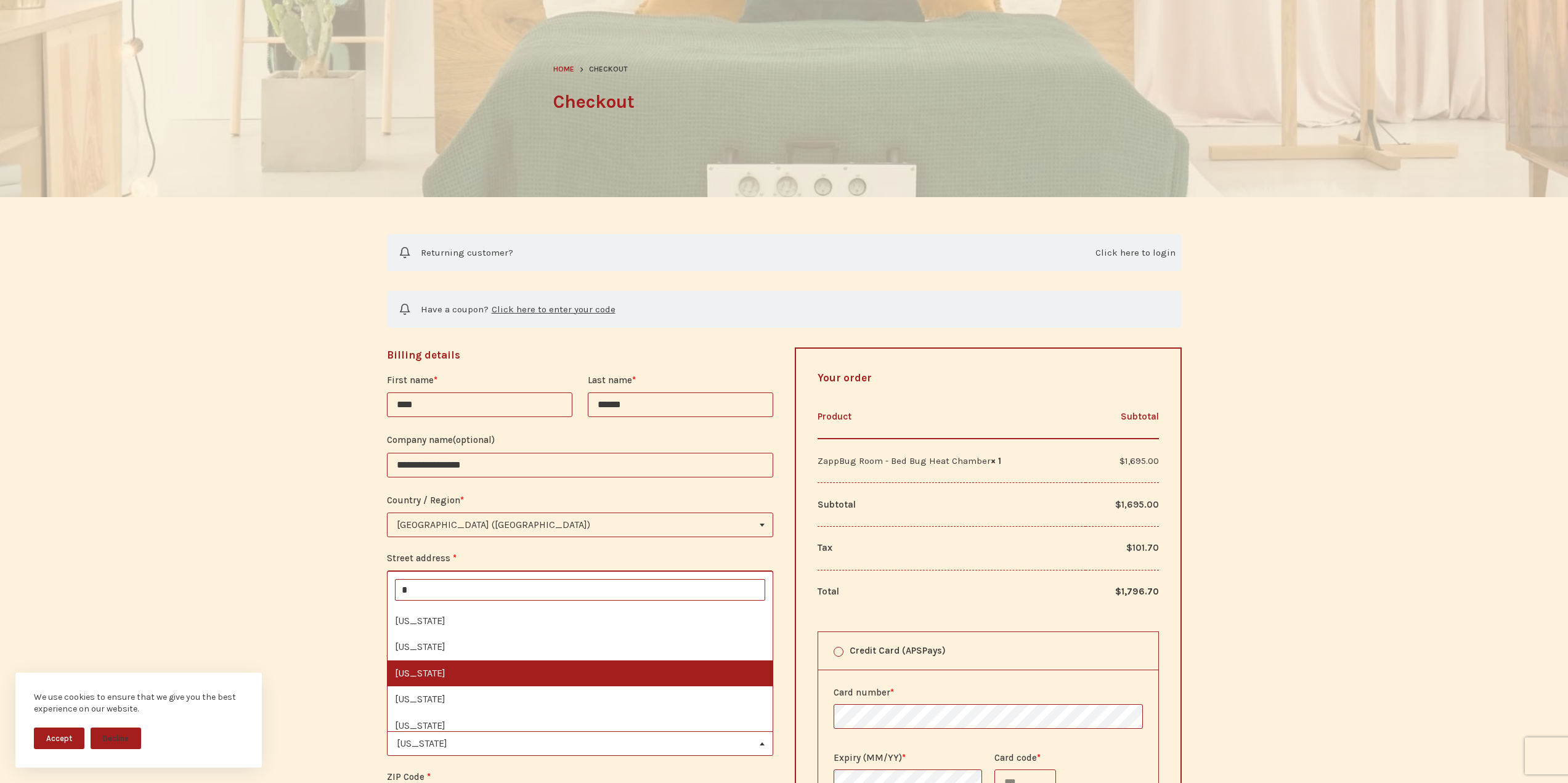
select select "**"
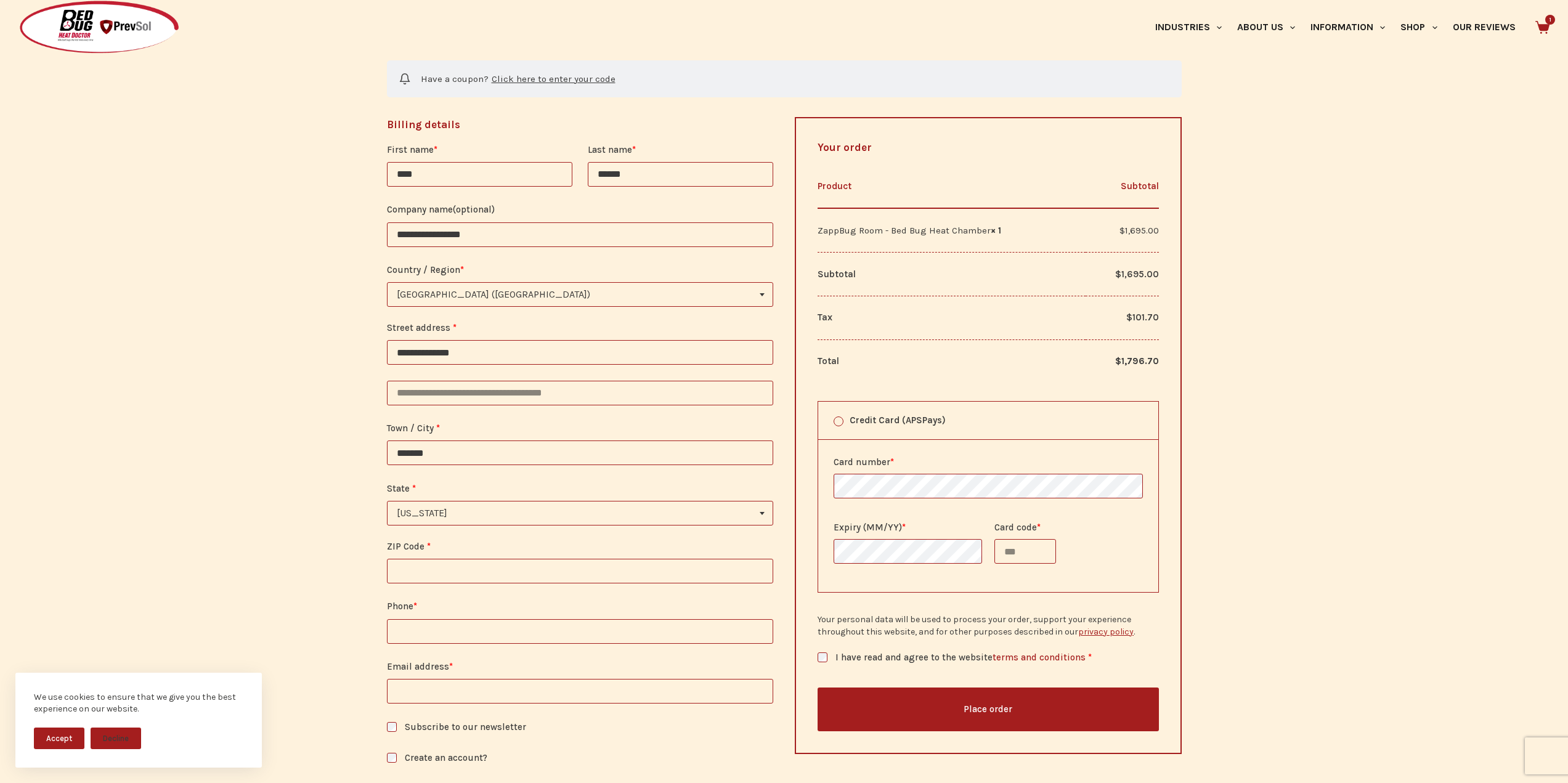
scroll to position [431, 0]
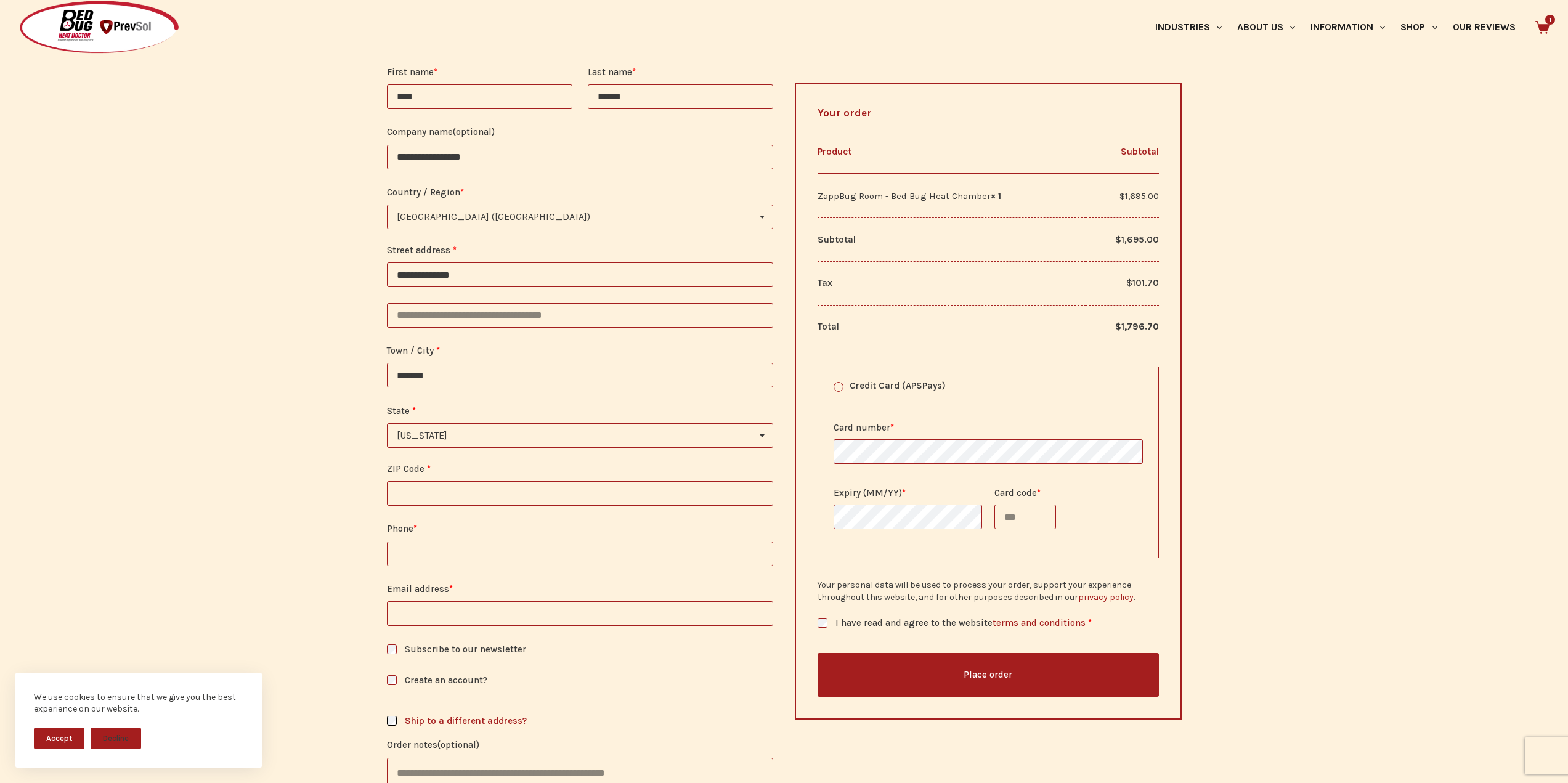
click at [420, 479] on p "ZIP Code *" at bounding box center [580, 484] width 387 height 44
click at [441, 493] on input "ZIP Code *" at bounding box center [580, 493] width 387 height 24
type input "*****"
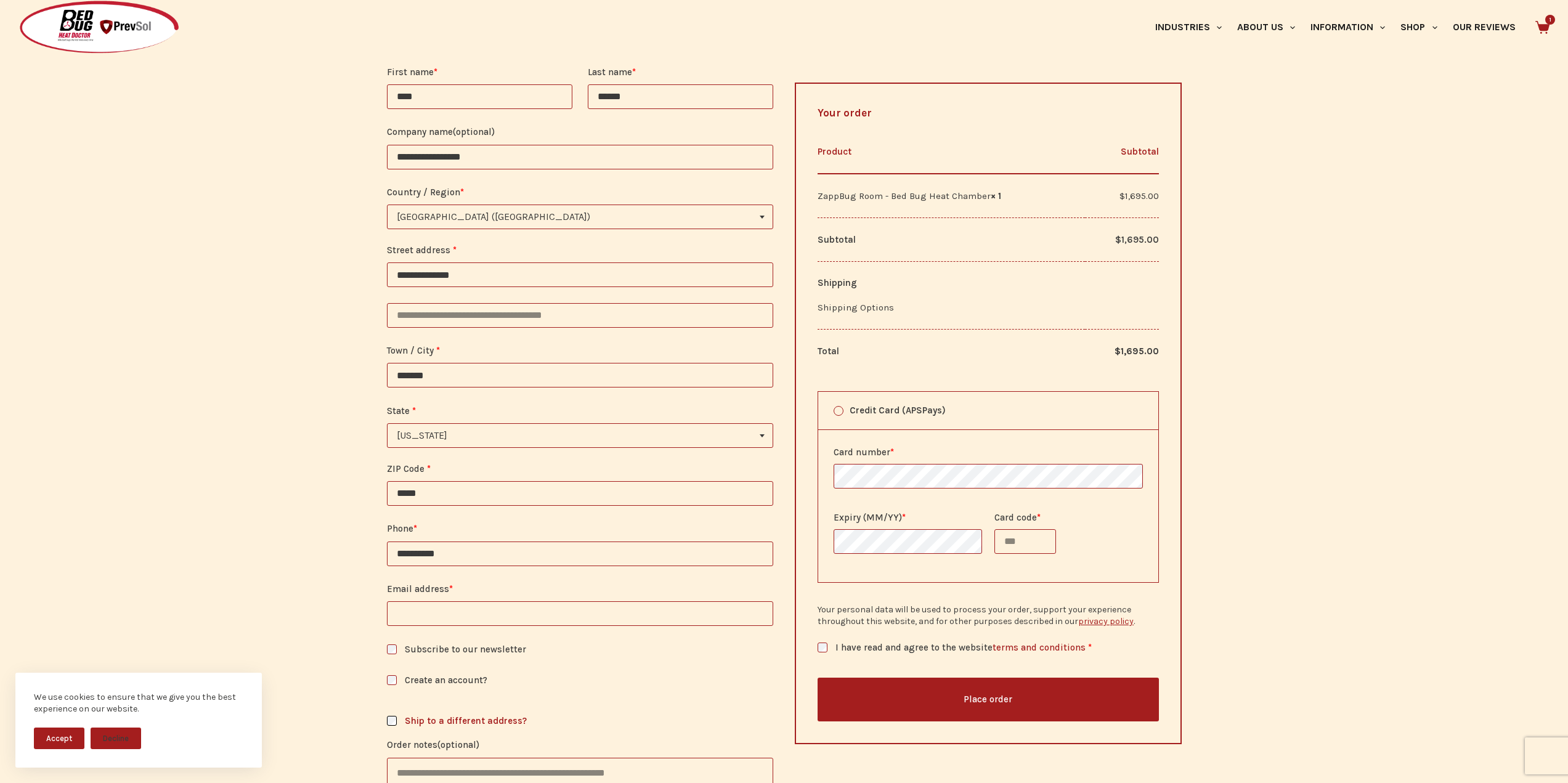
type input "**********"
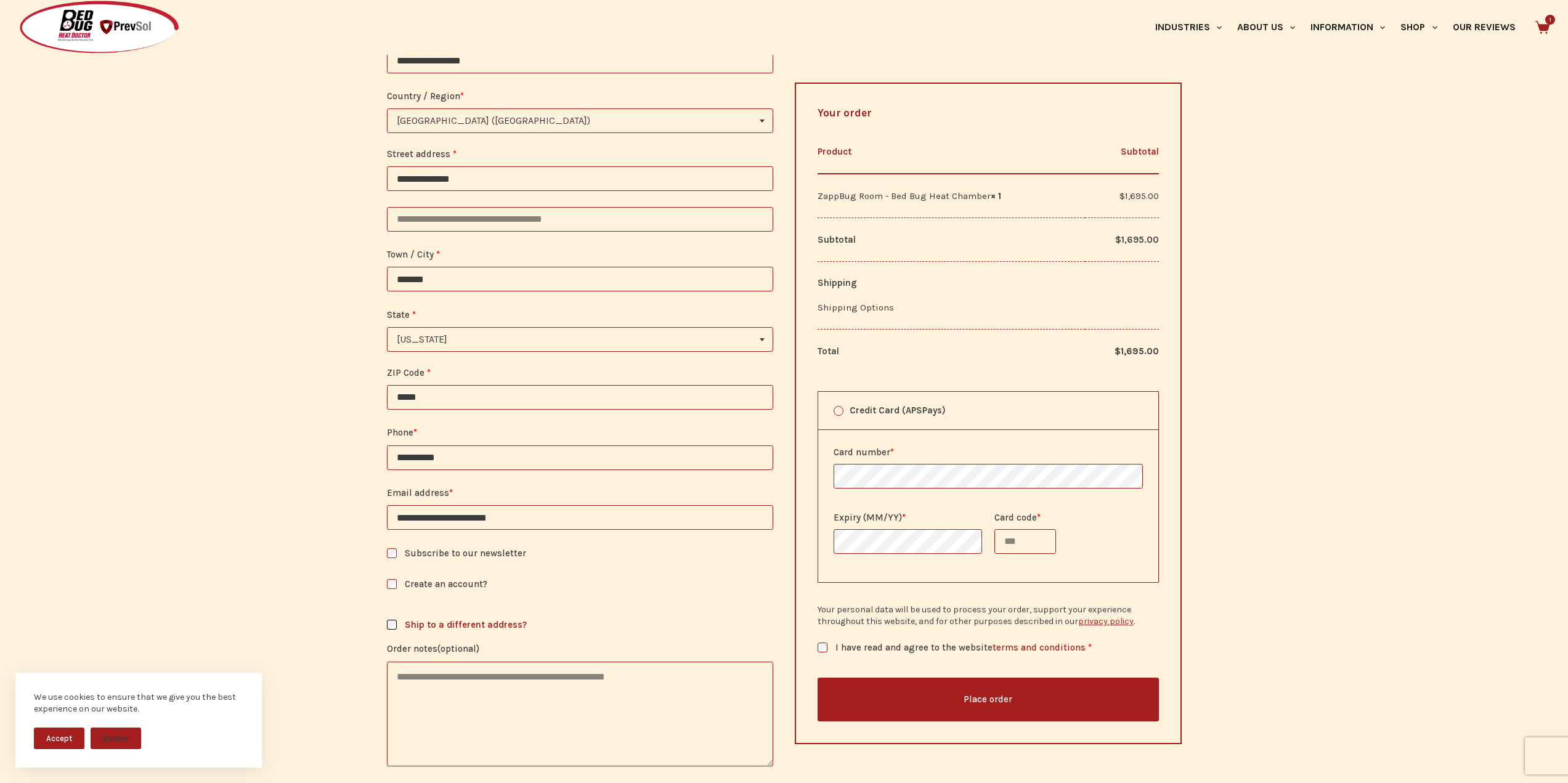
scroll to position [554, 0]
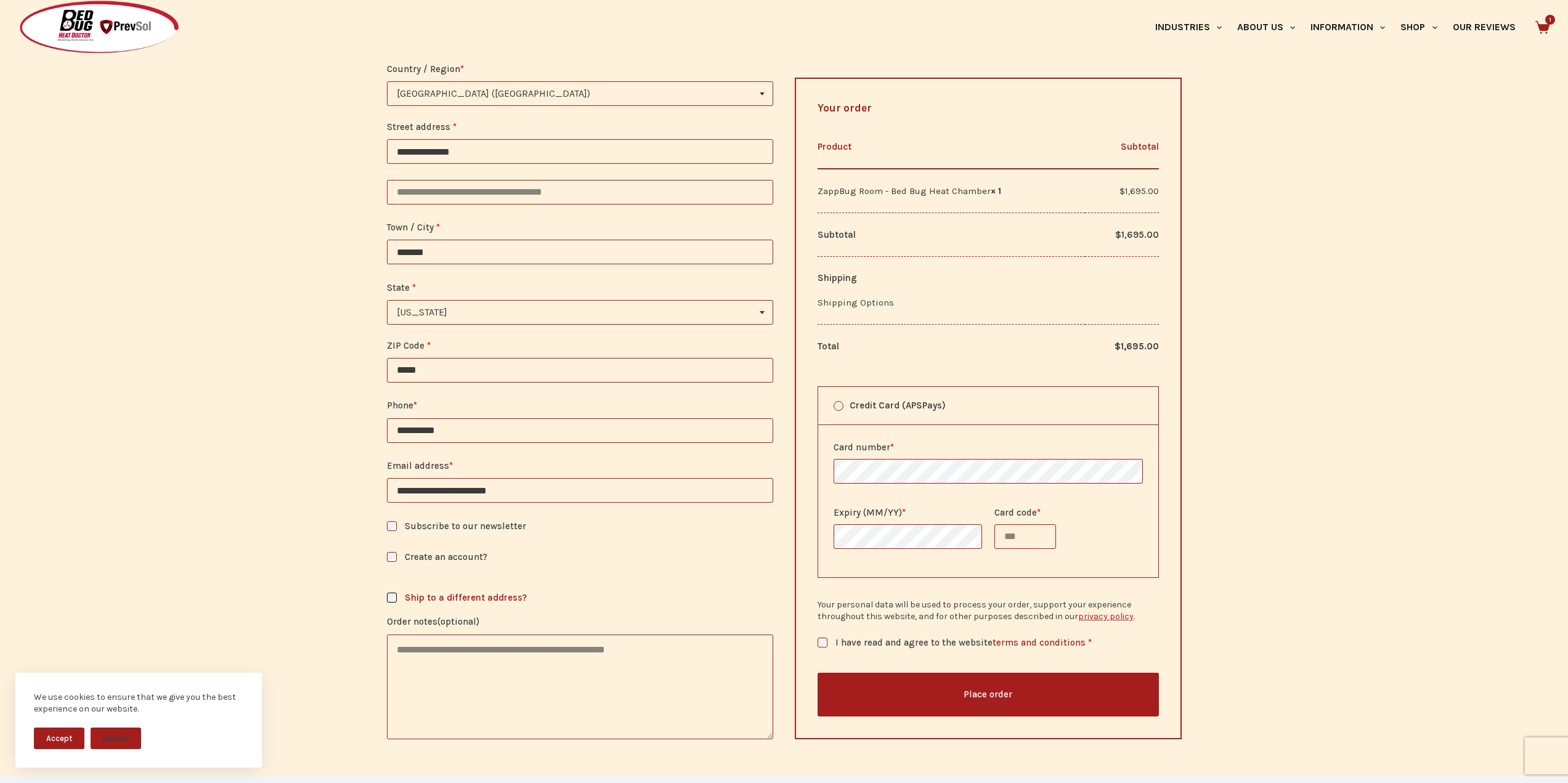
type input "**********"
click at [566, 685] on textarea "Order notes (optional)" at bounding box center [580, 687] width 387 height 105
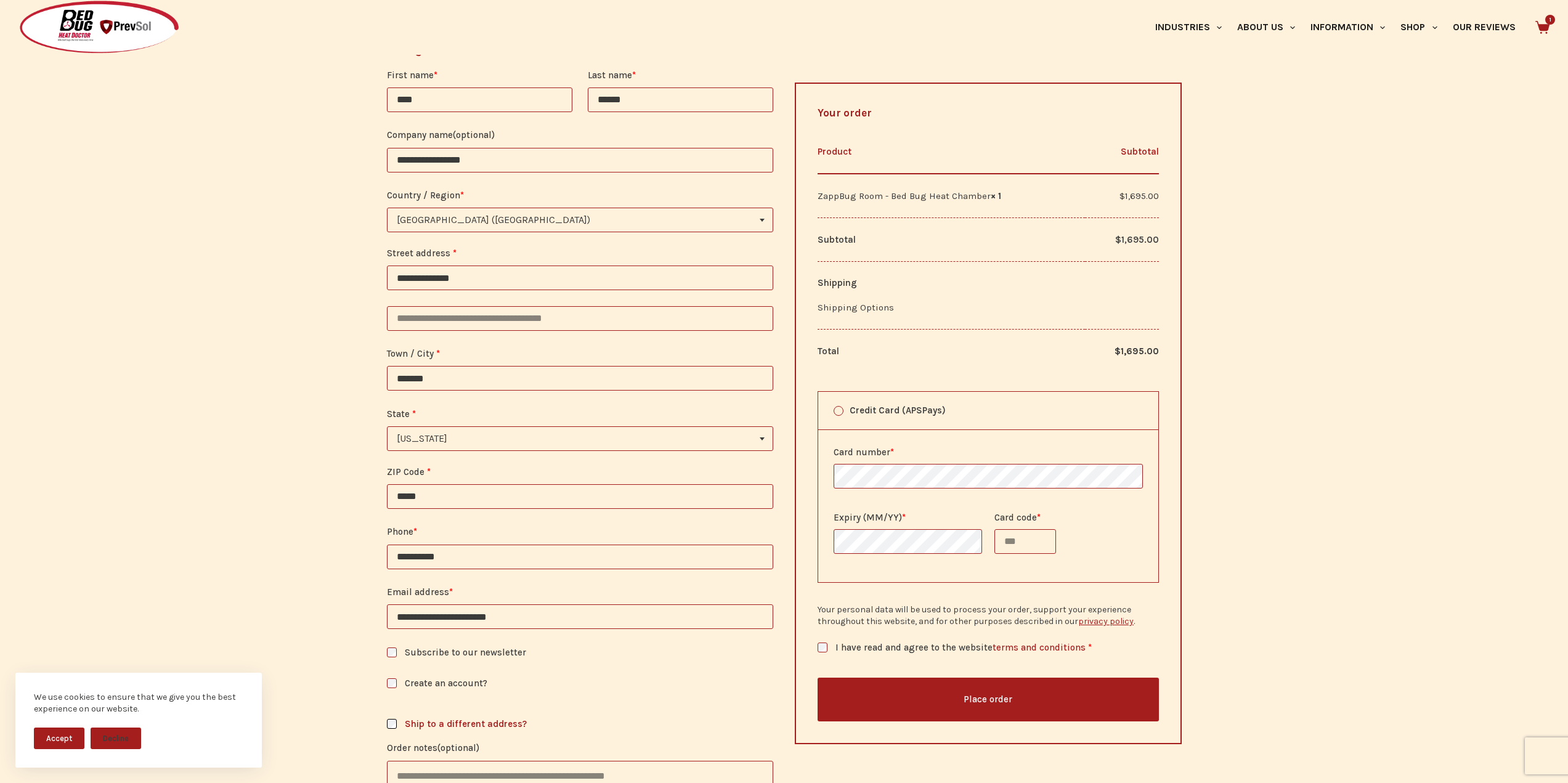
scroll to position [431, 0]
click at [1007, 539] on input "Card code *" at bounding box center [1025, 541] width 62 height 24
type input "****"
click at [987, 696] on button "Place order" at bounding box center [988, 699] width 341 height 44
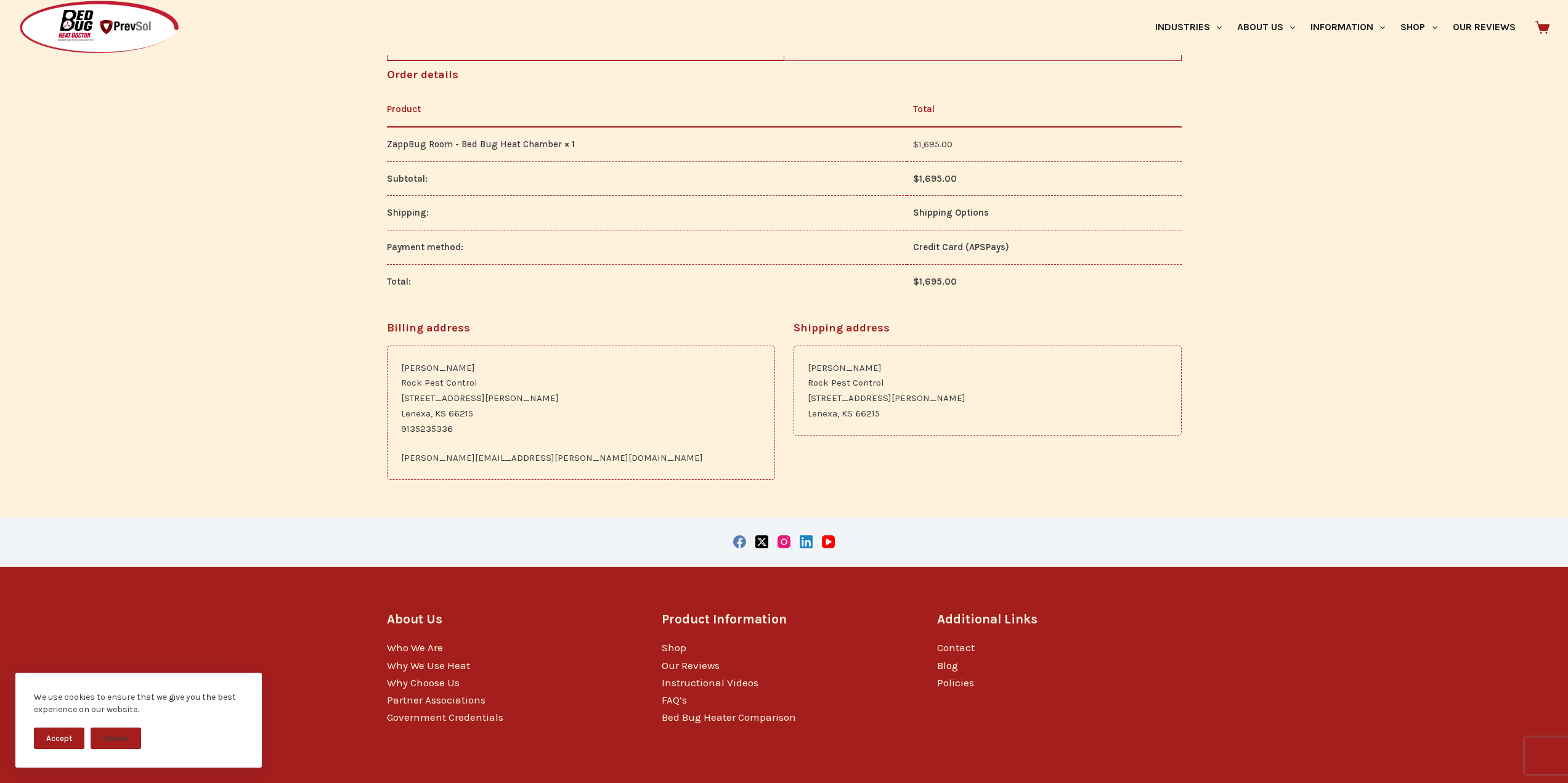
scroll to position [549, 0]
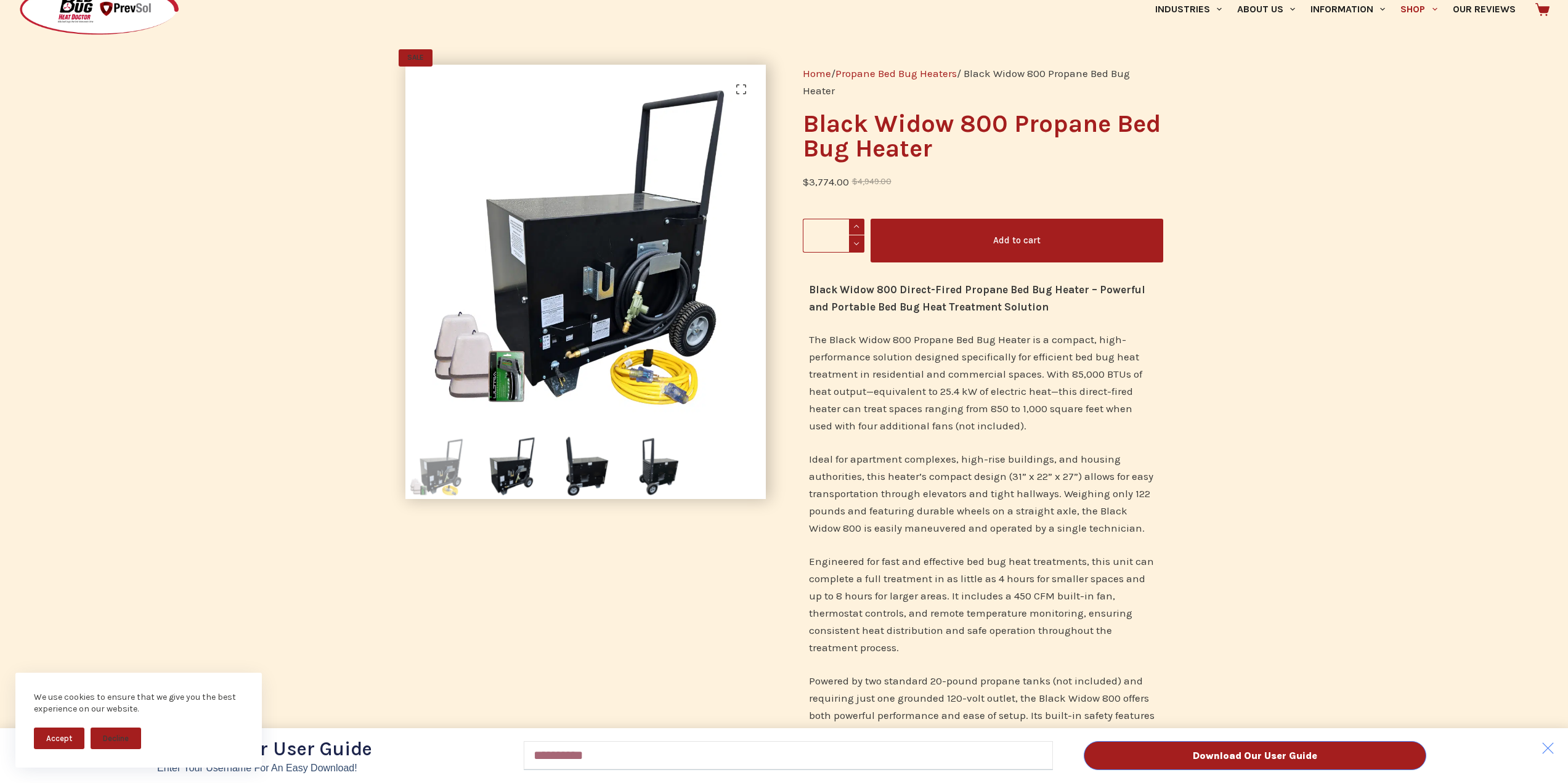
scroll to position [62, 0]
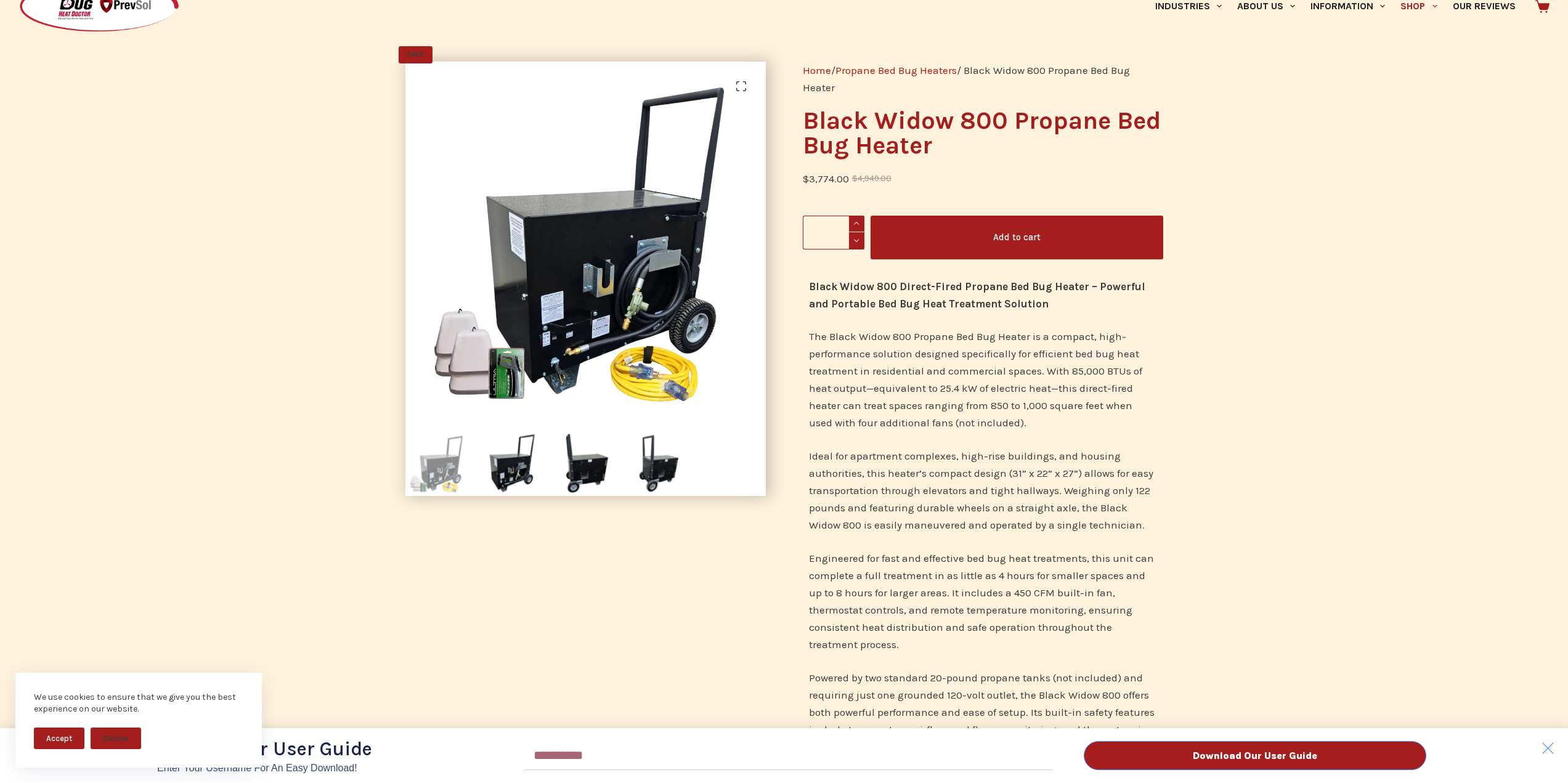
click at [589, 321] on div "Download Our User Guide Enter Your Username for an Easy Download! Email Downloa…" at bounding box center [784, 391] width 1568 height 783
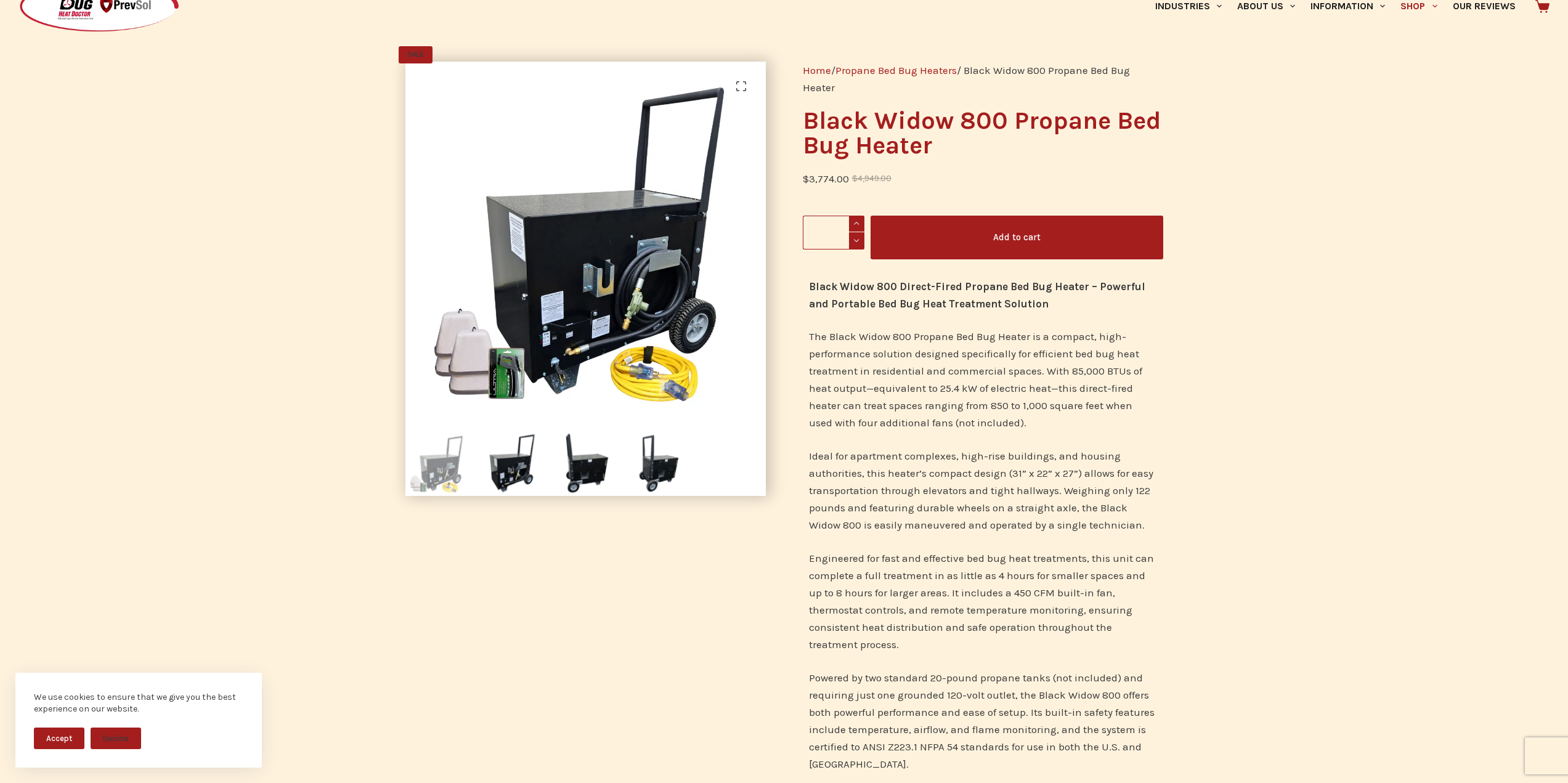
click at [918, 71] on link "Propane Bed Bug Heaters" at bounding box center [896, 70] width 121 height 12
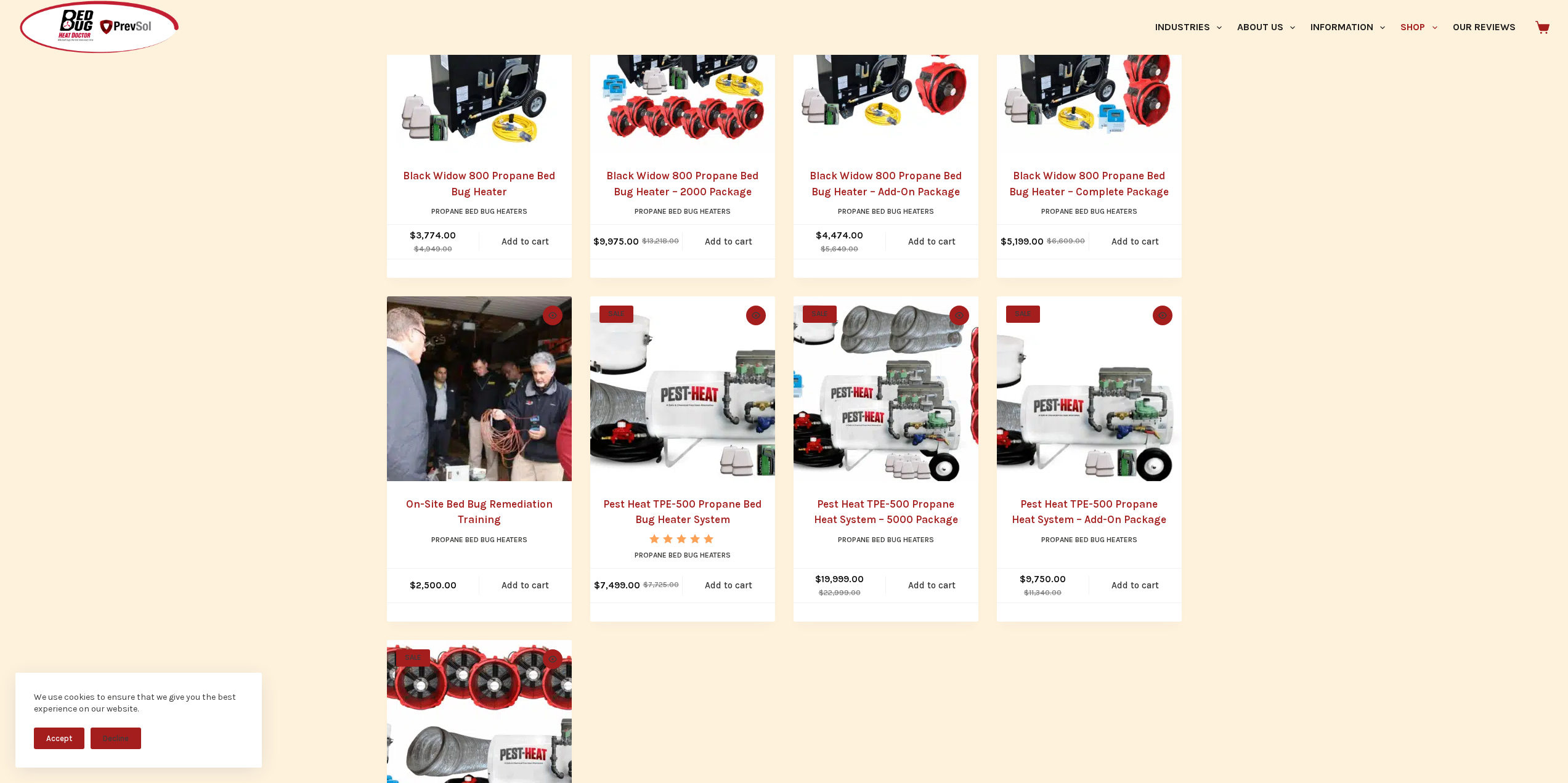
scroll to position [370, 0]
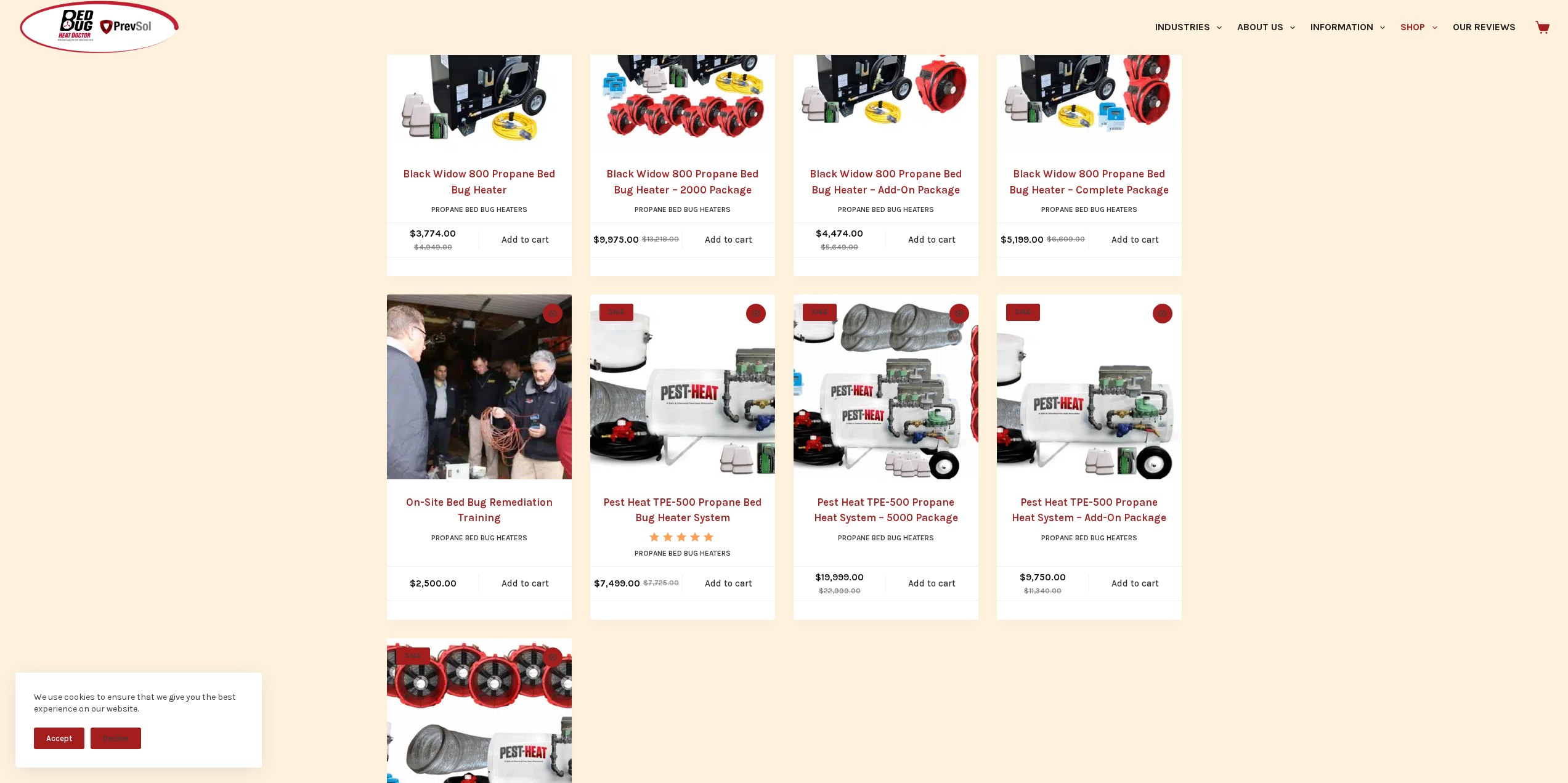
click at [689, 502] on link "Pest Heat TPE-500 Propane Bed Bug Heater System" at bounding box center [682, 510] width 159 height 28
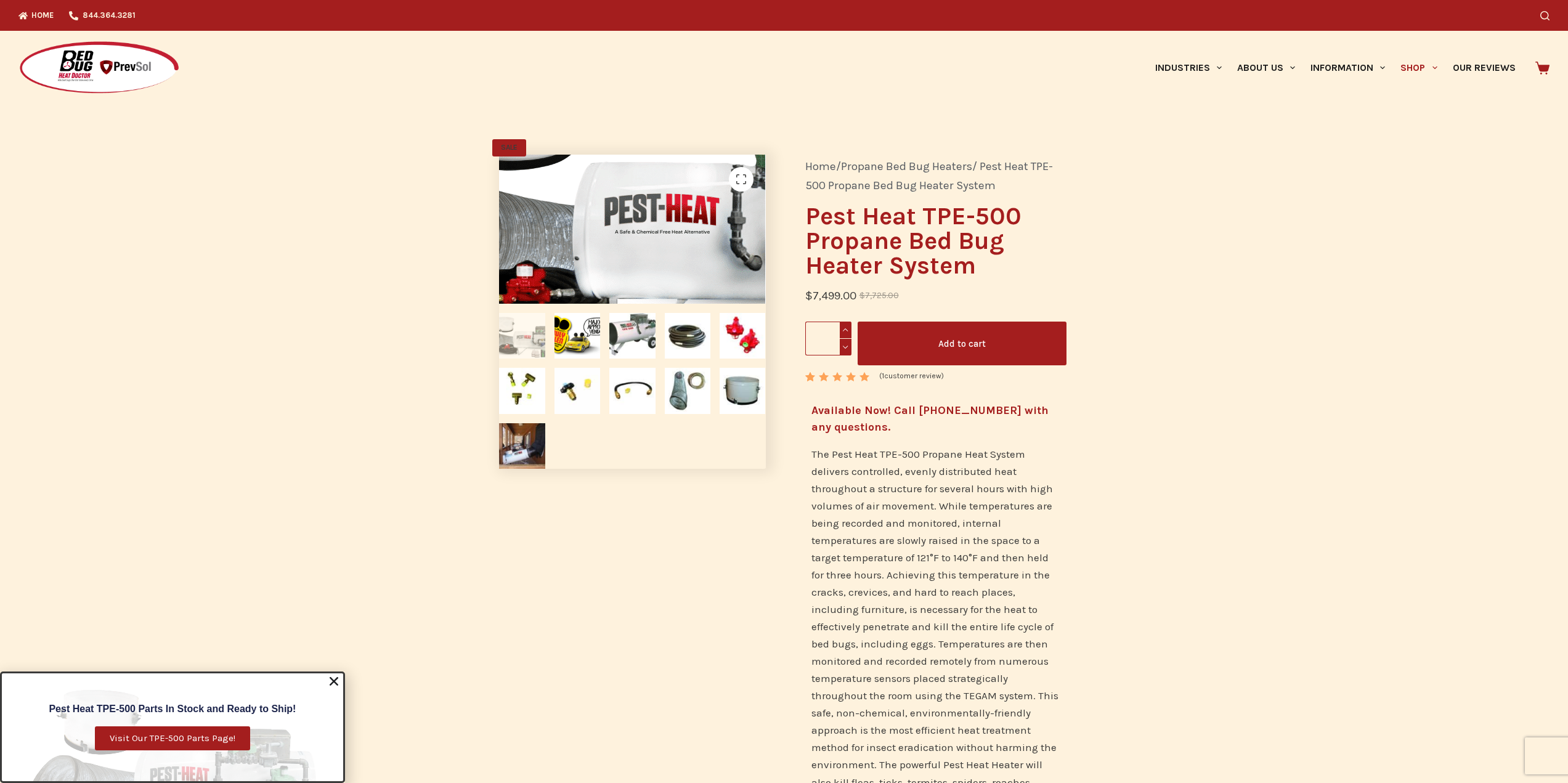
click at [622, 250] on img at bounding box center [648, 198] width 666 height 372
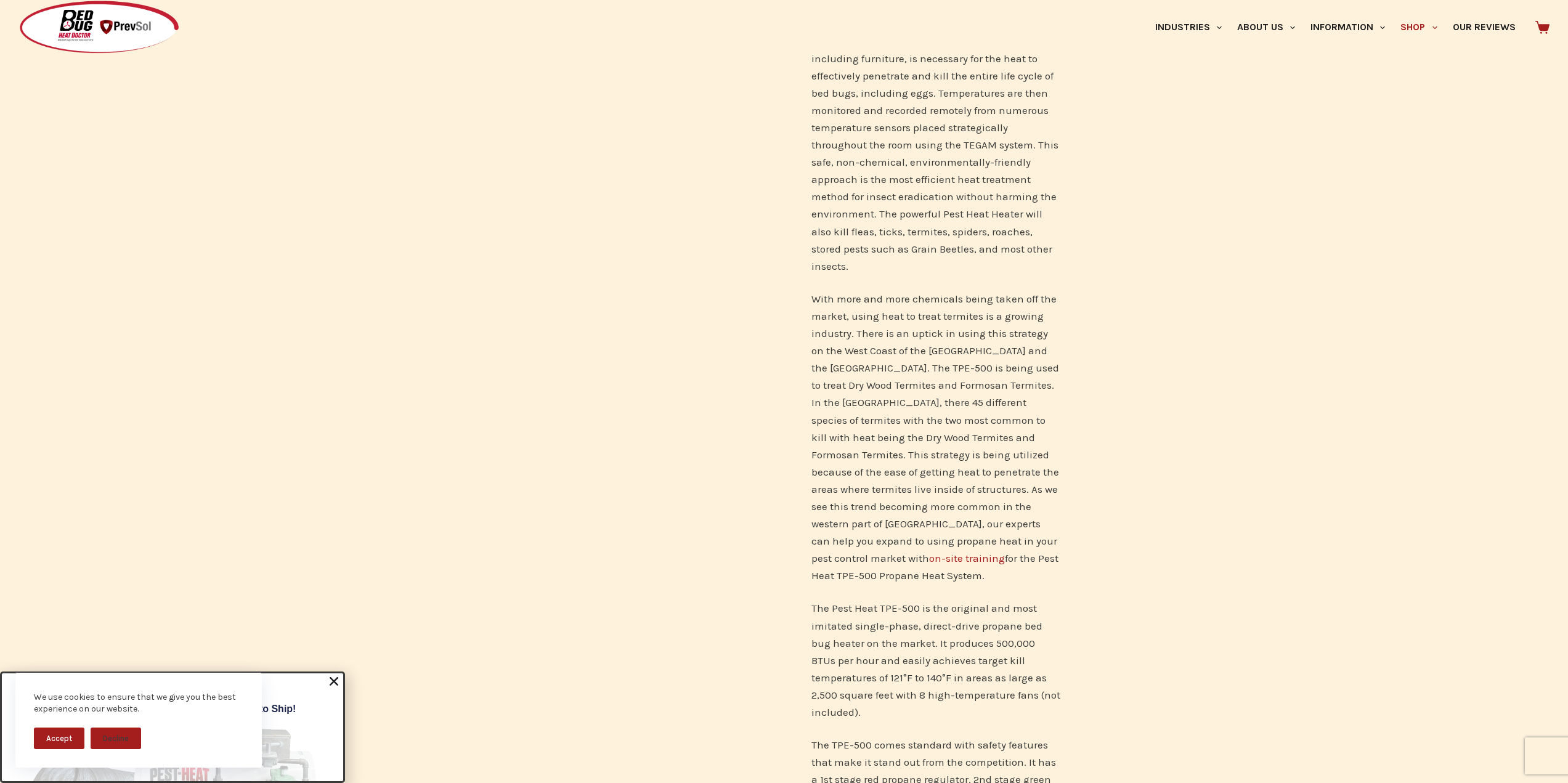
scroll to position [554, 0]
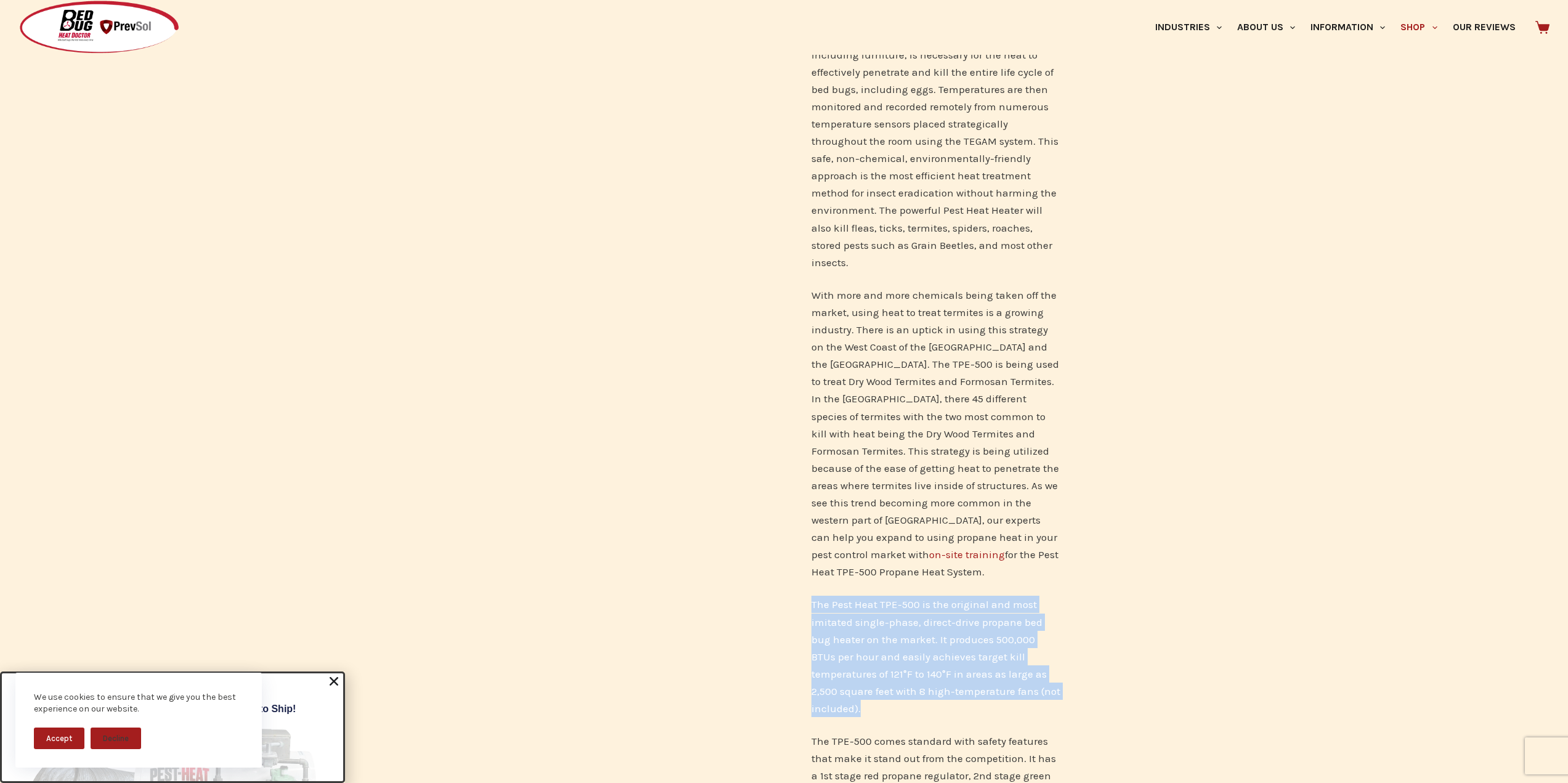
drag, startPoint x: 811, startPoint y: 585, endPoint x: 1047, endPoint y: 674, distance: 252.2
click at [1047, 674] on p "The Pest Heat TPE-500 is the original and most imitated single-phase, direct-dr…" at bounding box center [935, 656] width 249 height 121
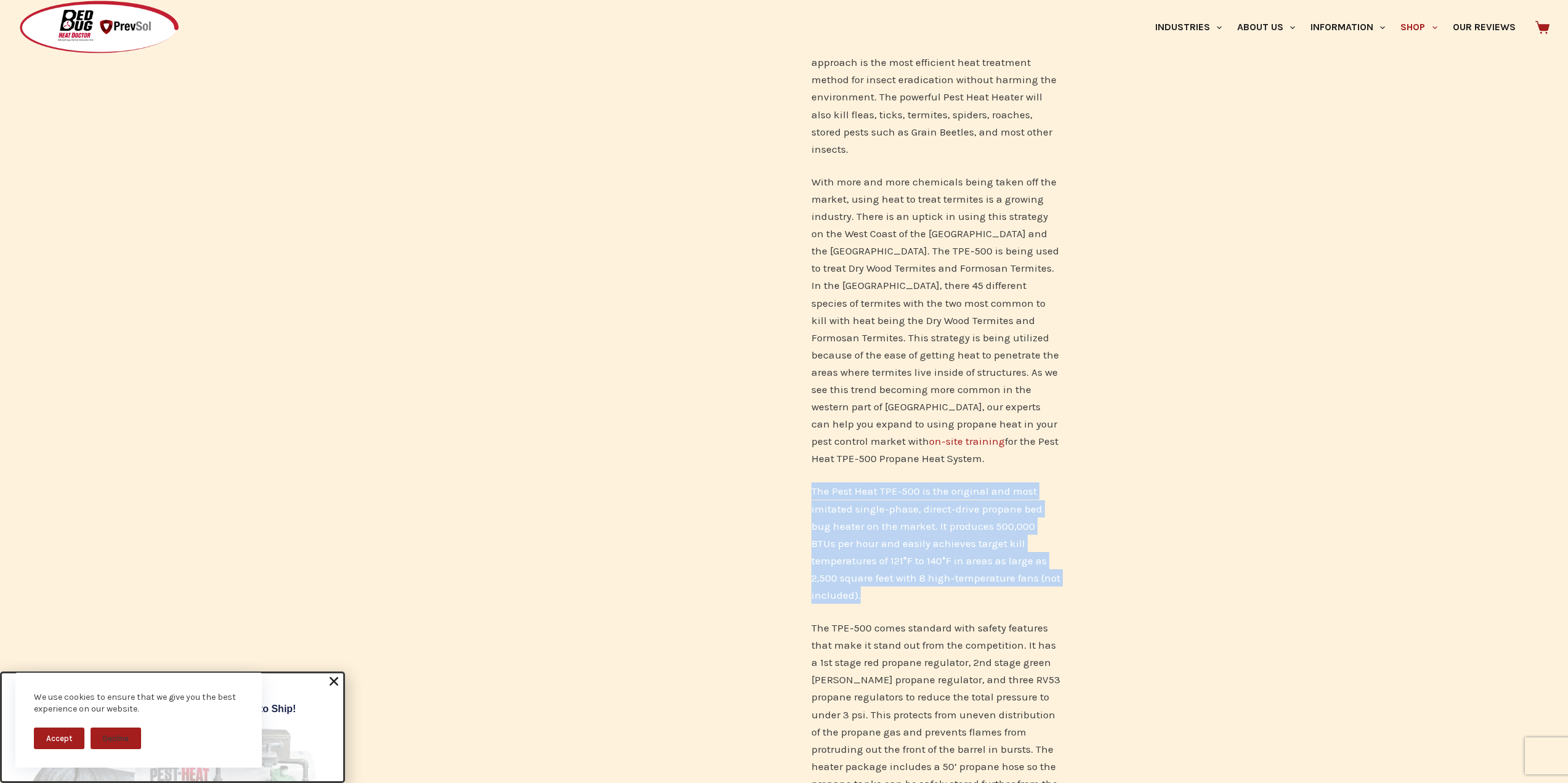
scroll to position [677, 0]
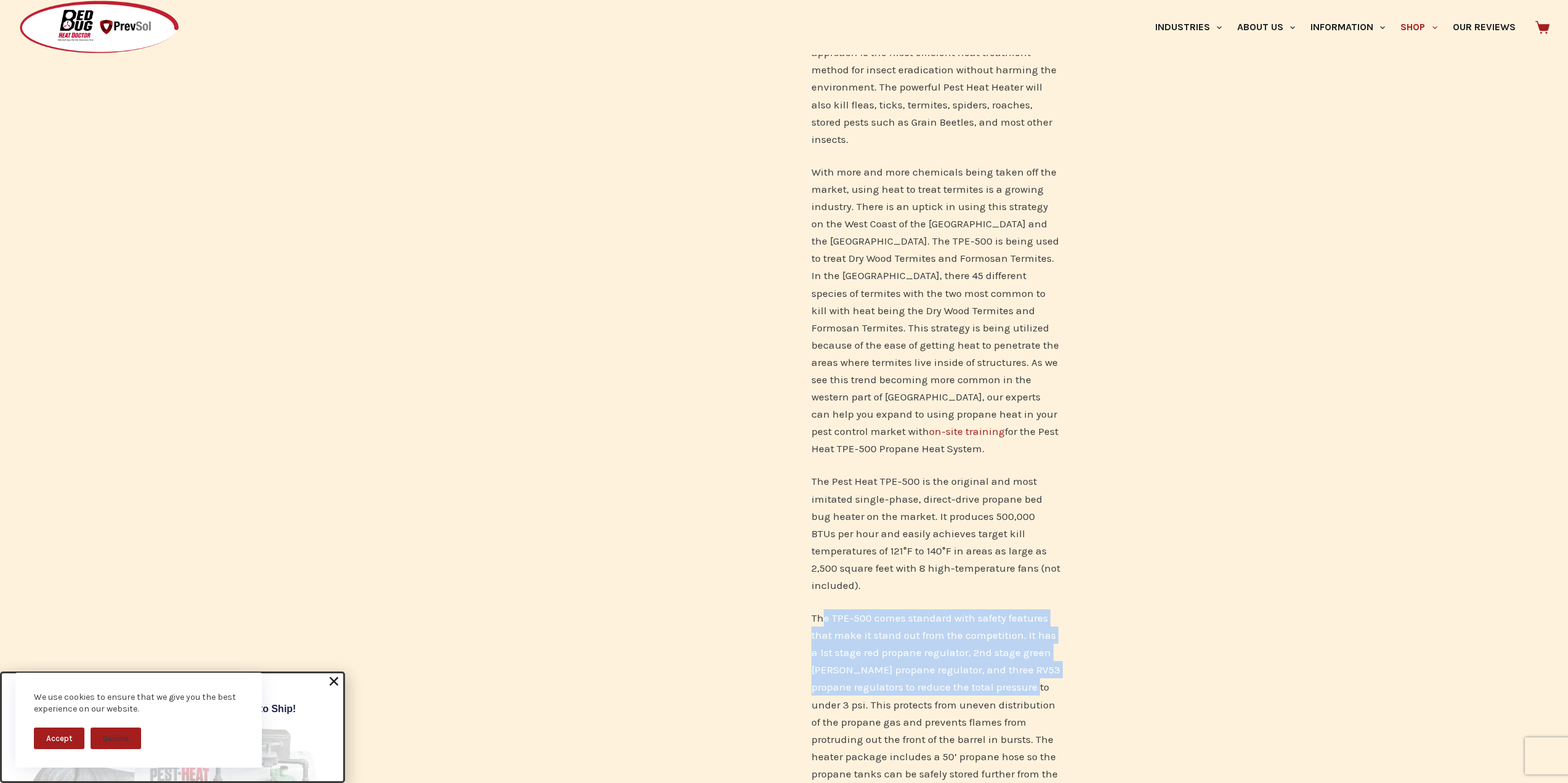
drag, startPoint x: 823, startPoint y: 583, endPoint x: 1035, endPoint y: 653, distance: 223.3
click at [1035, 653] on span "The TPE-500 comes standard with safety features that make it stand out from the…" at bounding box center [935, 756] width 249 height 289
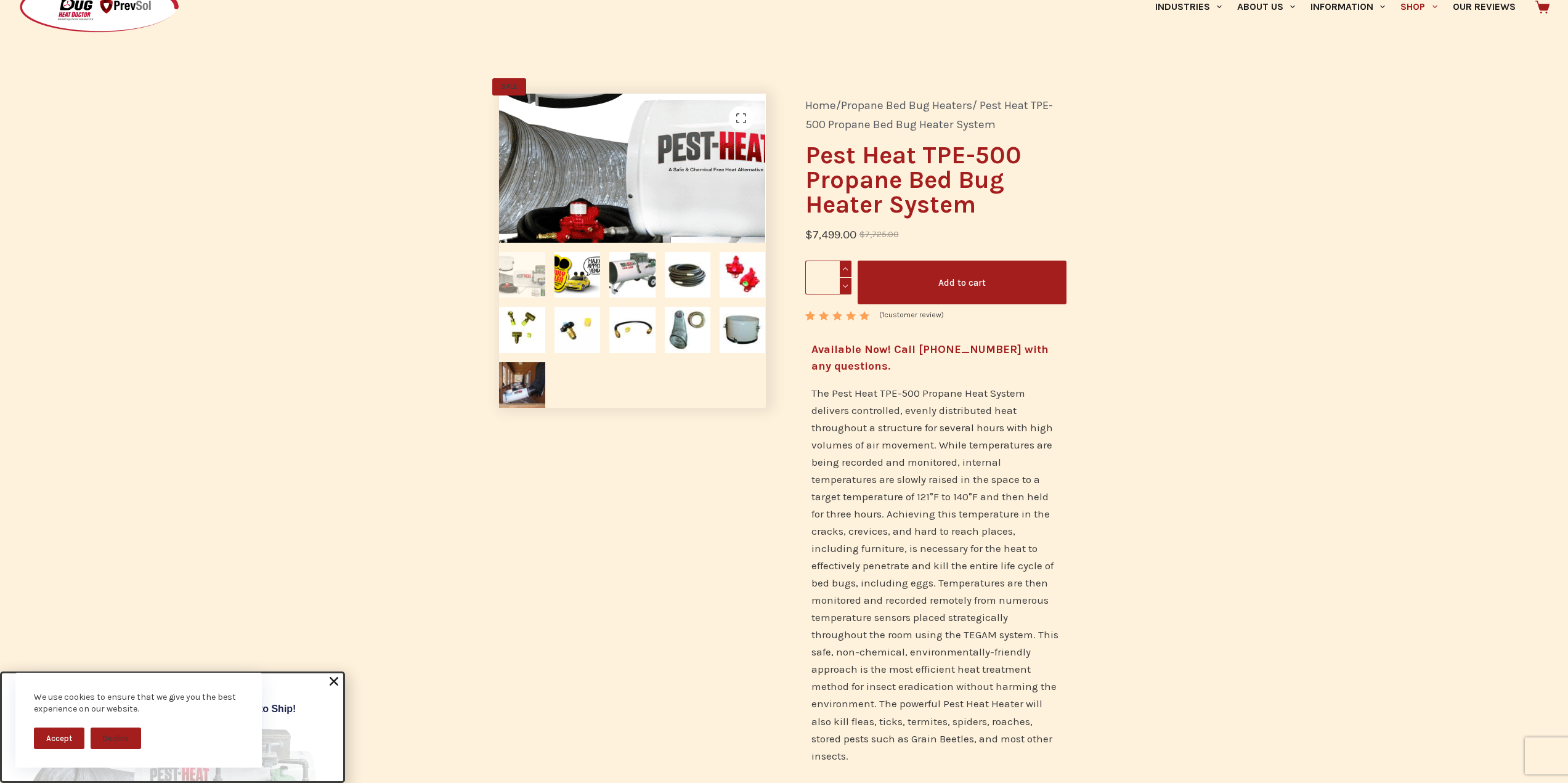
scroll to position [62, 0]
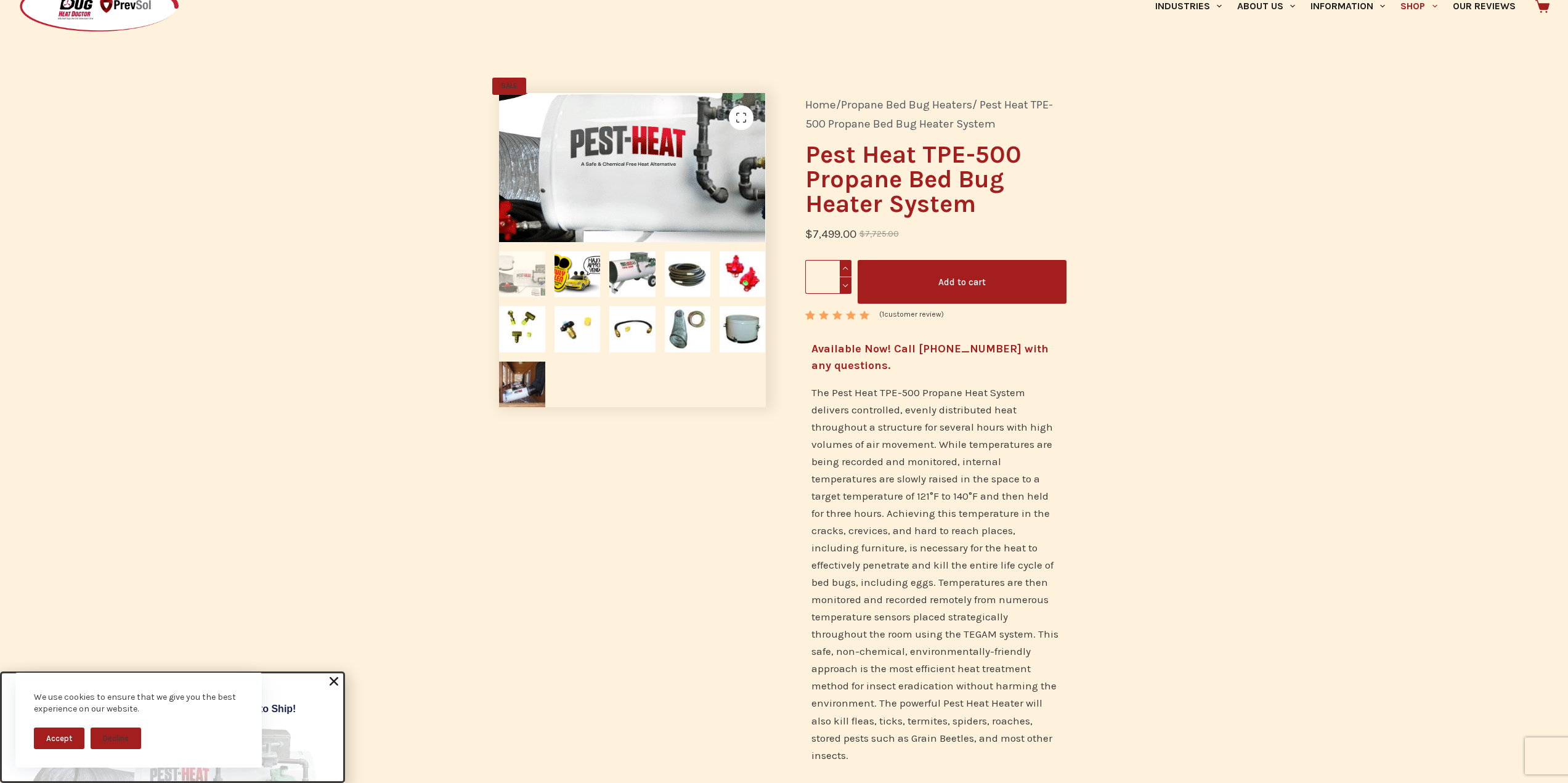
click at [645, 192] on img at bounding box center [614, 131] width 666 height 372
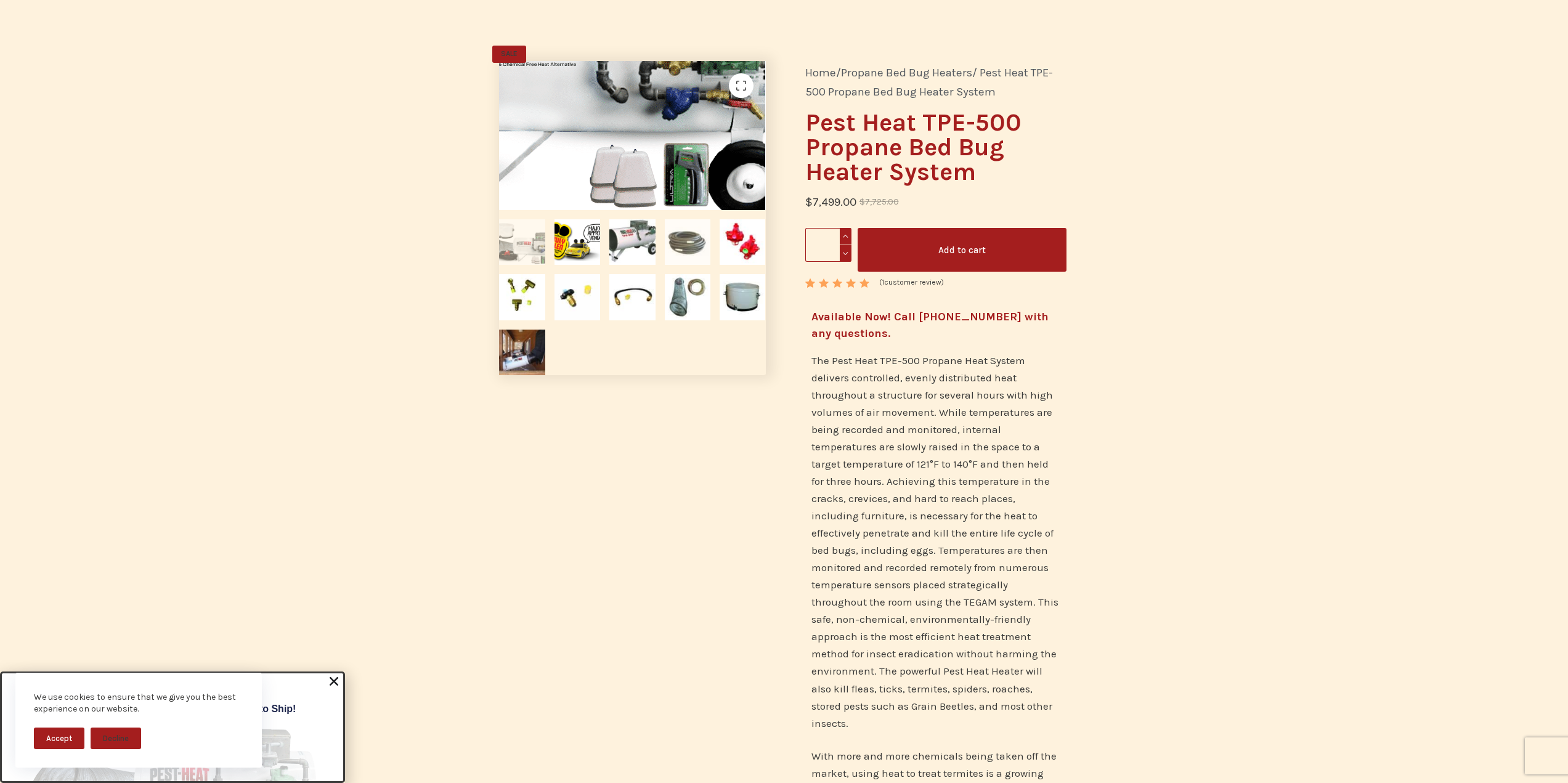
scroll to position [123, 0]
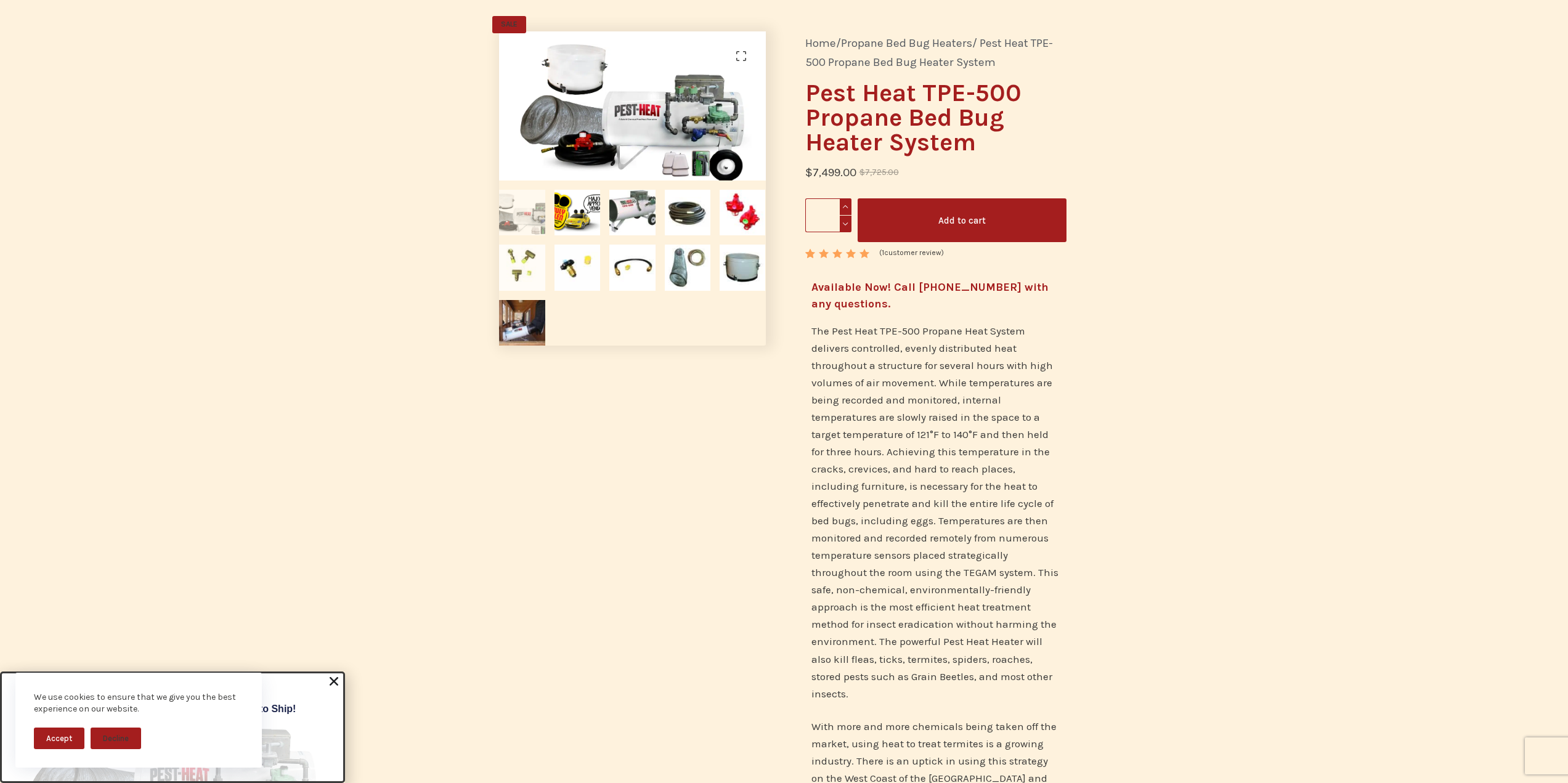
click at [519, 271] on img at bounding box center [522, 268] width 46 height 46
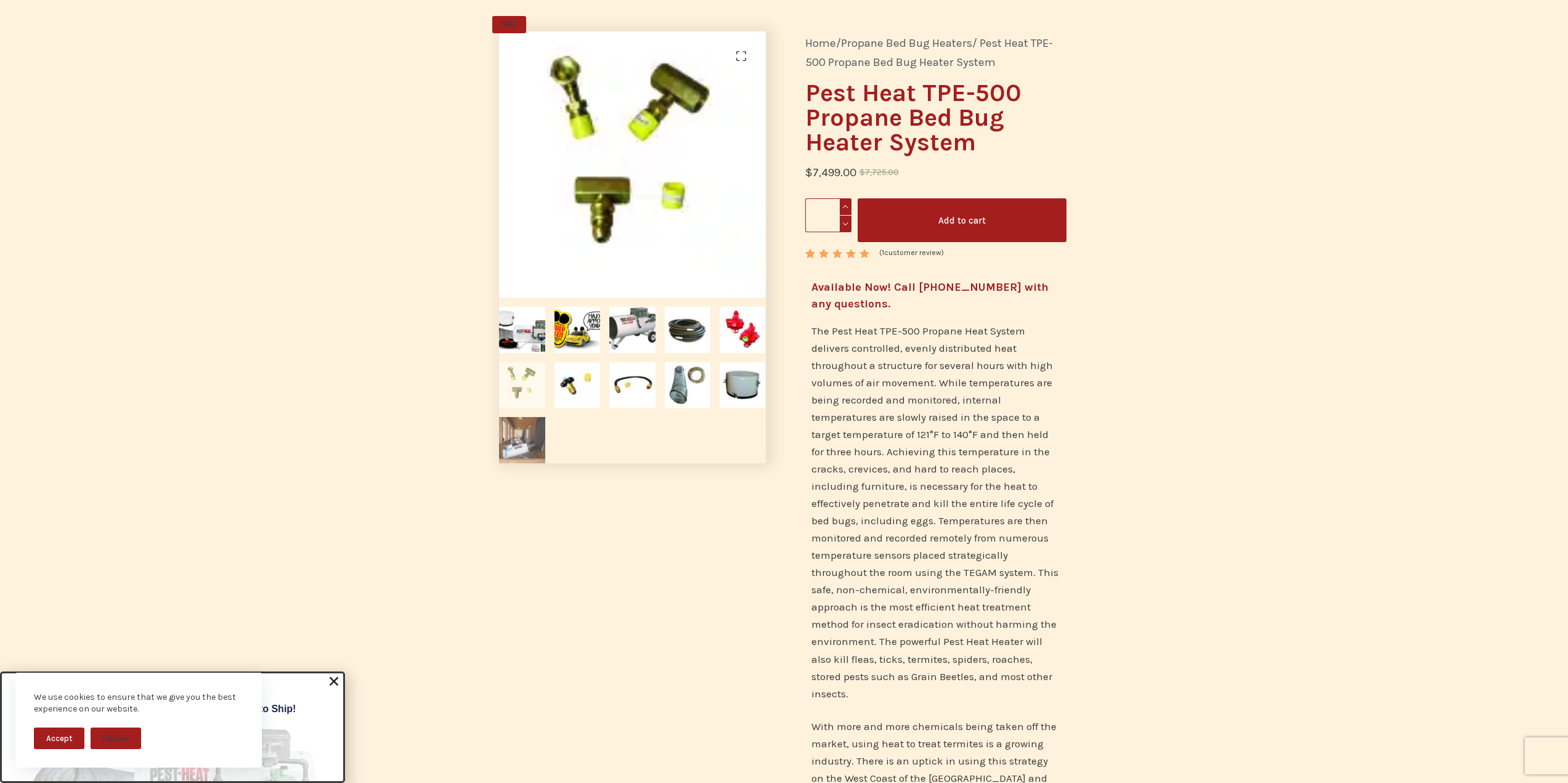
click at [523, 436] on img at bounding box center [522, 440] width 46 height 46
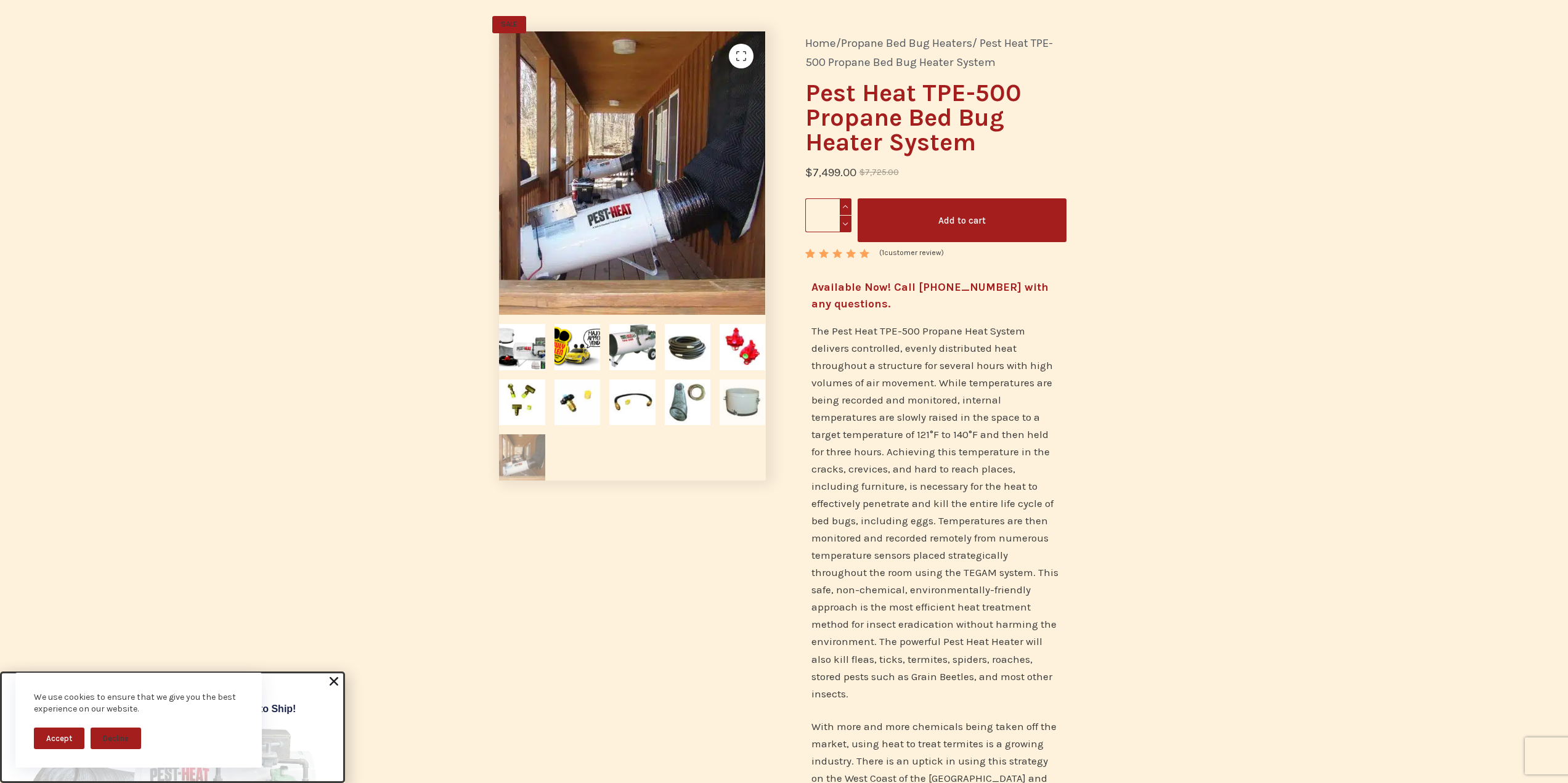
click at [747, 411] on img at bounding box center [742, 403] width 46 height 46
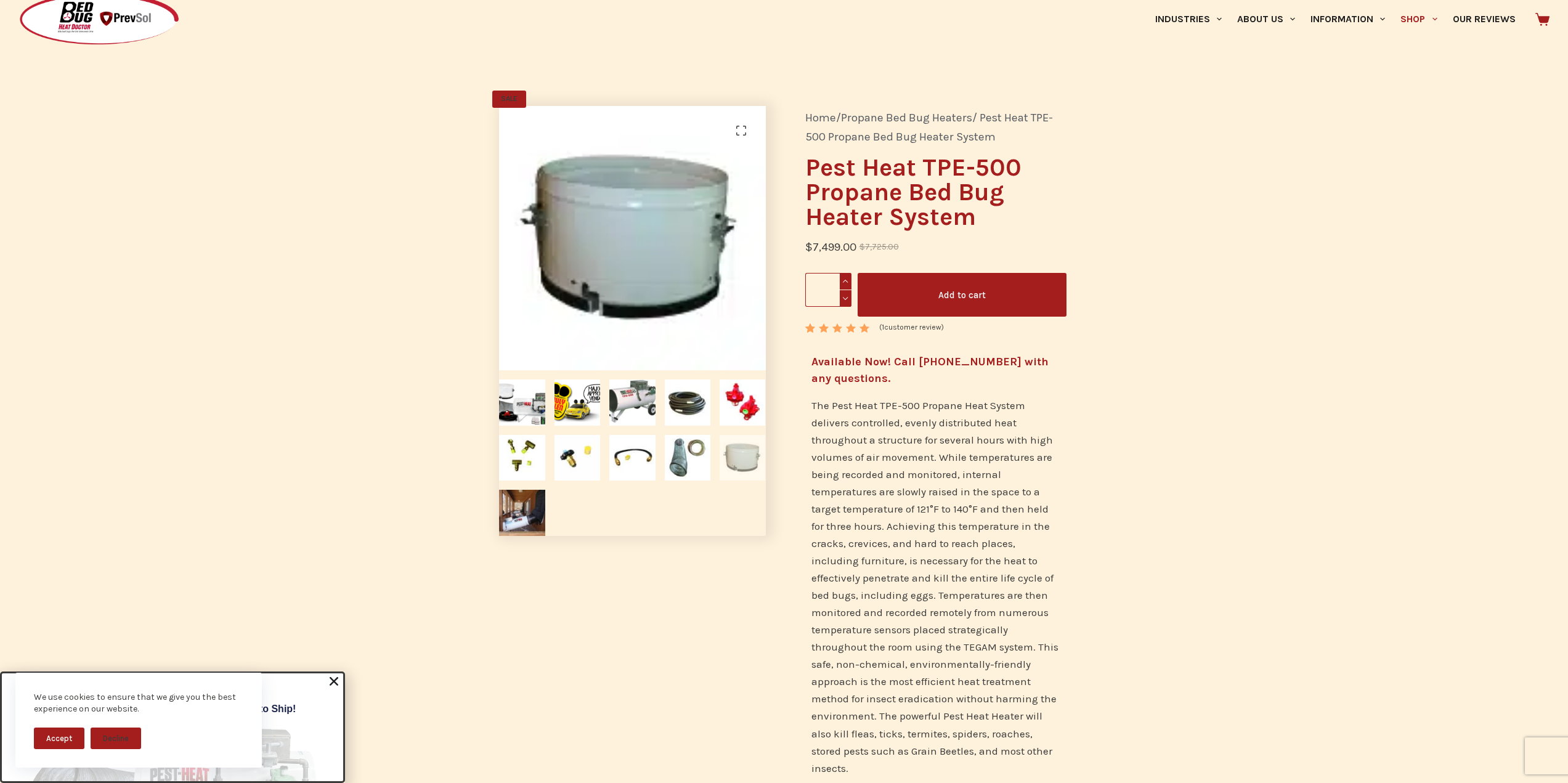
scroll to position [0, 0]
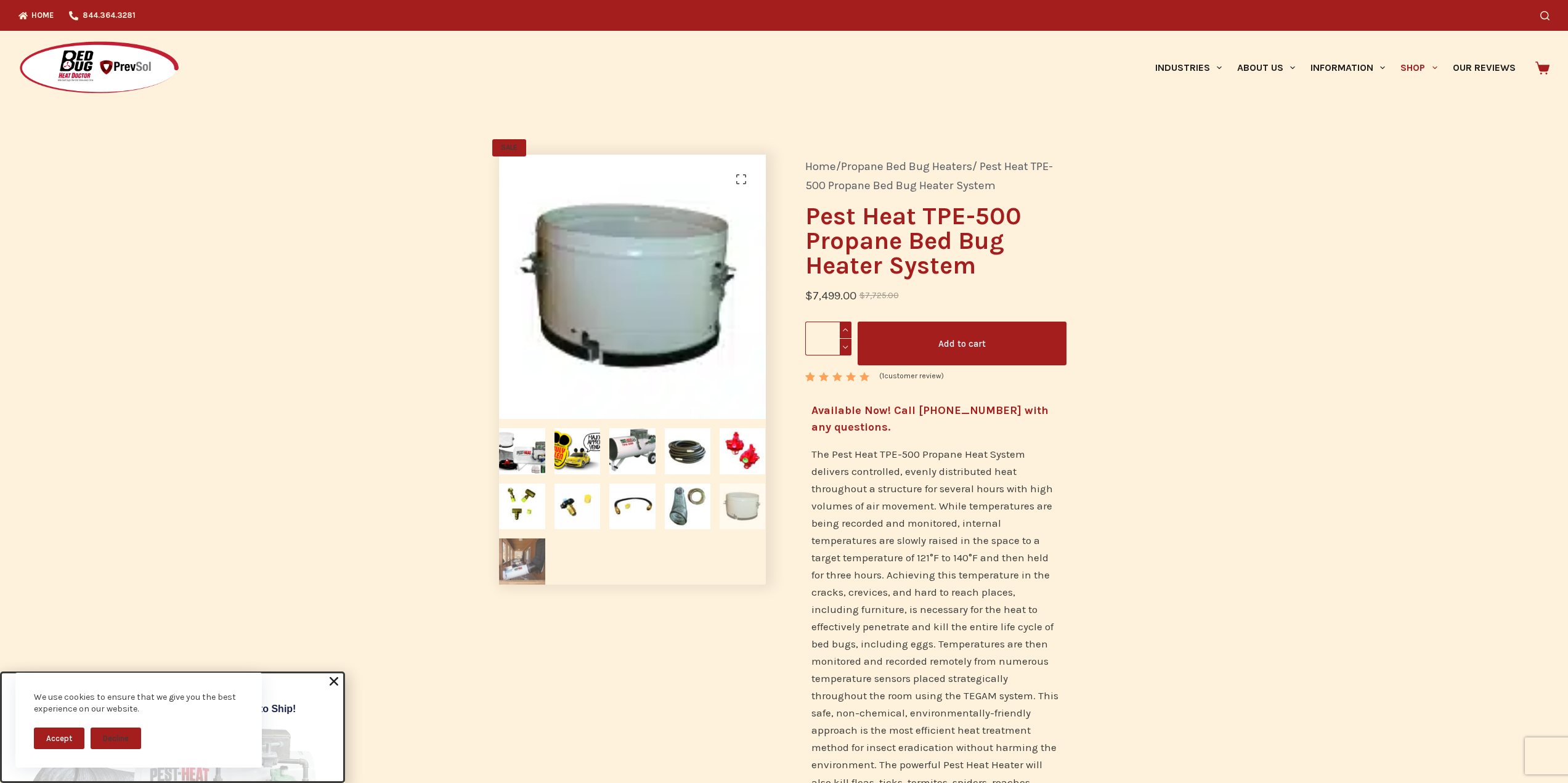
click at [523, 558] on img at bounding box center [522, 561] width 46 height 46
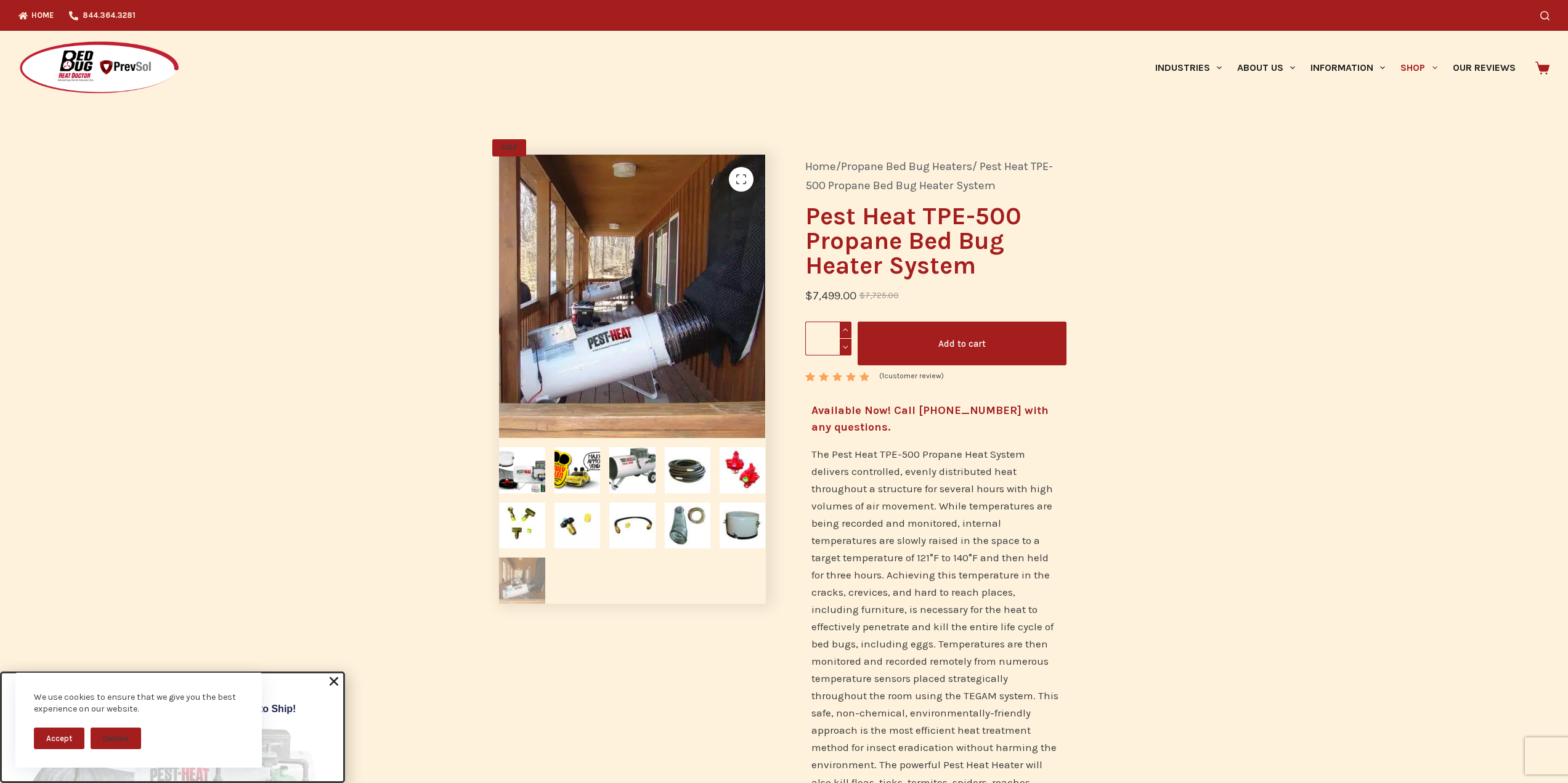
click at [817, 167] on link "Home" at bounding box center [821, 166] width 31 height 14
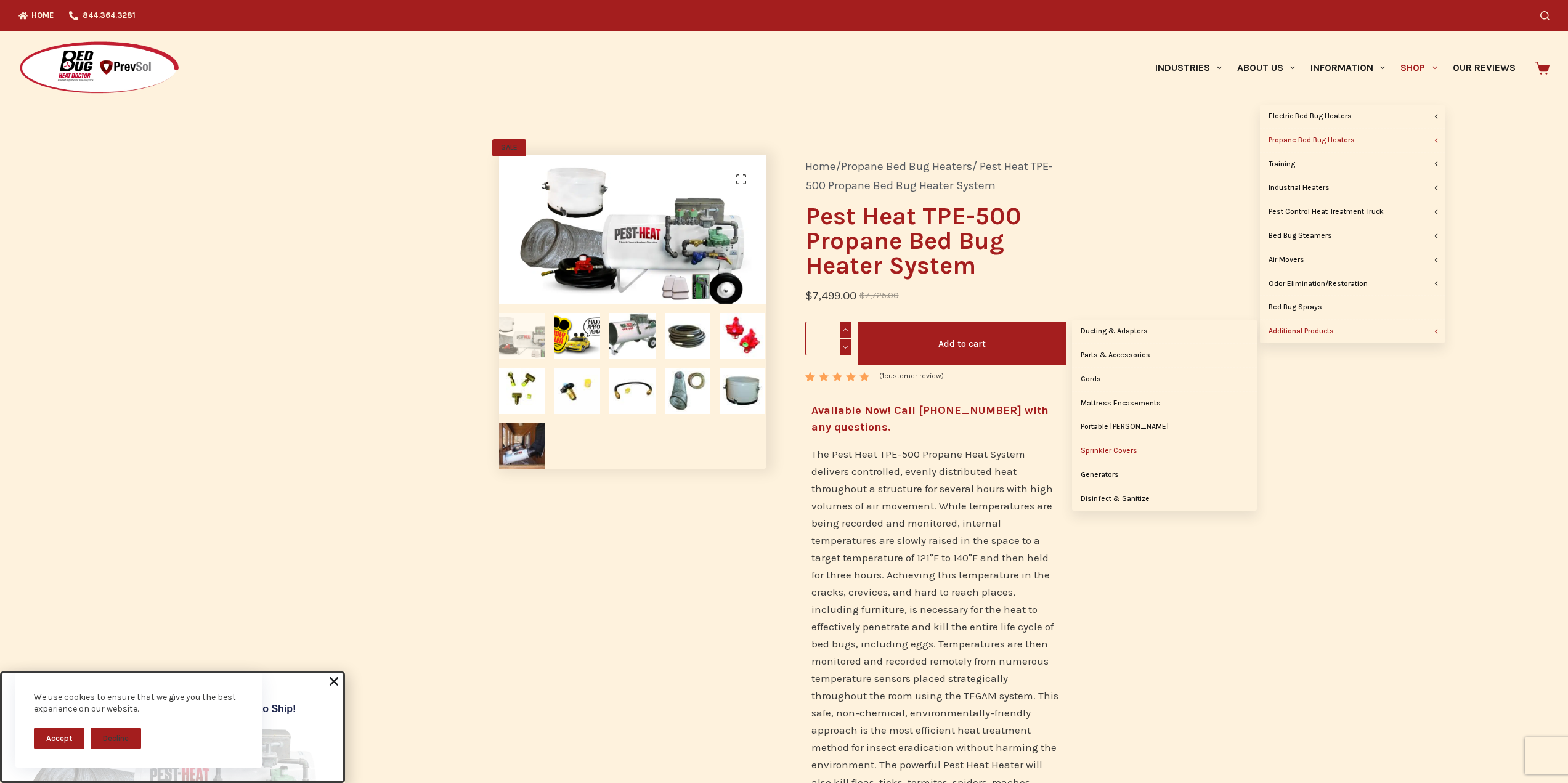
click at [1108, 448] on link "Sprinkler Covers" at bounding box center [1164, 451] width 185 height 24
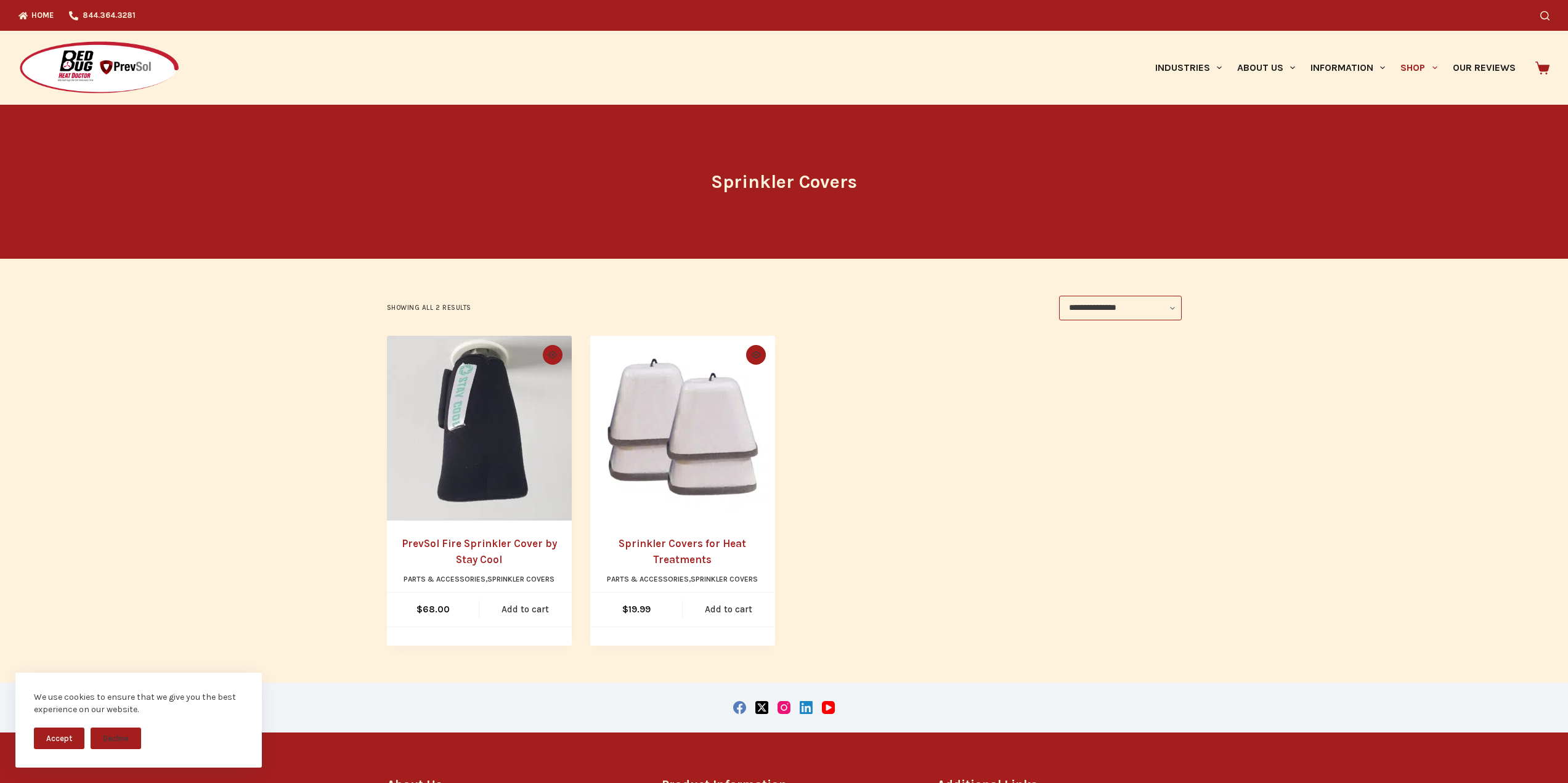
click at [493, 445] on img "PrevSol Fire Sprinkler Cover by Stay Cool" at bounding box center [479, 428] width 185 height 184
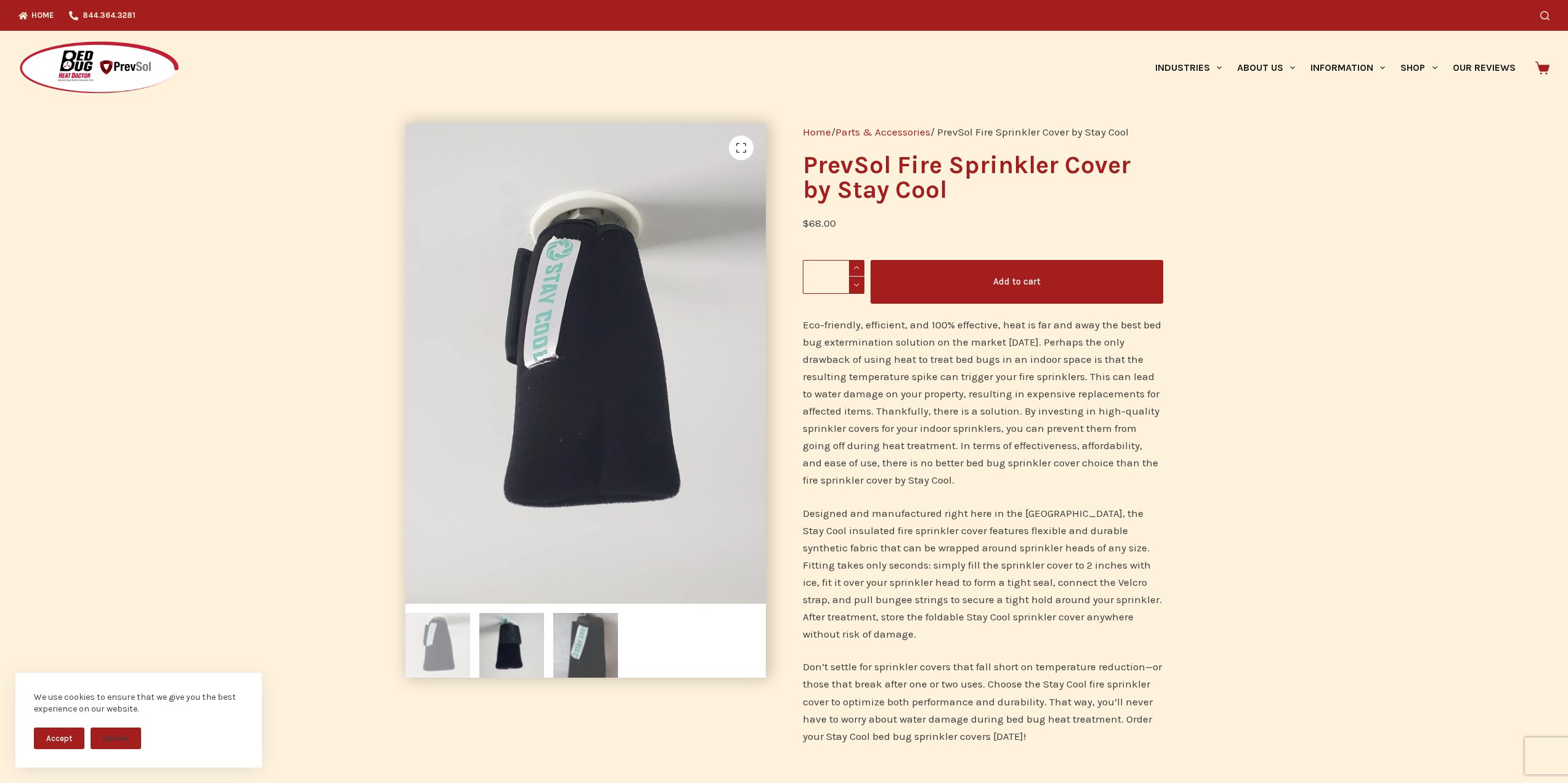
click at [583, 642] on img at bounding box center [586, 645] width 65 height 65
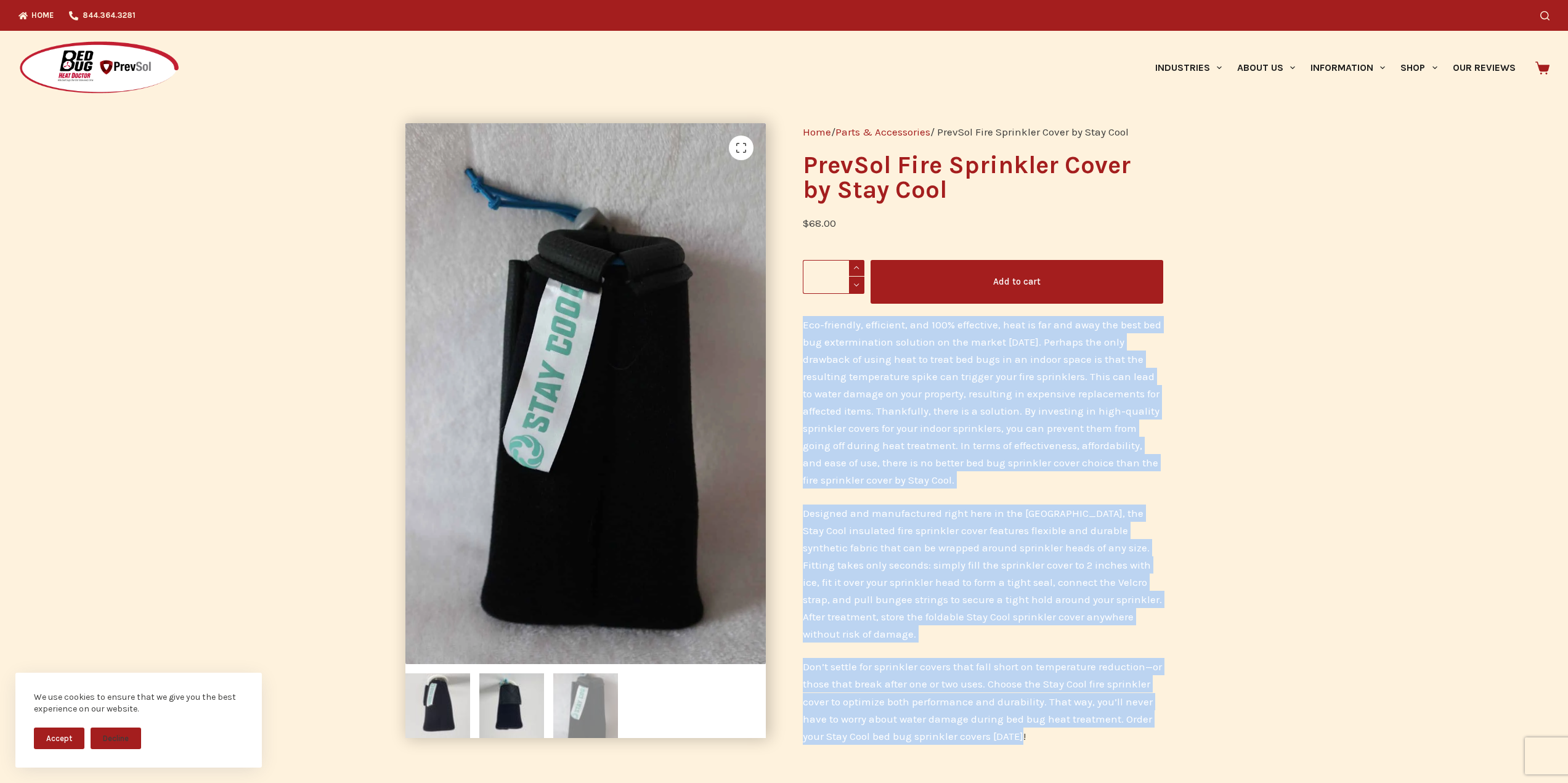
drag, startPoint x: 801, startPoint y: 322, endPoint x: 1090, endPoint y: 723, distance: 494.3
click at [1090, 723] on div "Home / Parts & Accessories / PrevSol Fire Sprinkler Cover by Stay Cool PrevSol …" at bounding box center [983, 442] width 398 height 675
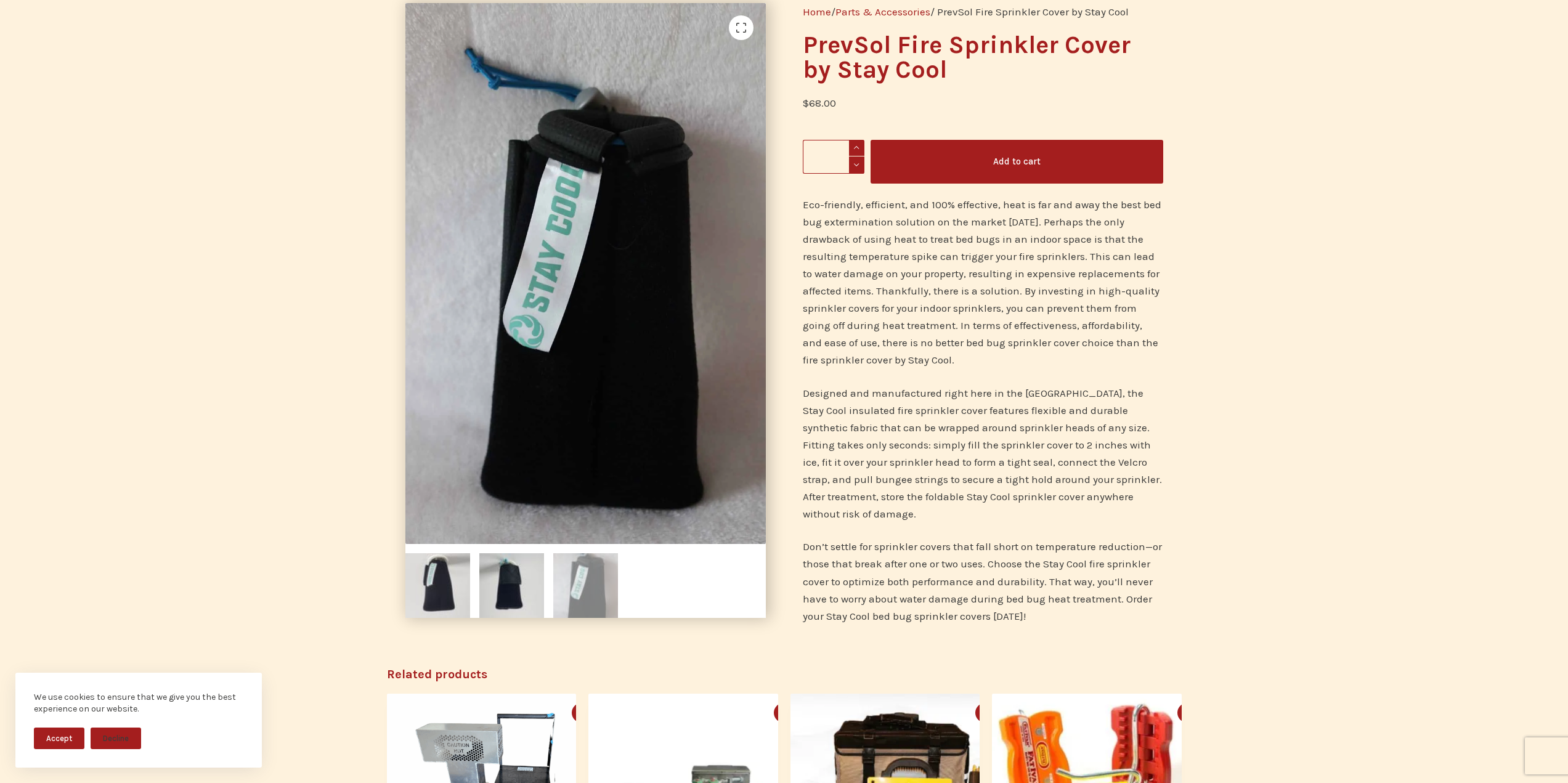
scroll to position [123, 0]
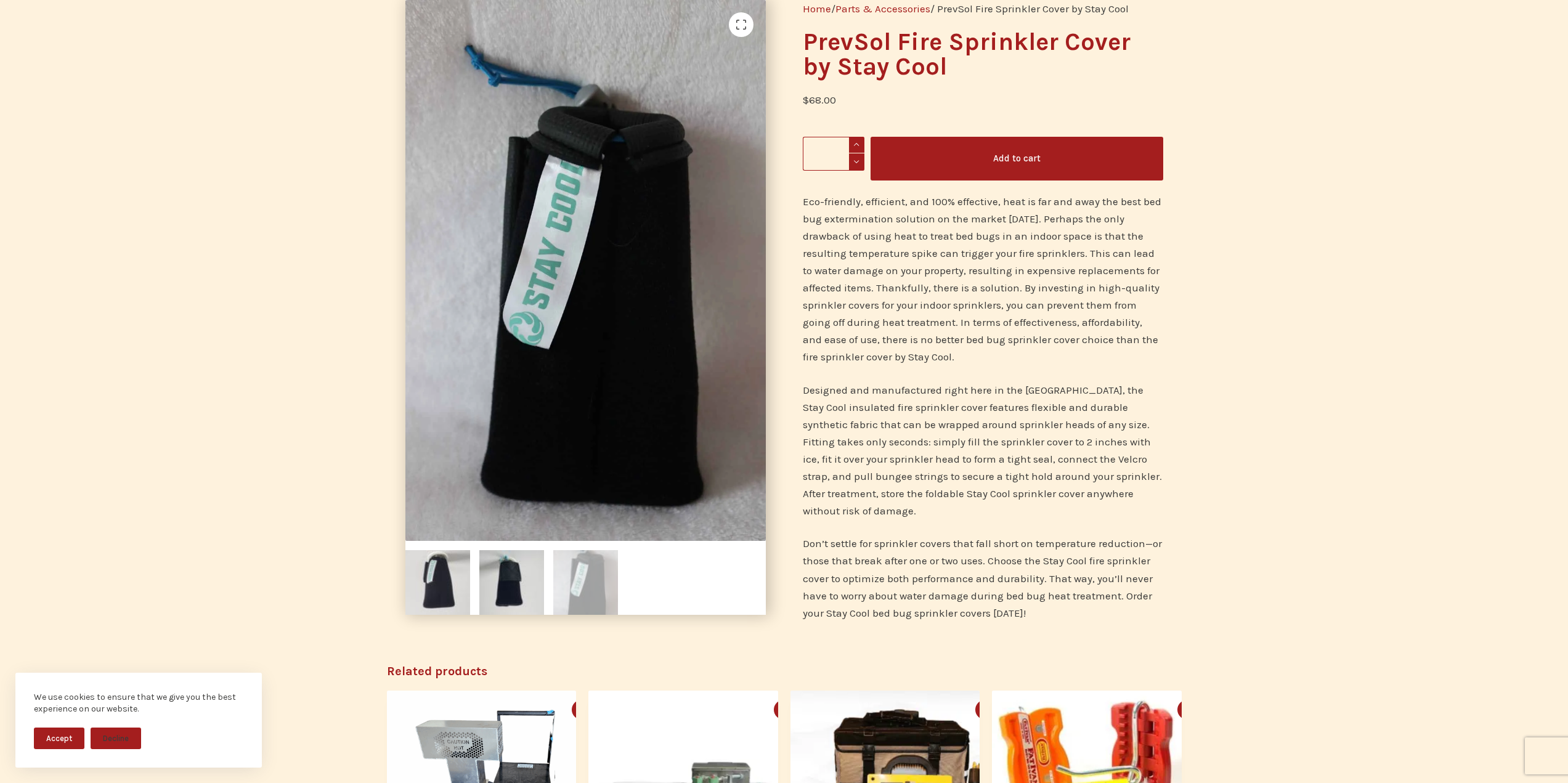
click at [571, 591] on img at bounding box center [586, 582] width 65 height 65
click at [510, 588] on img at bounding box center [512, 582] width 65 height 65
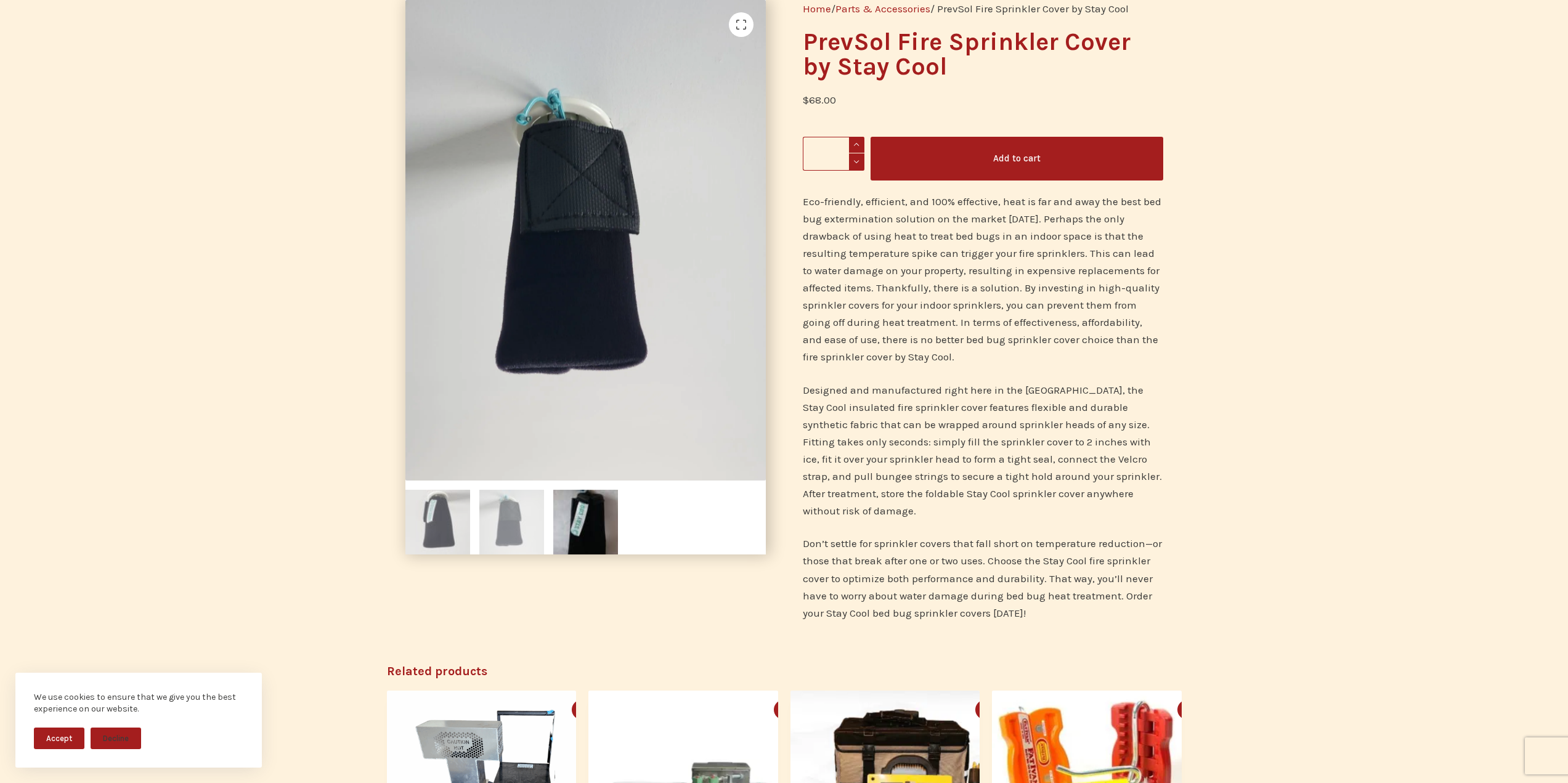
click at [435, 517] on img at bounding box center [438, 522] width 65 height 65
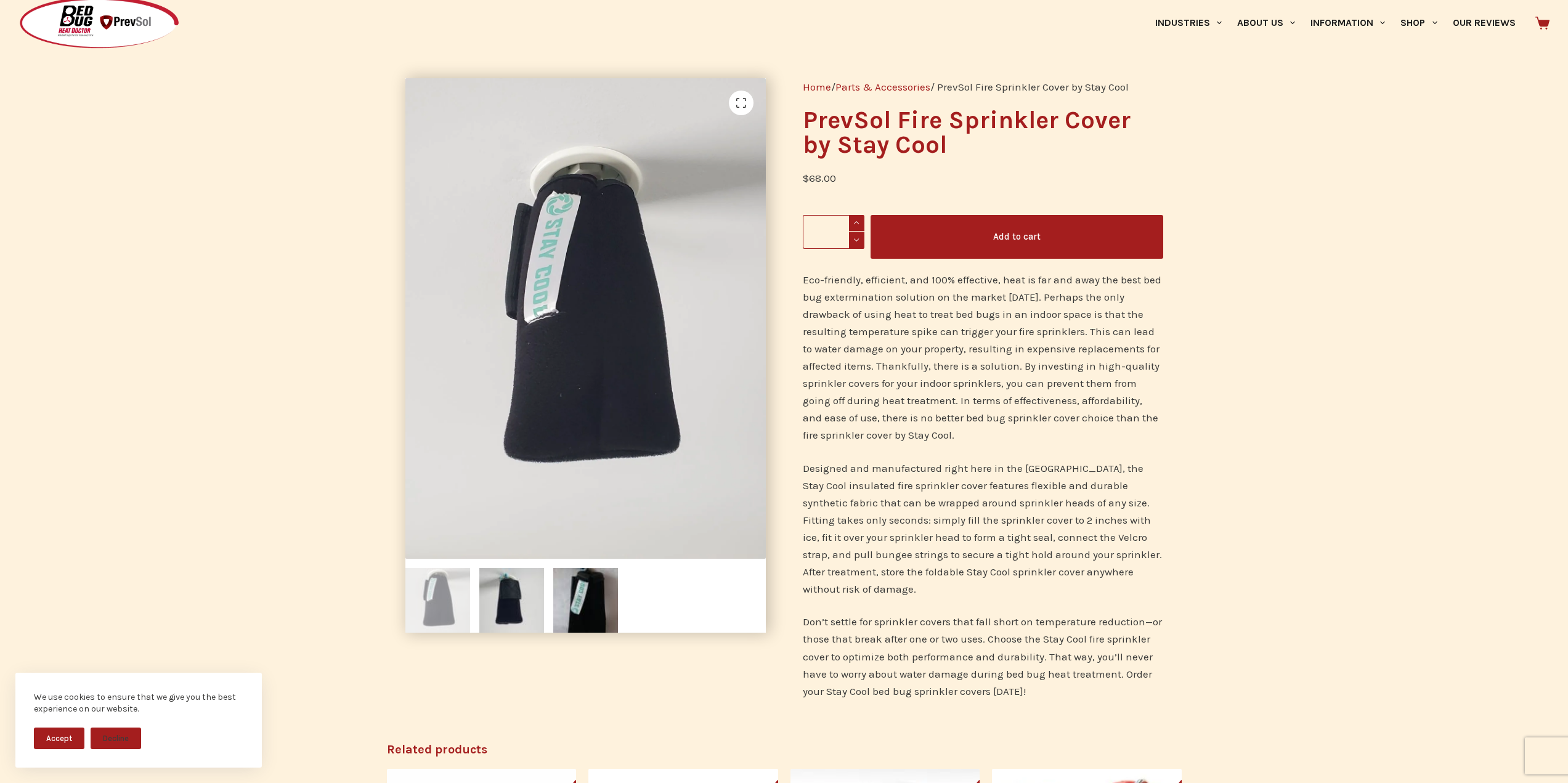
scroll to position [0, 0]
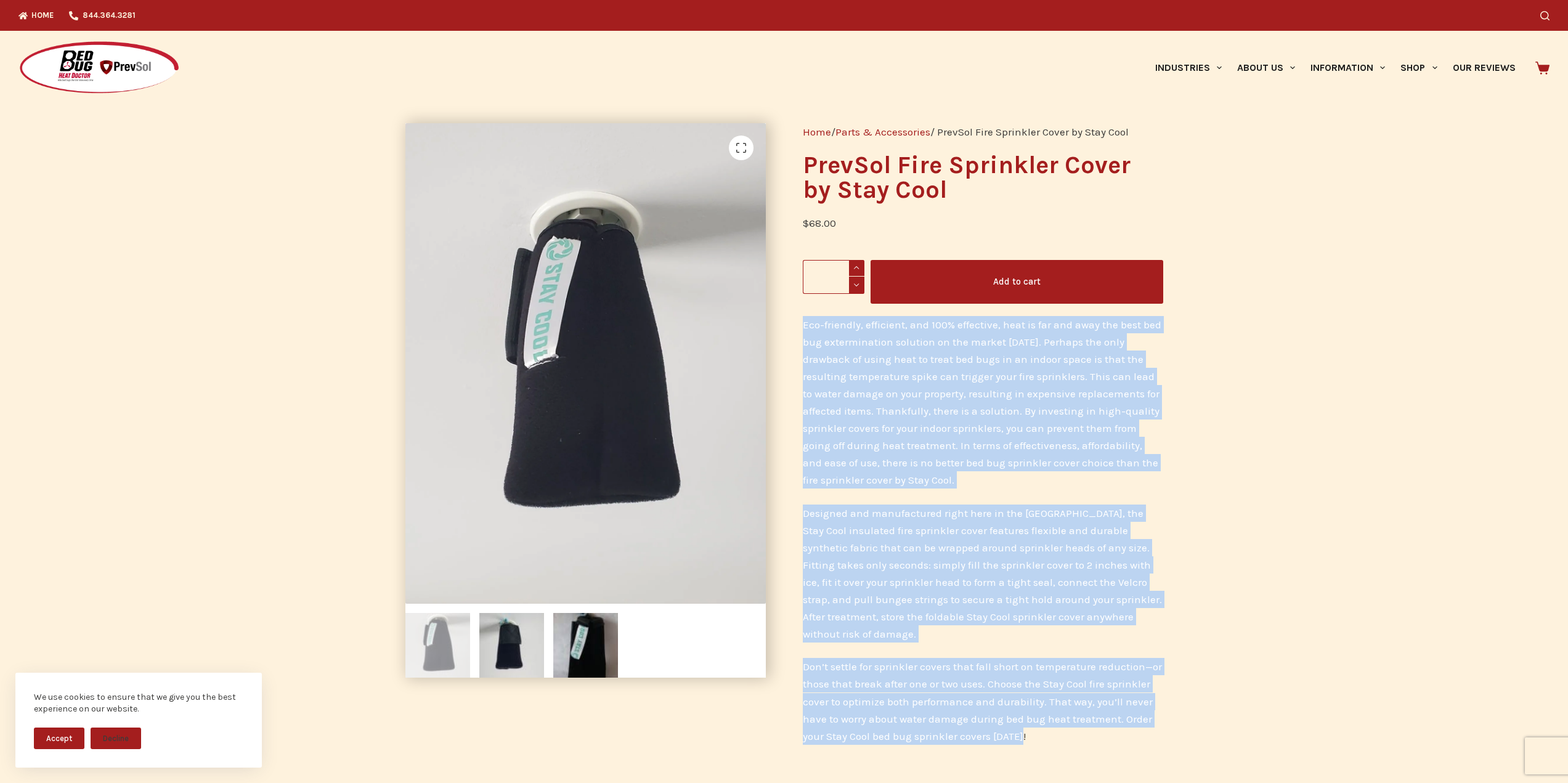
drag, startPoint x: 802, startPoint y: 319, endPoint x: 1162, endPoint y: 723, distance: 541.1
click at [1162, 723] on div "Eco-friendly, efficient, and 100% effective, heat is far and away the best bed …" at bounding box center [983, 530] width 360 height 428
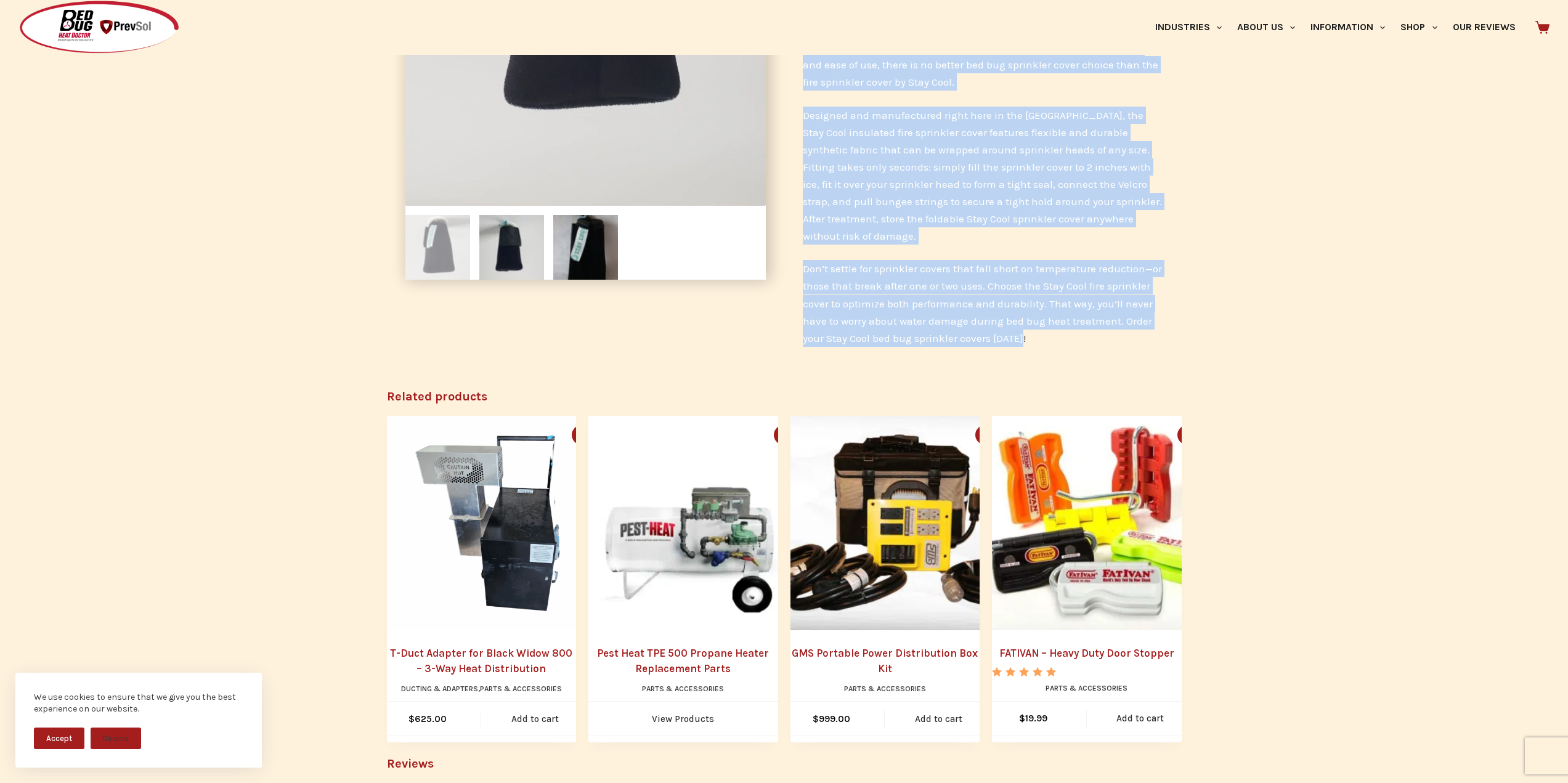
scroll to position [370, 0]
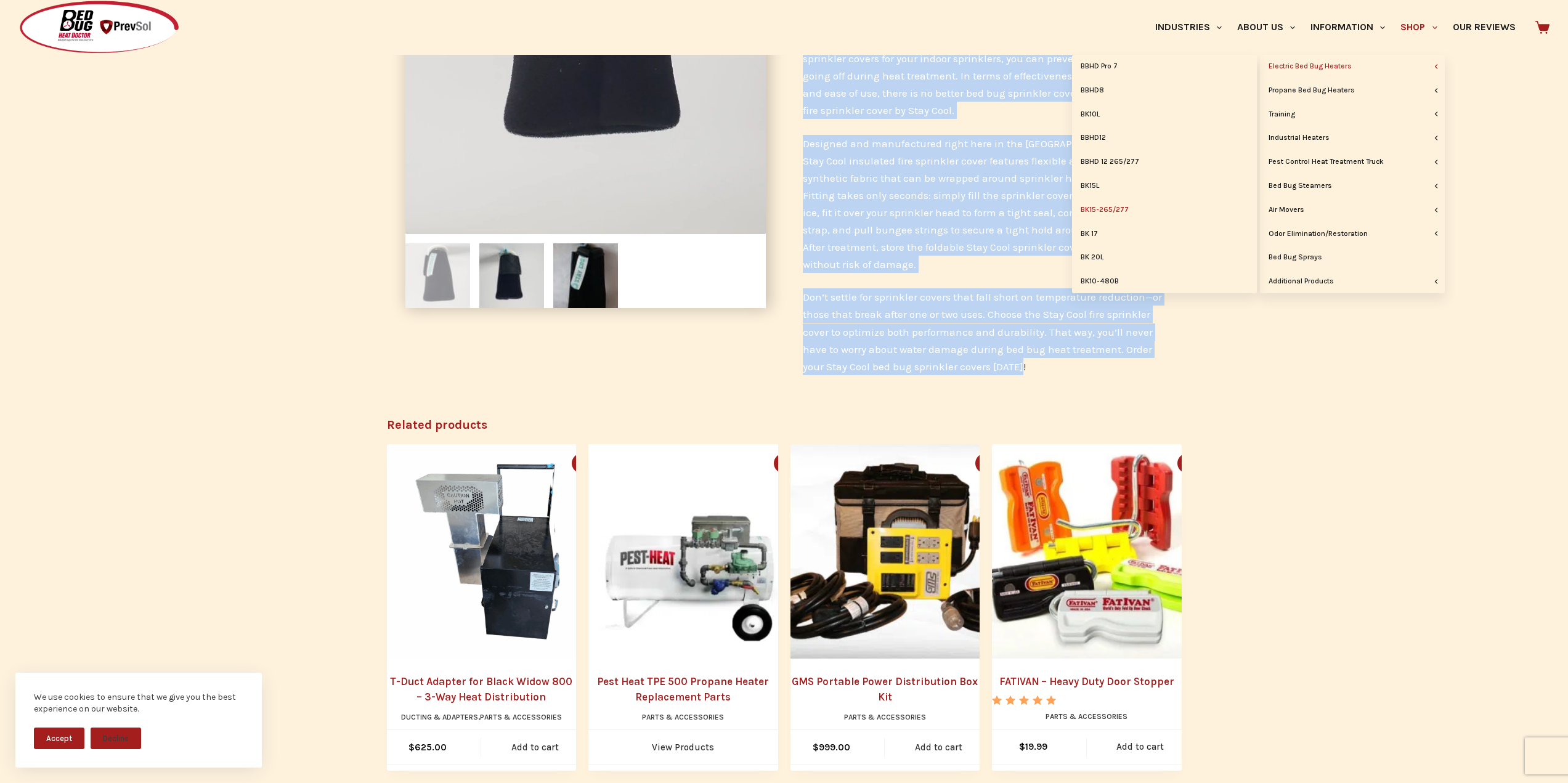
click at [1116, 210] on link "BK15-265/277" at bounding box center [1164, 210] width 185 height 24
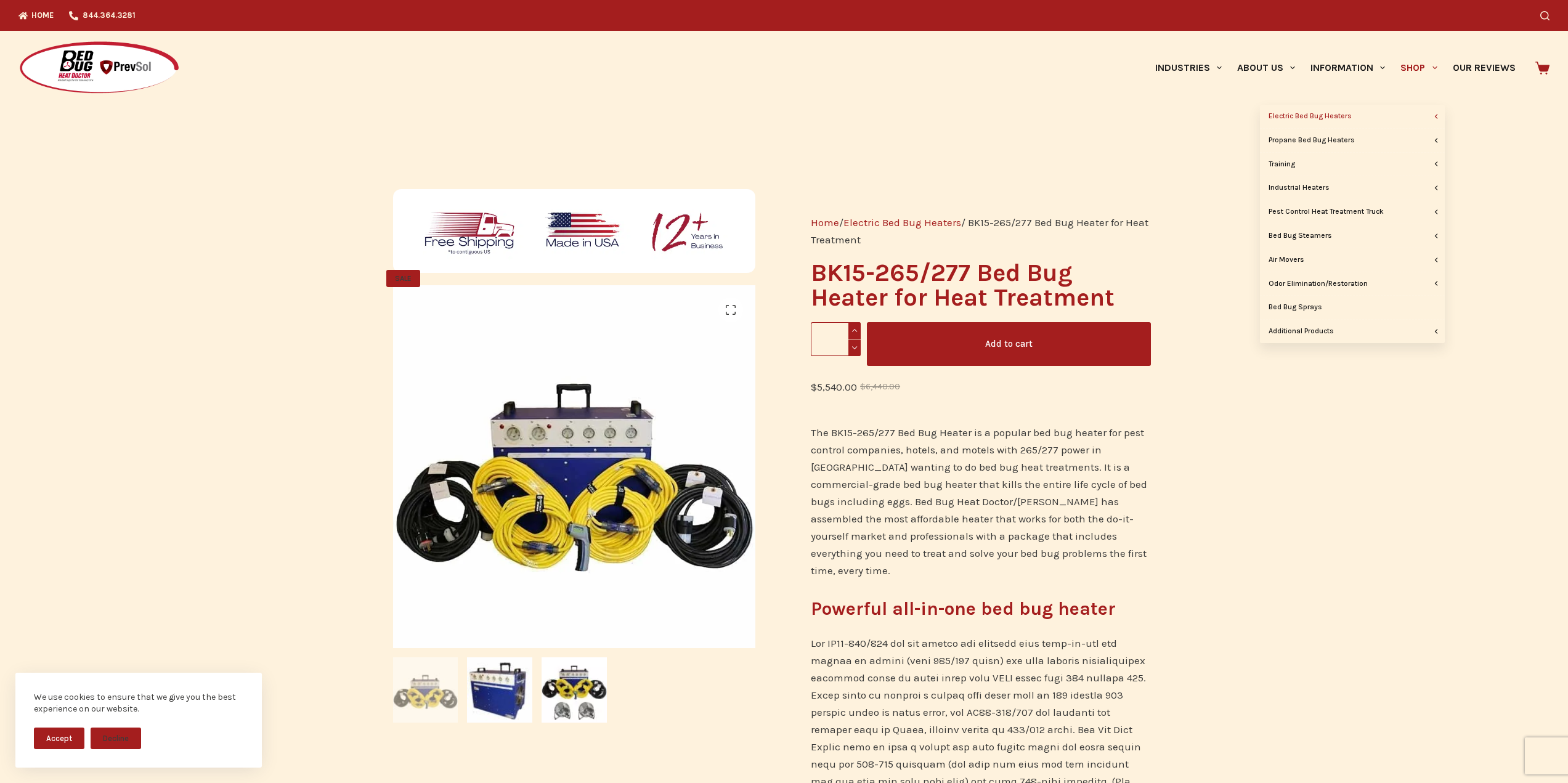
click at [1414, 67] on link "Shop" at bounding box center [1419, 67] width 52 height 74
click at [1124, 352] on link "Parts & Accessories" at bounding box center [1164, 355] width 185 height 24
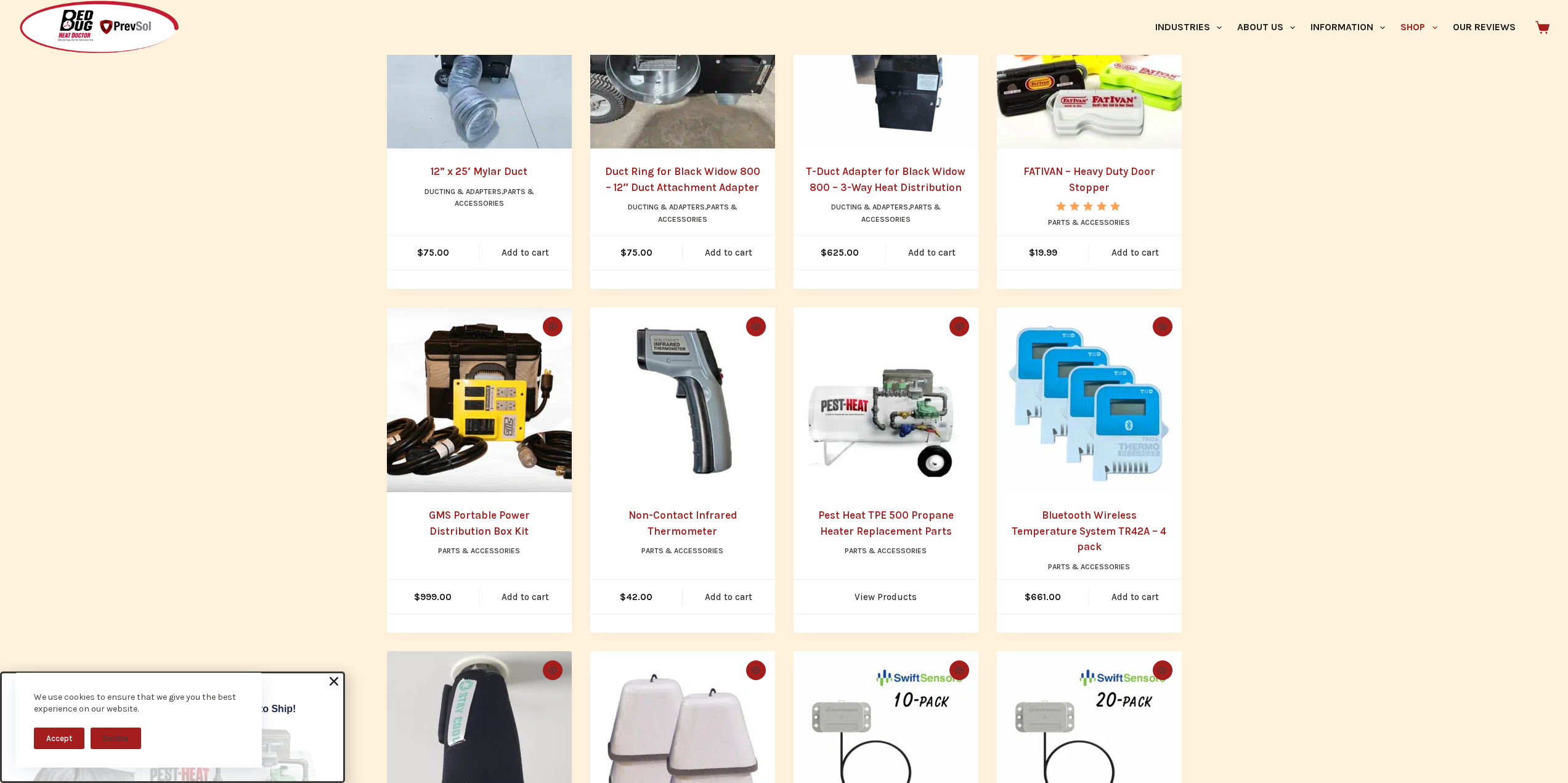
scroll to position [373, 0]
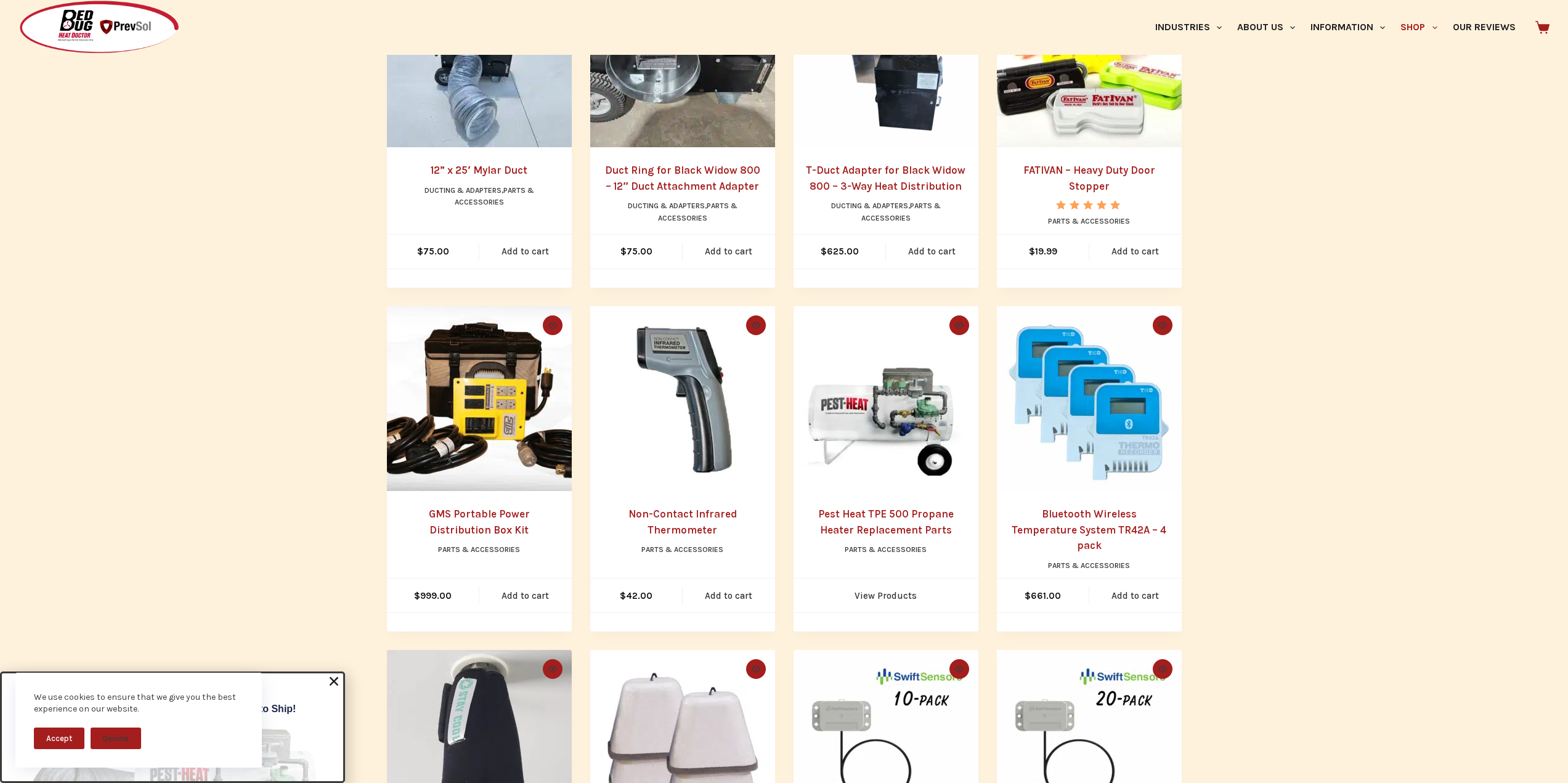
click at [1129, 398] on img "Bluetooth Wireless Temperature System TR42A - 4 pack" at bounding box center [1088, 398] width 185 height 184
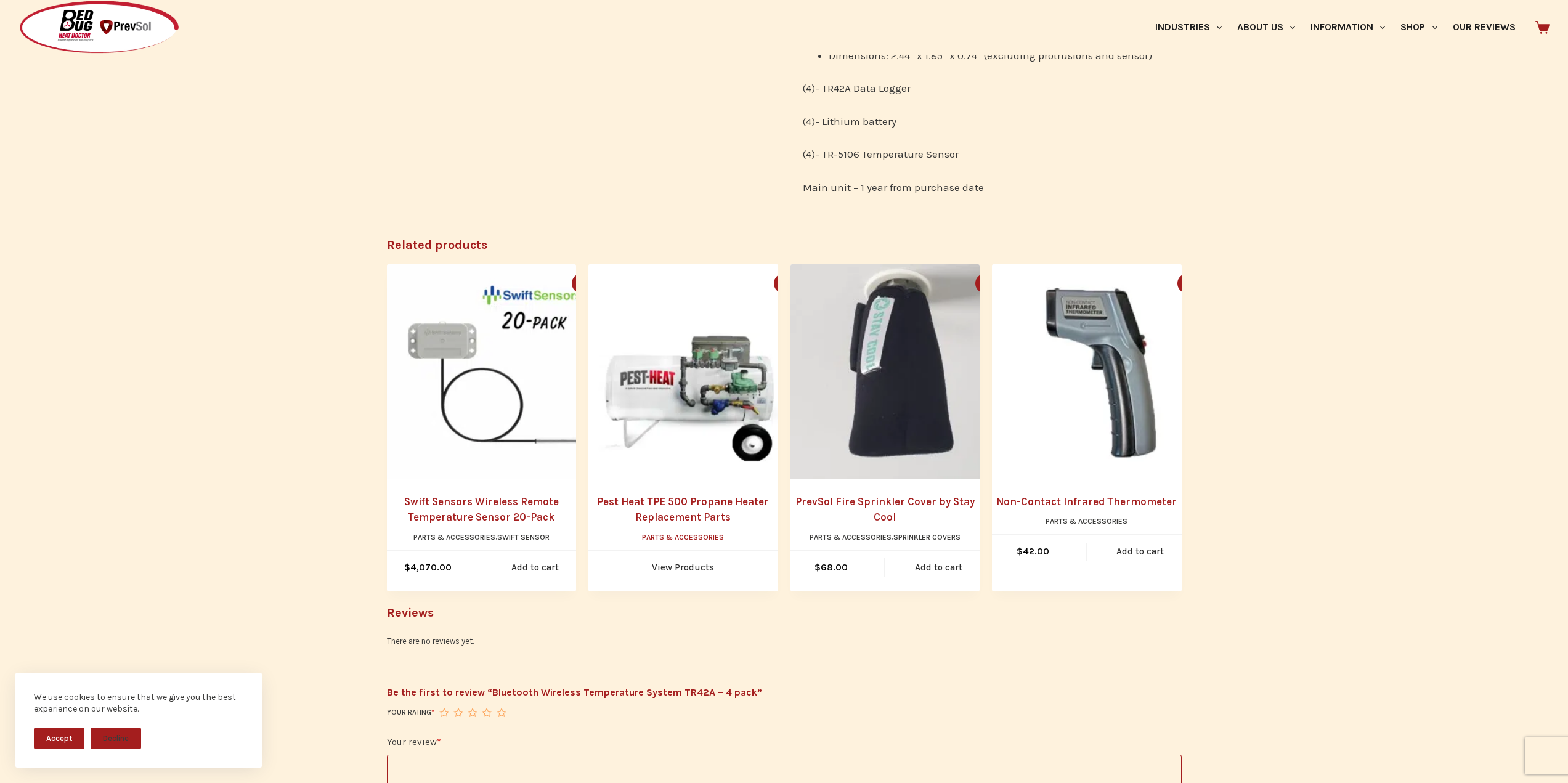
scroll to position [1232, 0]
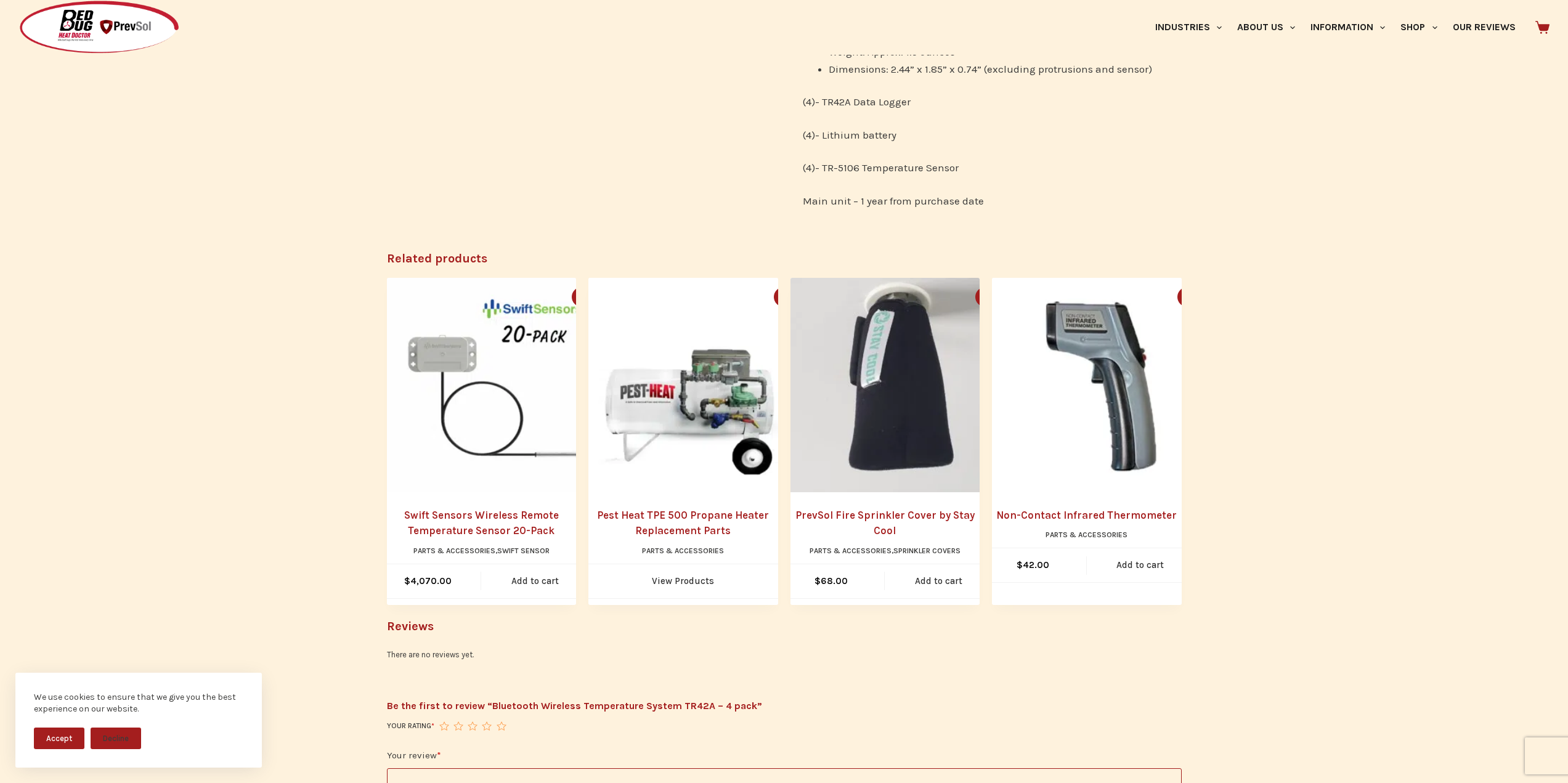
click at [661, 424] on img "Pest Heat TPE 500 Propane Heater Replacement Parts" at bounding box center [696, 385] width 215 height 215
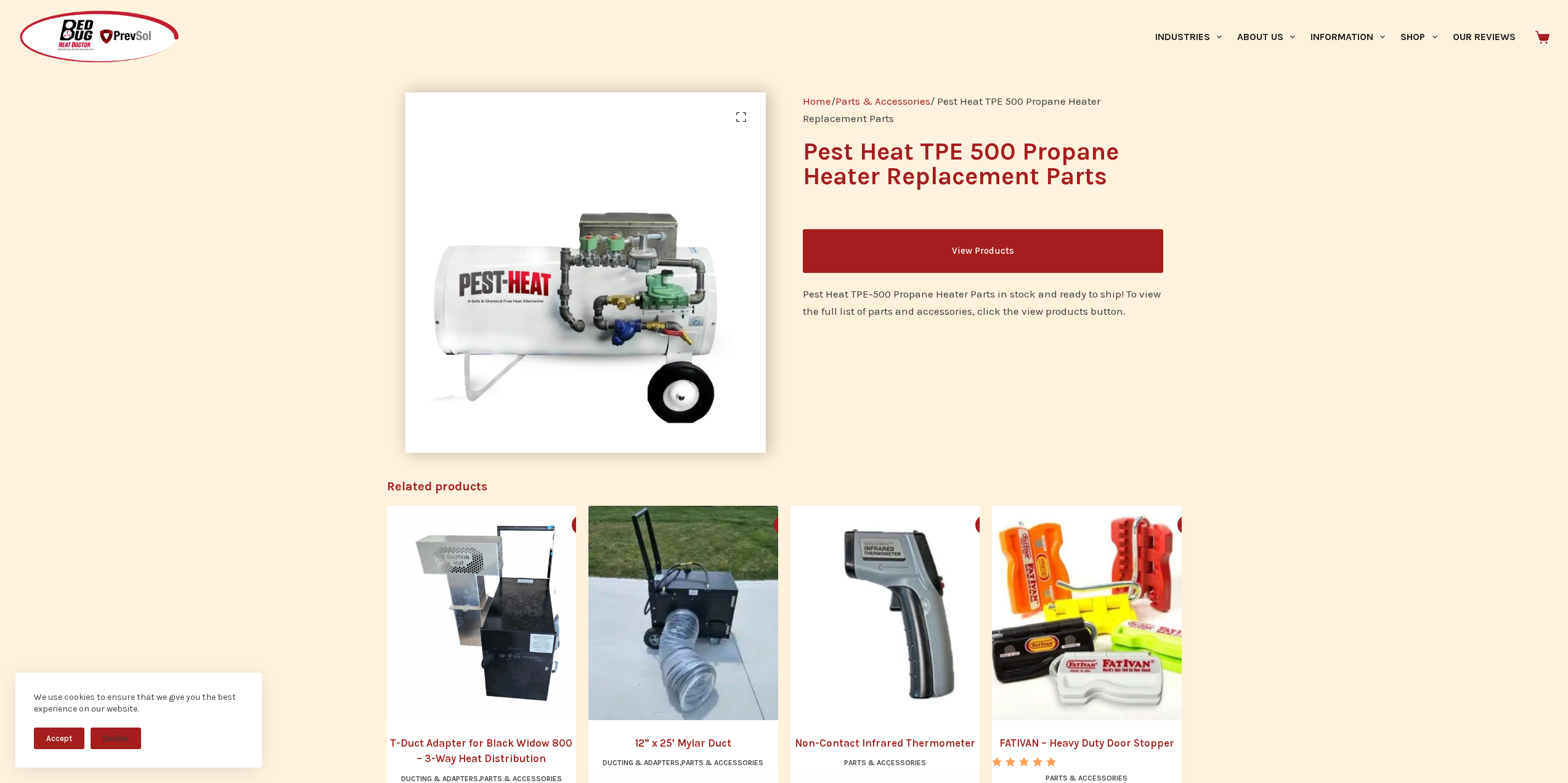
scroll to position [62, 0]
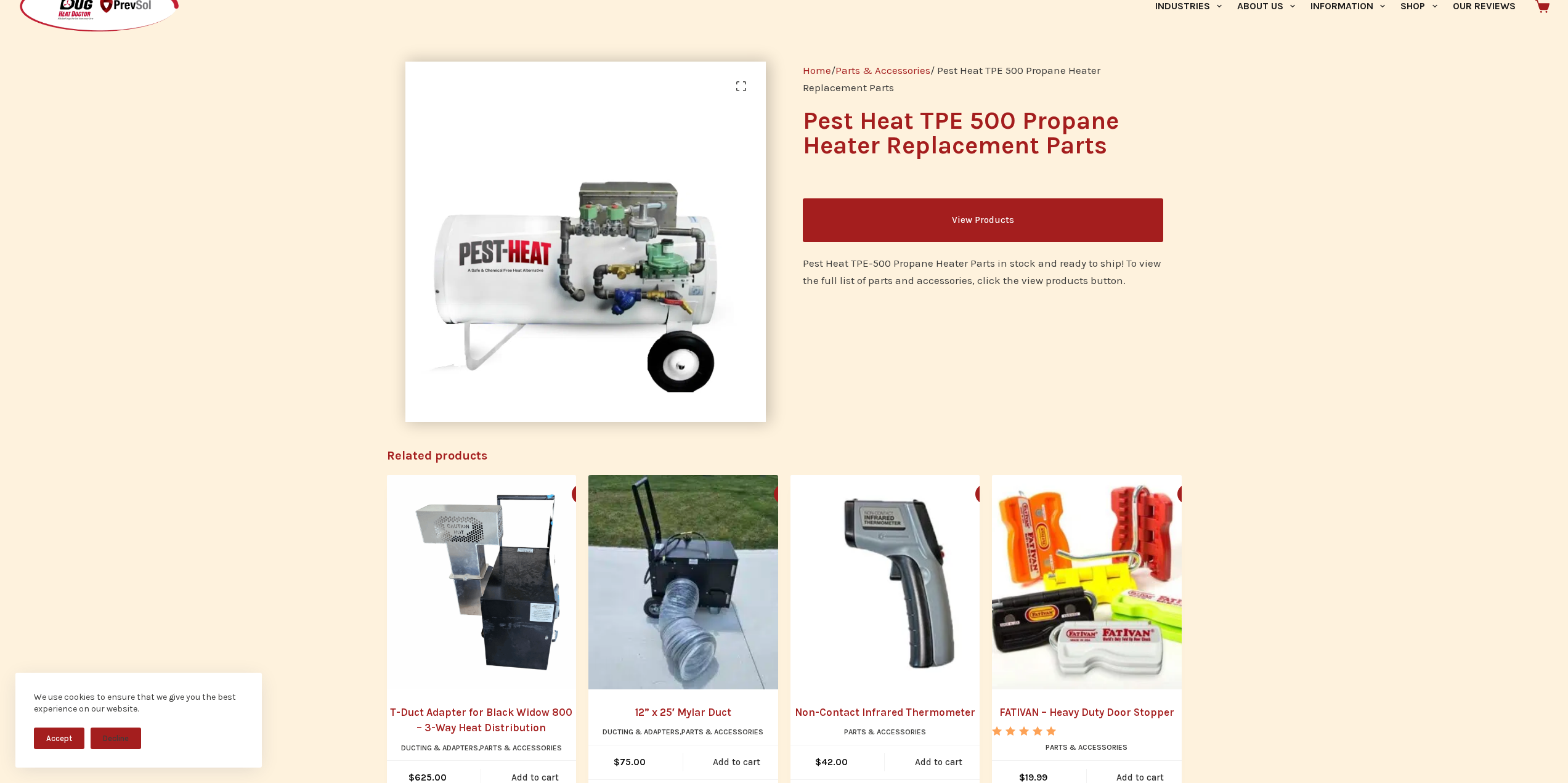
drag, startPoint x: 933, startPoint y: 88, endPoint x: 793, endPoint y: 52, distance: 144.6
click at [793, 52] on div "Home / Parts & Accessories / Pest Heat TPE 500 Propane Heater Replacement Parts…" at bounding box center [983, 242] width 398 height 398
click at [793, 39] on div "Industries Hospitality Bed & Breakfasts Extended Stays Hotels Inns Lodge Motels…" at bounding box center [1106, 6] width 886 height 74
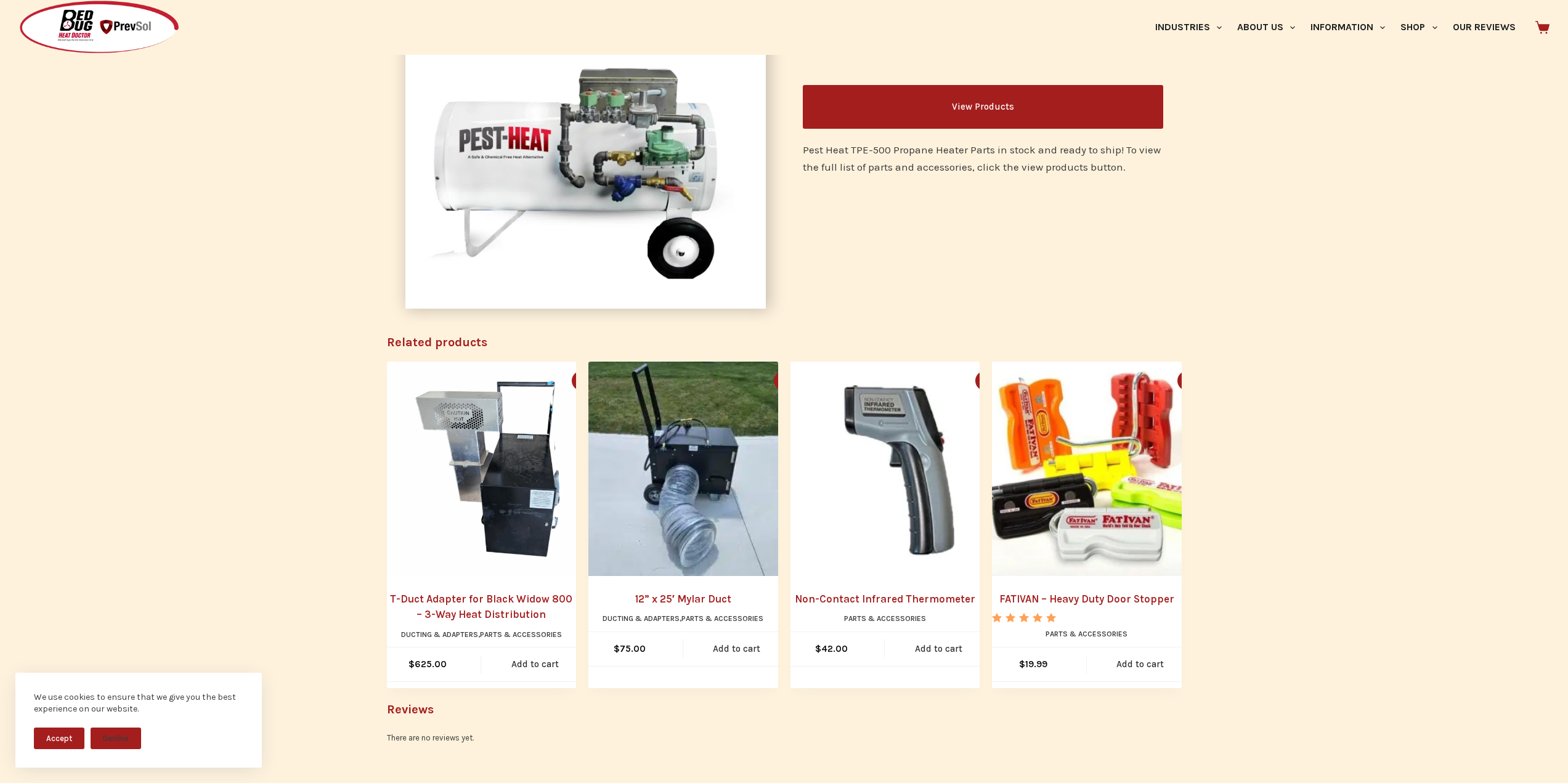
scroll to position [0, 0]
